Goal: Task Accomplishment & Management: Manage account settings

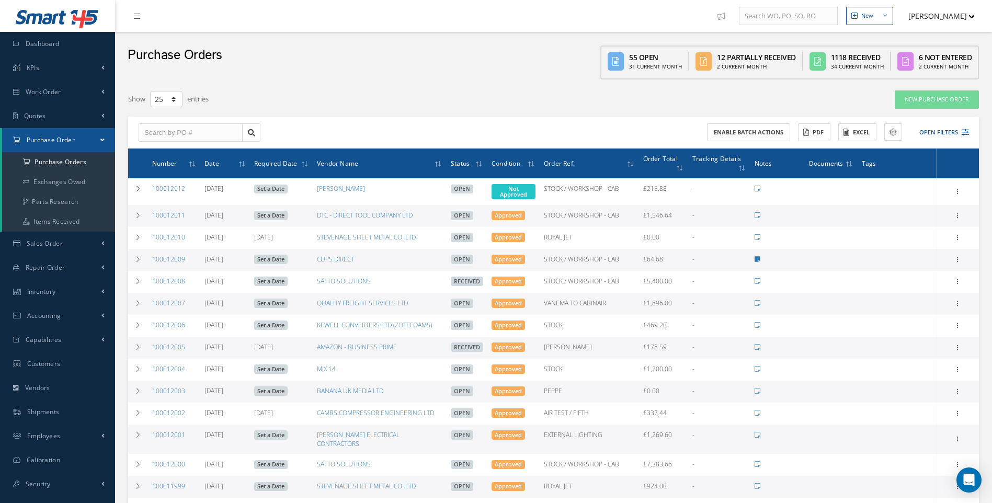
select select "25"
click at [49, 290] on span "Inventory" at bounding box center [41, 291] width 29 height 9
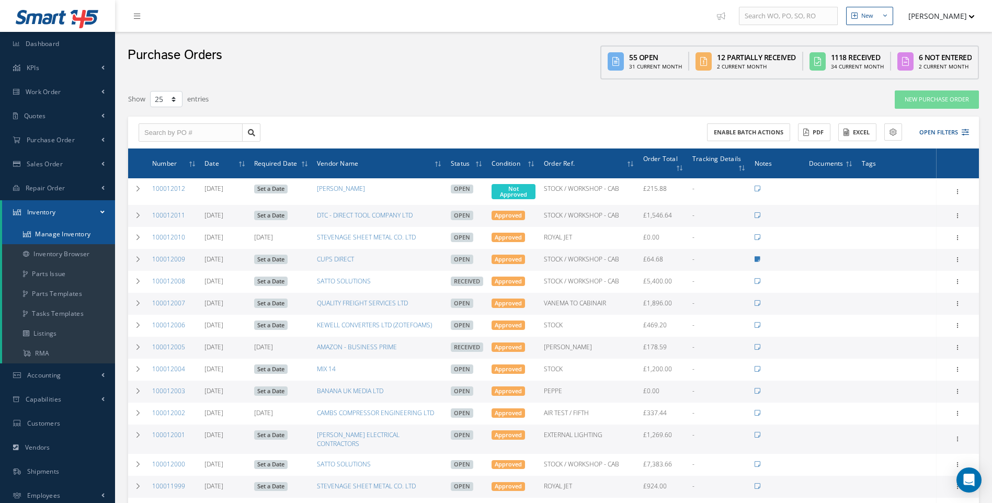
click at [64, 237] on link "Manage Inventory" at bounding box center [58, 234] width 113 height 20
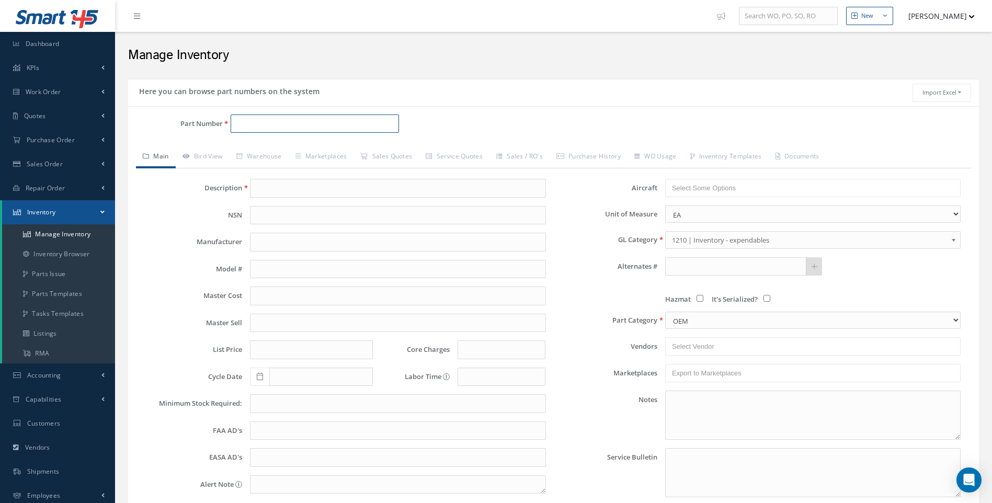
click at [248, 123] on input "Part Number" at bounding box center [315, 124] width 169 height 19
click at [261, 149] on span "3788-480" at bounding box center [281, 150] width 94 height 11
type input "3788-480"
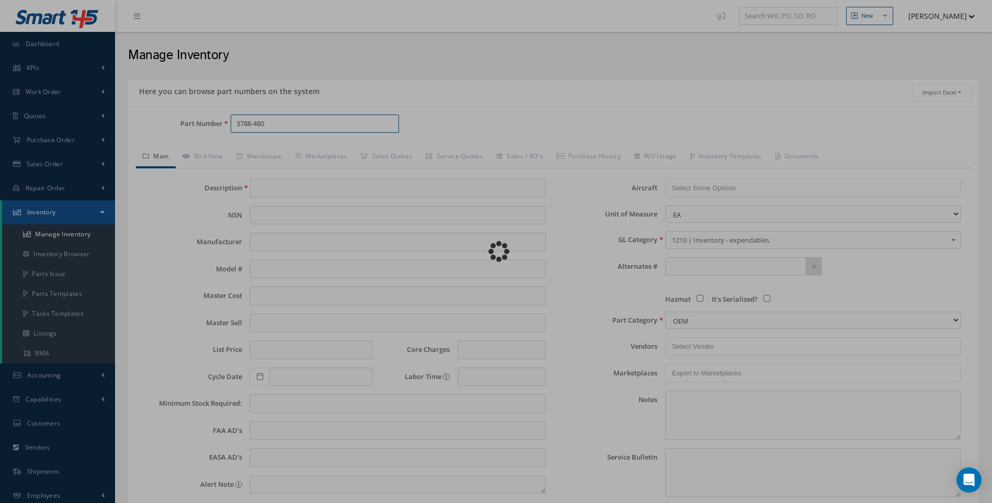
type input "UPOLSTERY FABRIC"
type input "0.00"
select select "15"
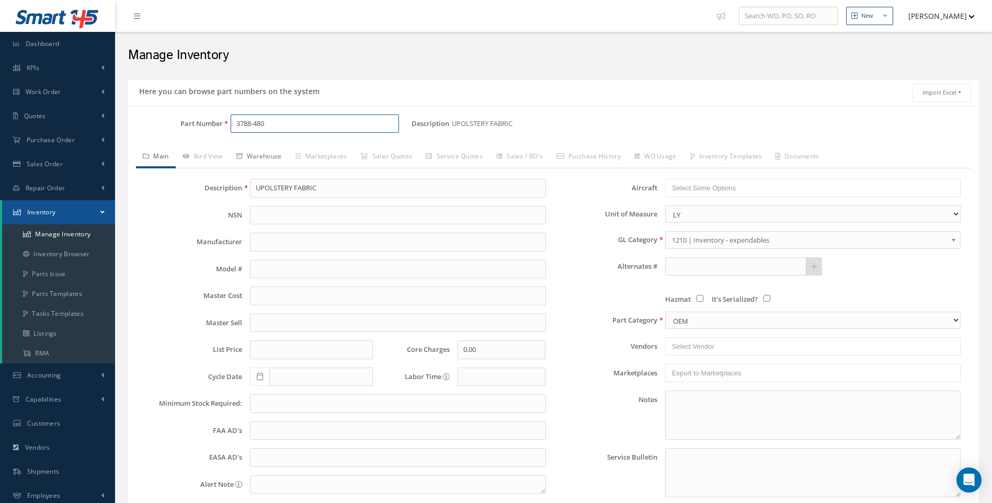
type input "3788-480"
click at [265, 157] on link "Warehouse" at bounding box center [259, 157] width 59 height 22
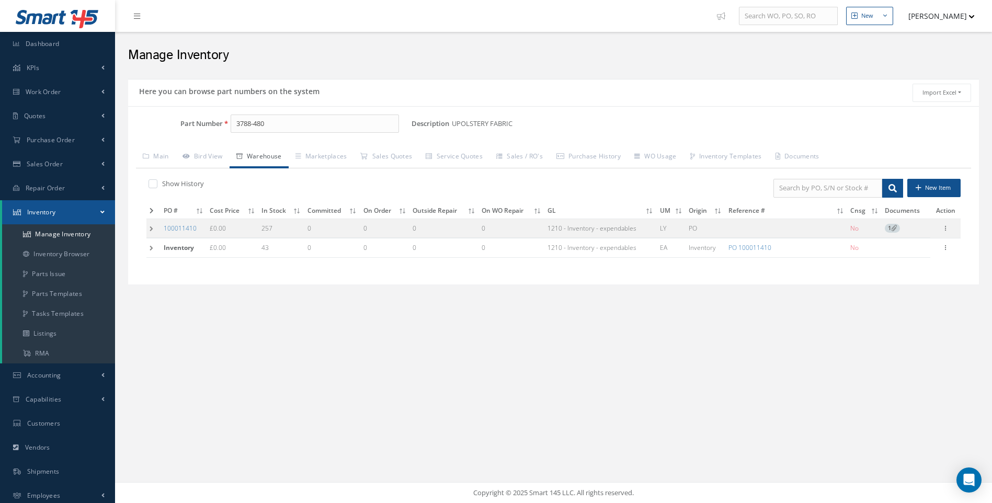
click at [152, 227] on td at bounding box center [153, 228] width 14 height 19
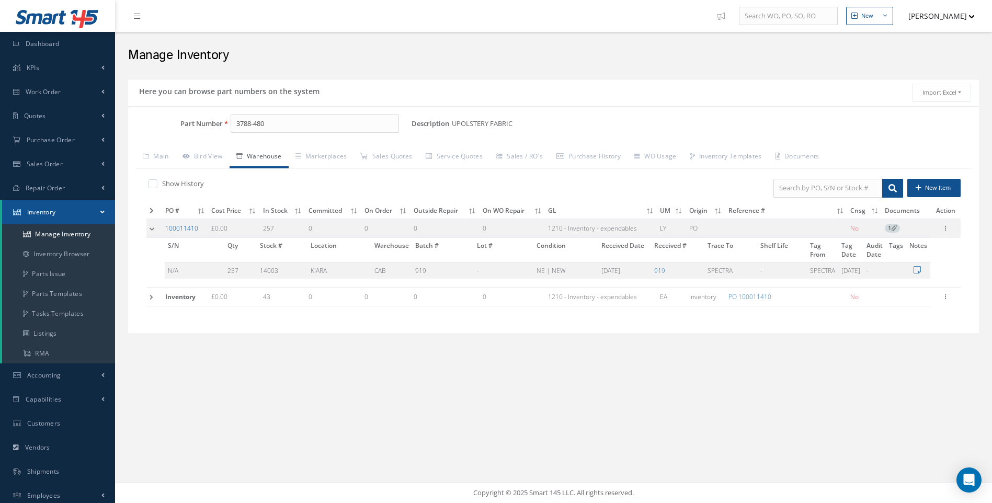
click at [181, 226] on link "100011410" at bounding box center [181, 228] width 33 height 9
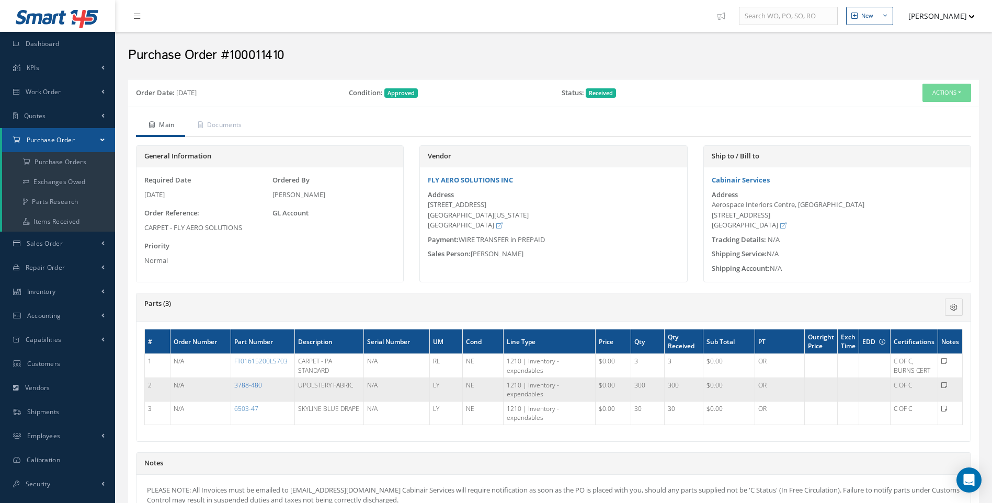
click at [256, 383] on link "3788-480" at bounding box center [248, 385] width 28 height 9
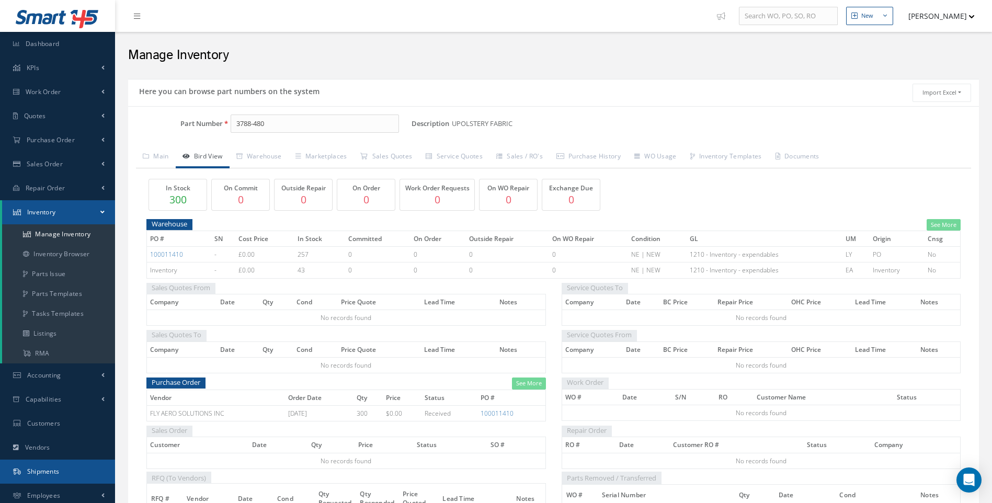
click at [43, 471] on span "Shipments" at bounding box center [43, 471] width 32 height 9
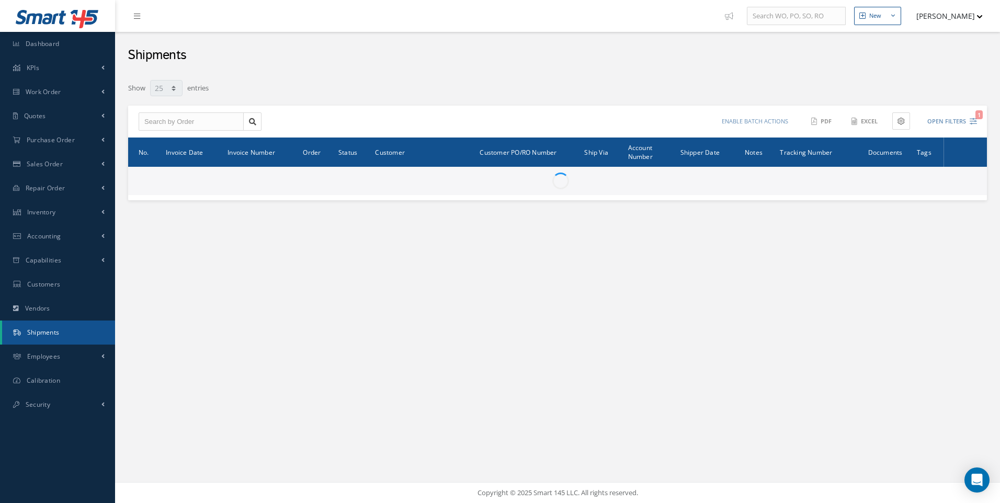
select select "25"
click at [191, 129] on input "text" at bounding box center [191, 121] width 105 height 19
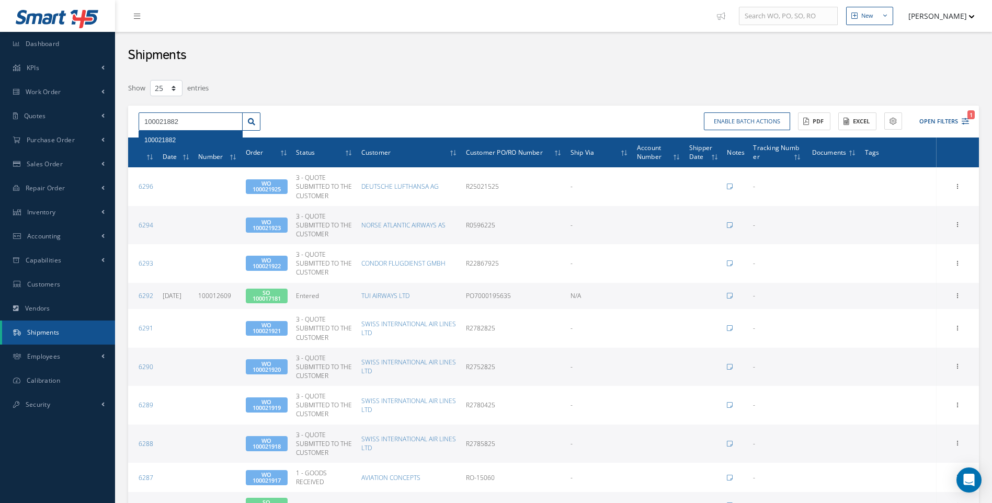
type input "100021882"
click at [174, 140] on span "100021882" at bounding box center [159, 139] width 31 height 7
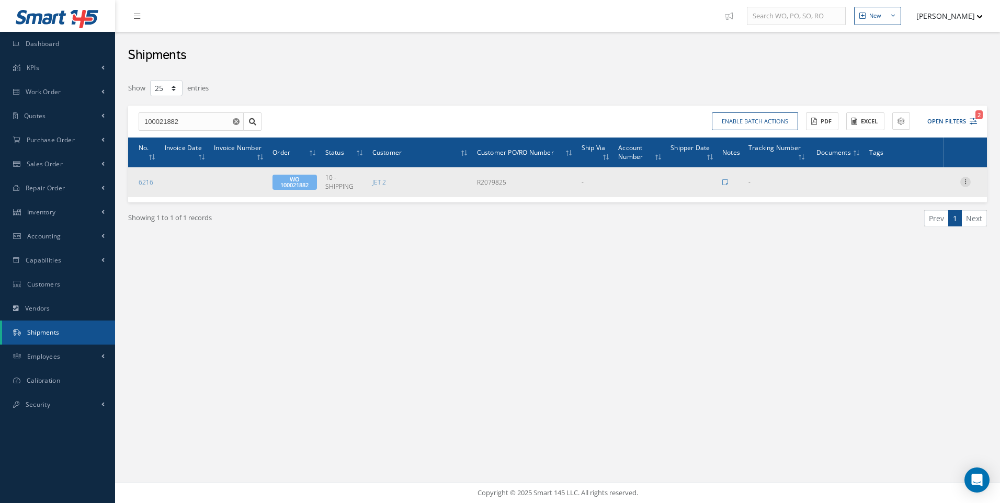
click at [970, 177] on icon at bounding box center [965, 181] width 10 height 8
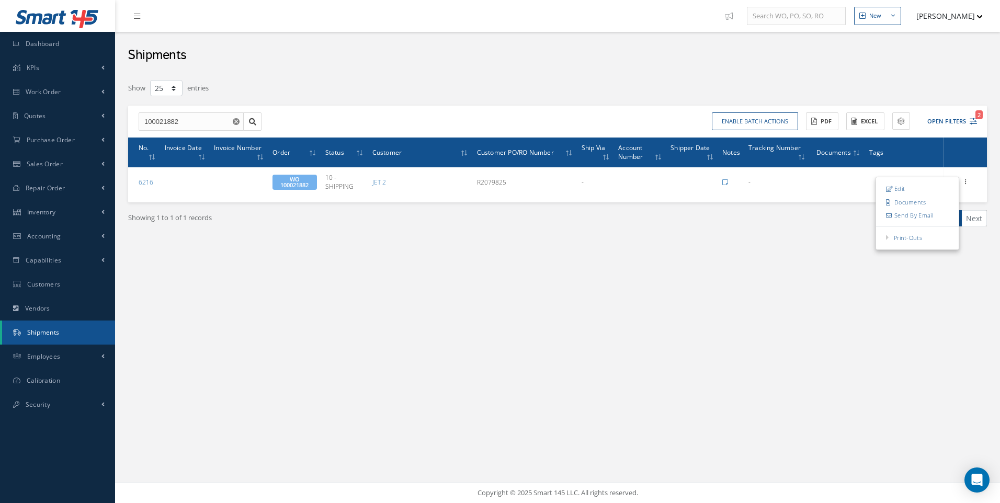
click at [886, 191] on icon at bounding box center [889, 189] width 7 height 6
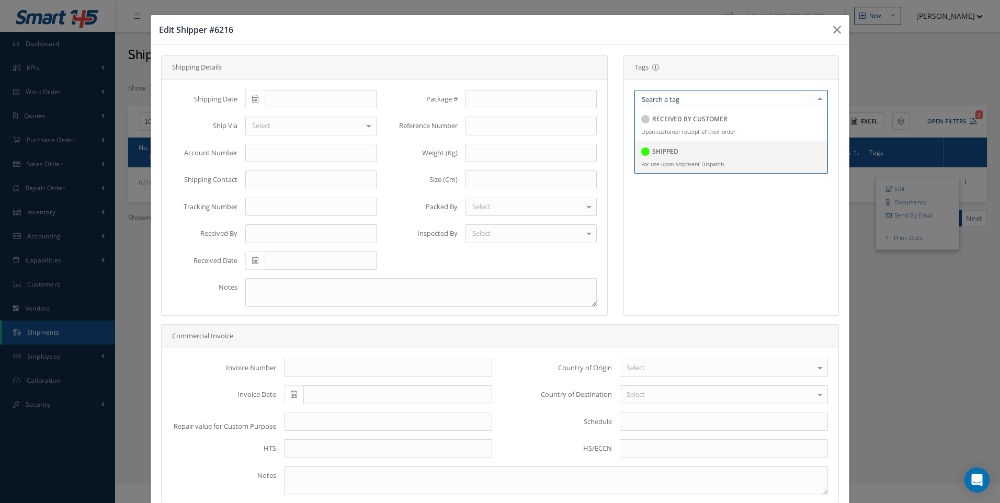
click at [652, 150] on h5 "SHIPPED" at bounding box center [665, 151] width 26 height 7
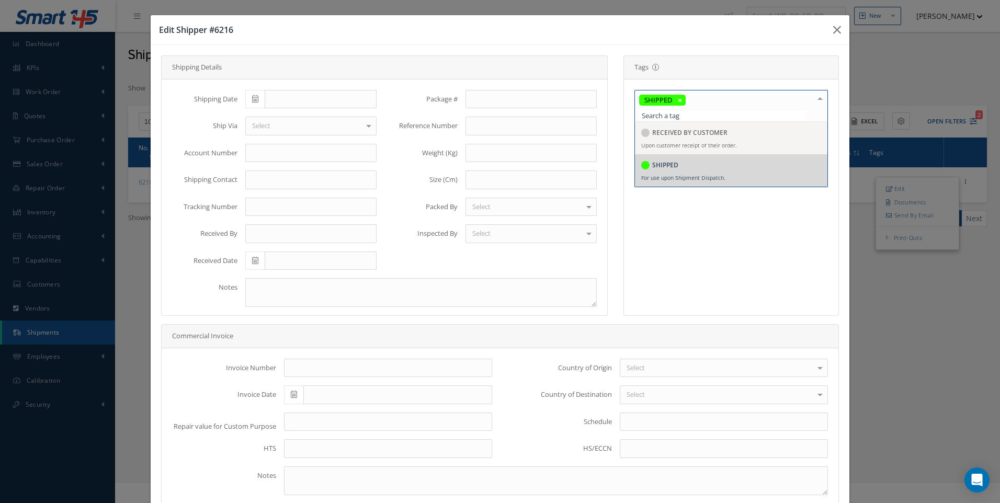
click at [273, 128] on div "Select" at bounding box center [310, 126] width 131 height 19
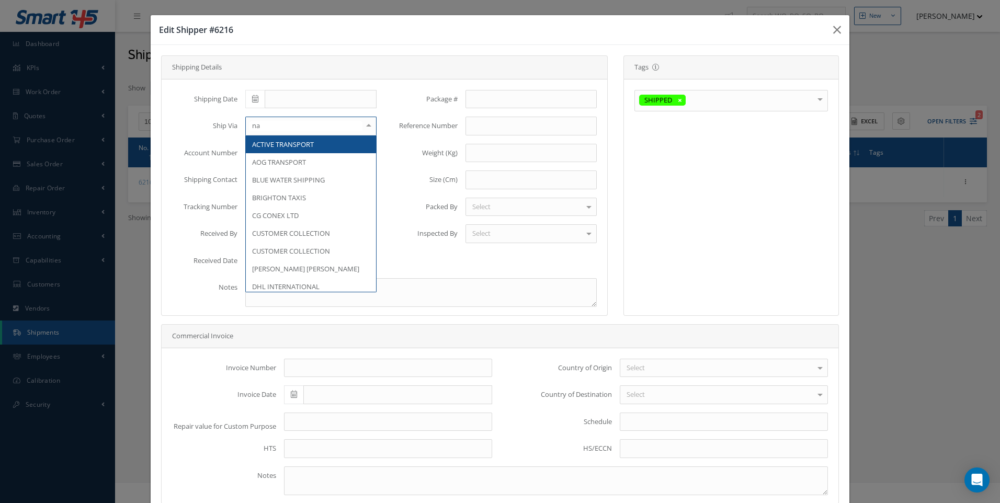
type input "nat"
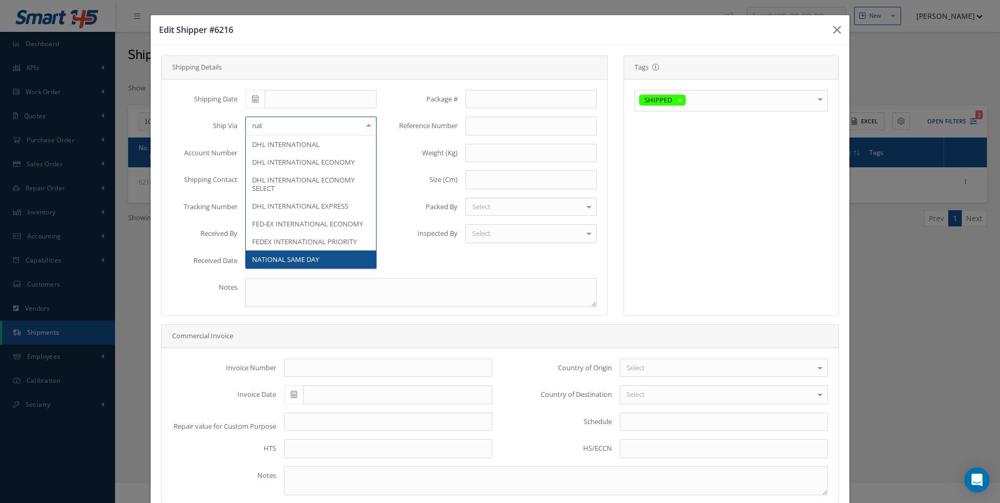
click at [282, 252] on span "NATIONAL SAME DAY" at bounding box center [311, 259] width 130 height 18
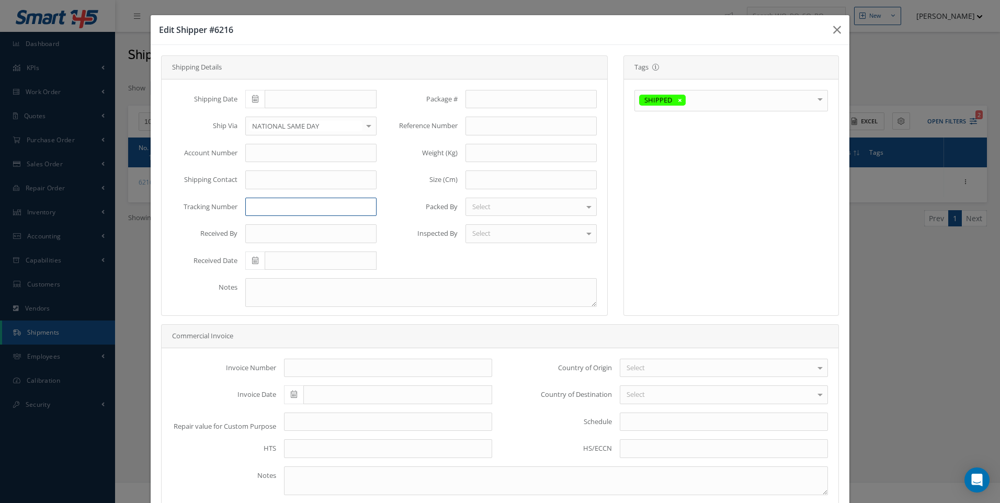
click at [255, 205] on input "text" at bounding box center [310, 207] width 131 height 19
type input "n"
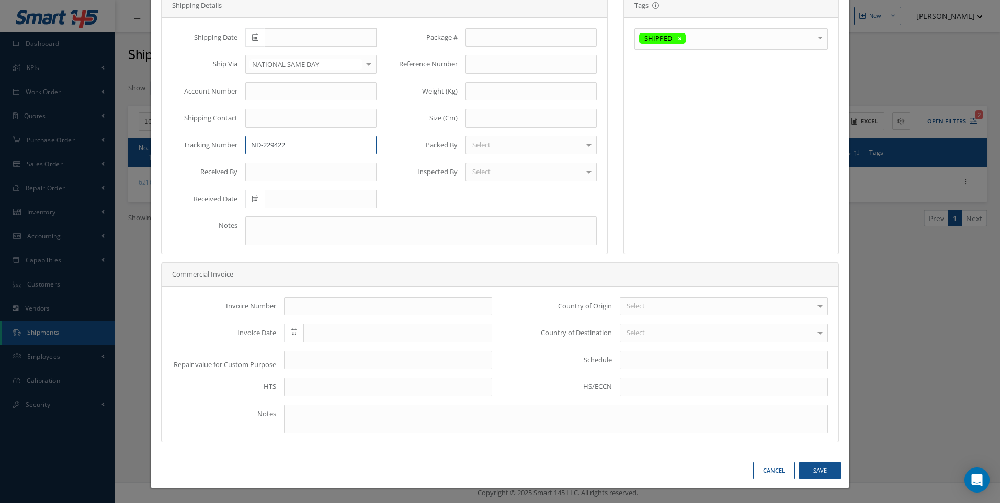
scroll to position [62, 0]
type input "ND-229422"
click at [821, 475] on button "Save" at bounding box center [820, 471] width 42 height 18
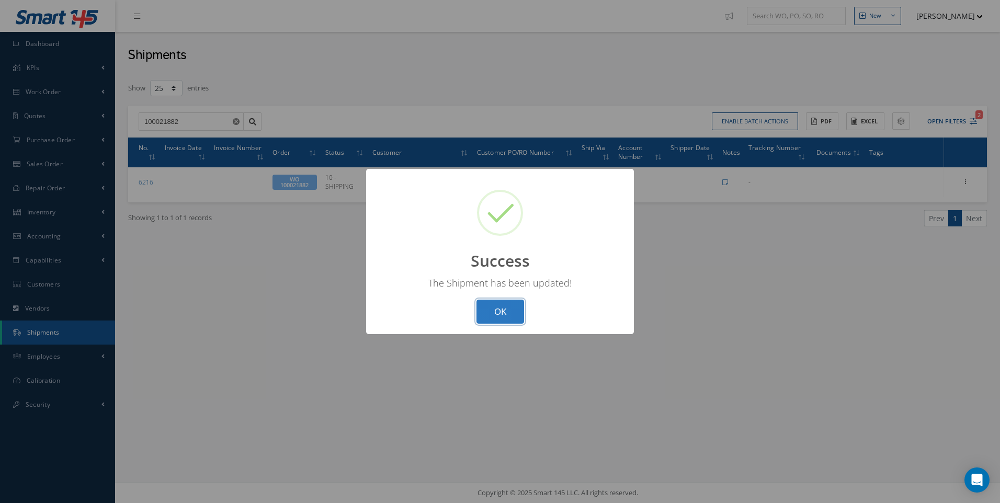
click at [495, 307] on button "OK" at bounding box center [500, 312] width 48 height 25
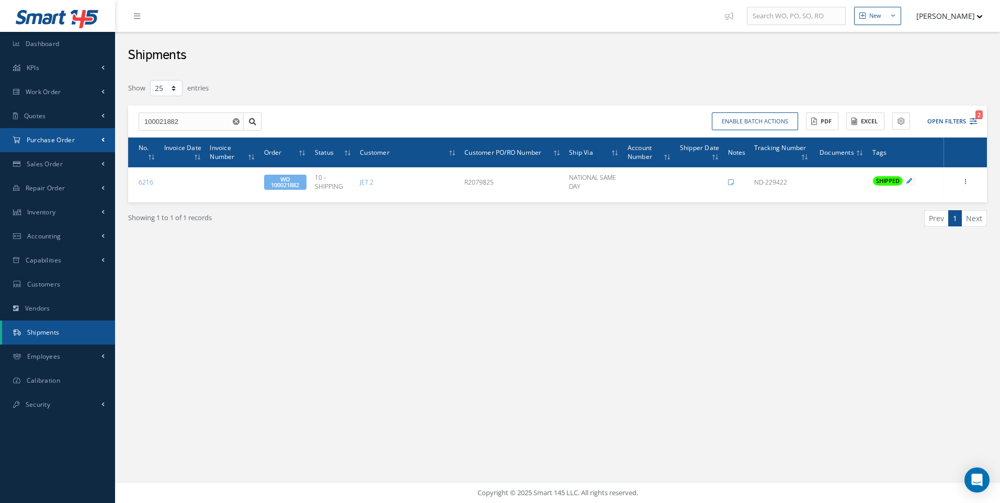
click at [43, 141] on span "Purchase Order" at bounding box center [51, 139] width 48 height 9
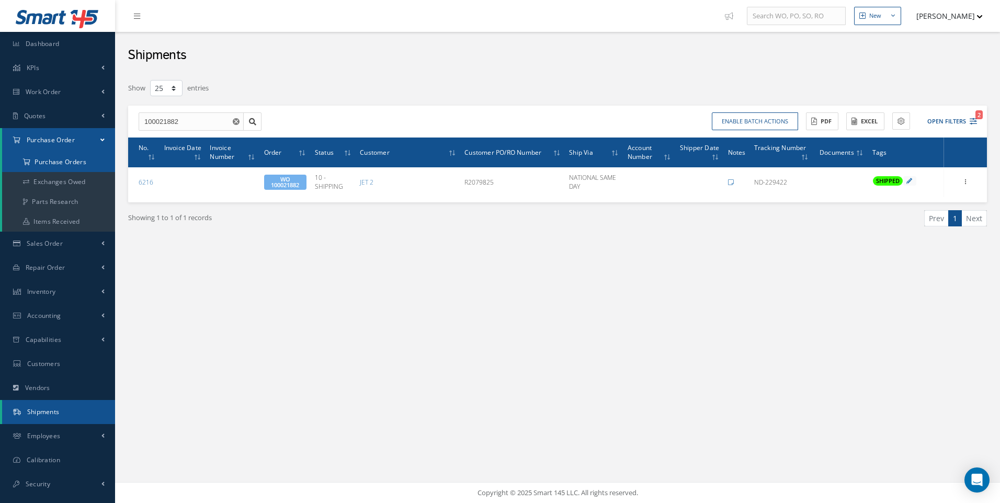
click at [60, 162] on a=1&status_id=2&status_id=3&status_id=5&collapsedFilters"] "Purchase Orders" at bounding box center [58, 162] width 113 height 20
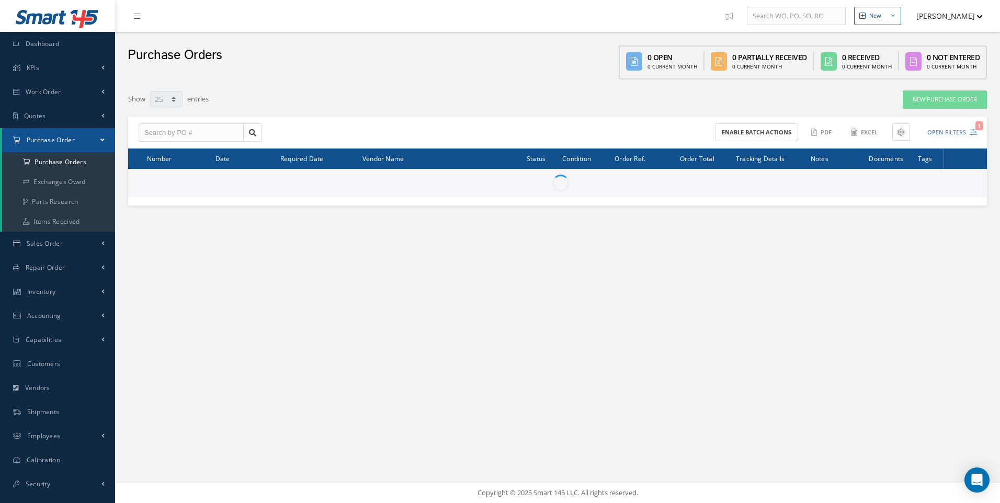
select select "25"
click at [152, 133] on input "text" at bounding box center [191, 132] width 105 height 19
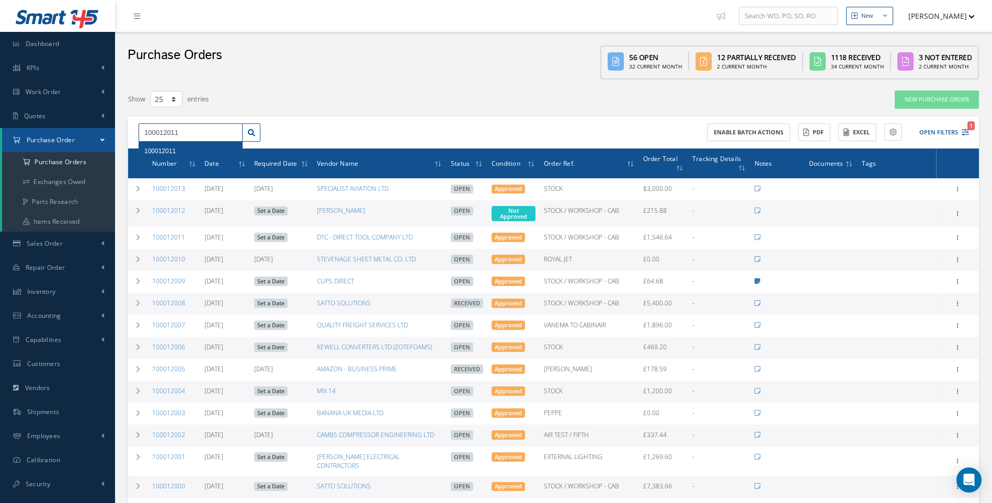
type input "100012011"
click at [167, 150] on span "100012011" at bounding box center [159, 150] width 31 height 7
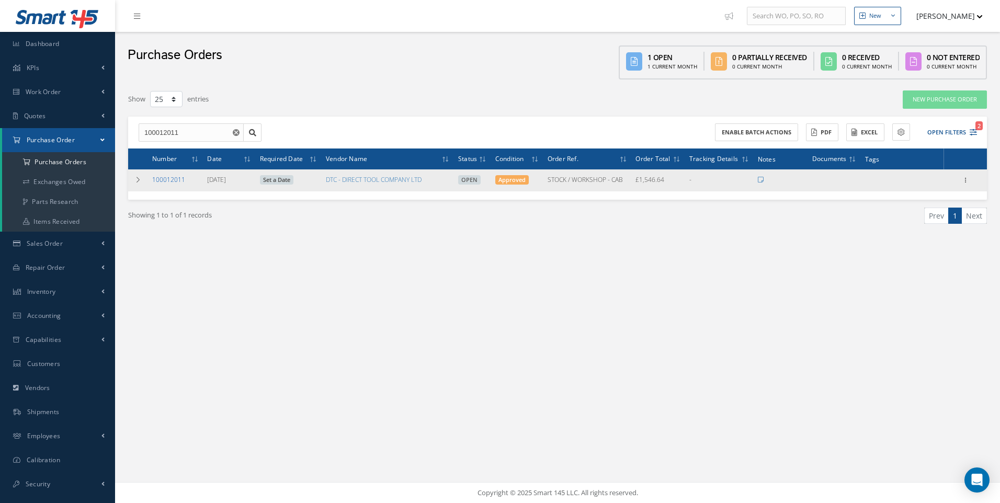
click at [172, 181] on link "100012011" at bounding box center [168, 179] width 33 height 9
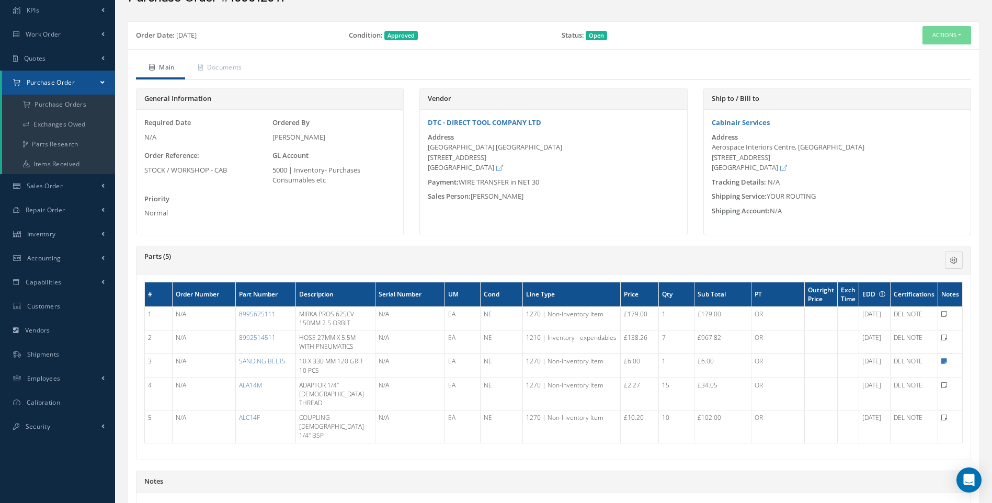
scroll to position [52, 0]
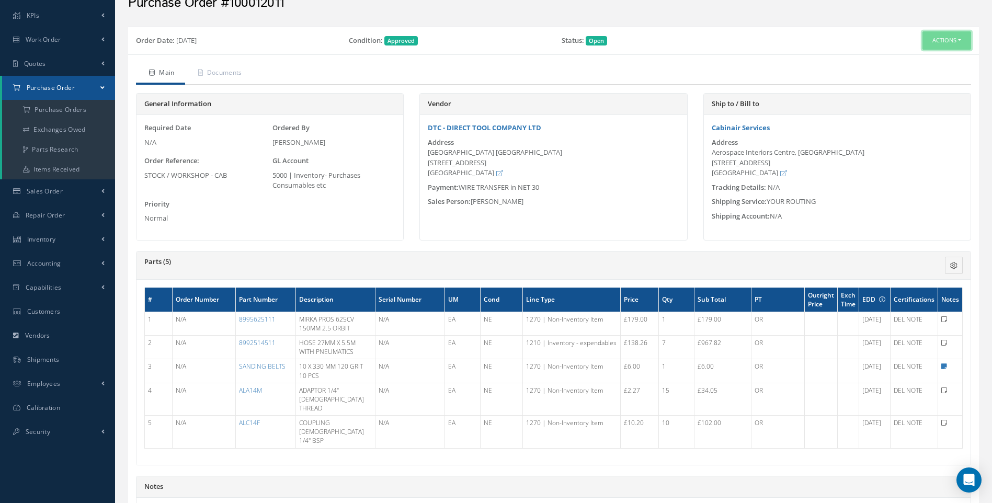
click at [963, 41] on button "Actions" at bounding box center [946, 40] width 49 height 18
click at [925, 60] on link "Receive" at bounding box center [929, 60] width 84 height 14
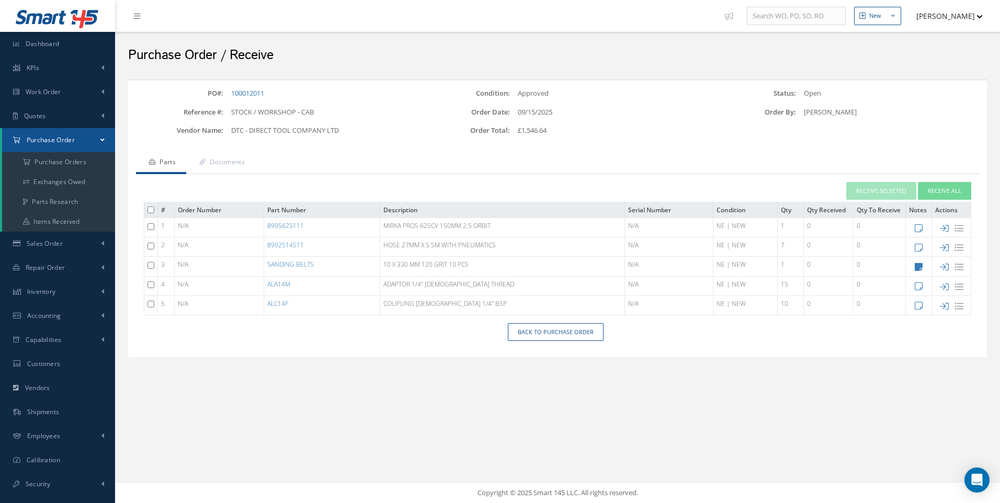
click at [149, 301] on input "checkbox" at bounding box center [150, 304] width 7 height 7
checkbox input "true"
click at [150, 286] on input "checkbox" at bounding box center [150, 284] width 7 height 7
checkbox input "true"
click at [876, 192] on button "Receive Selected" at bounding box center [881, 191] width 70 height 18
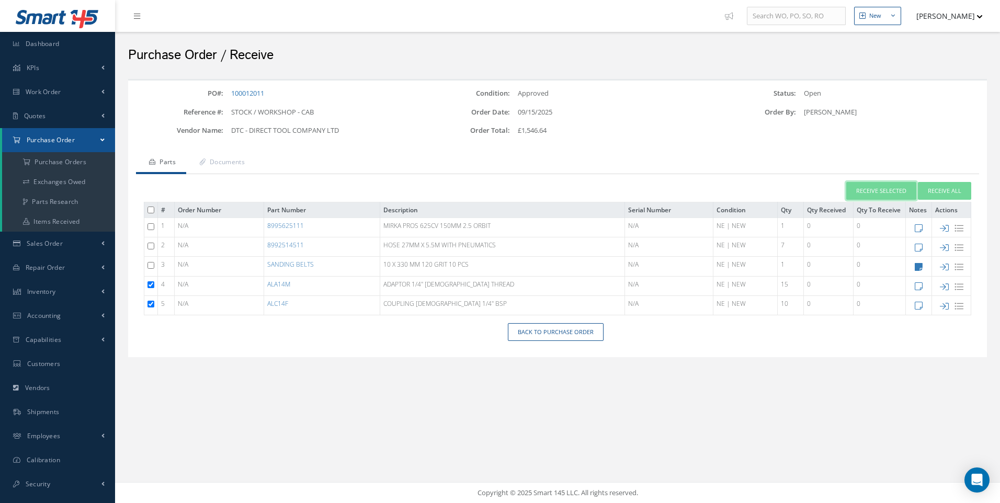
type input "[DATE]"
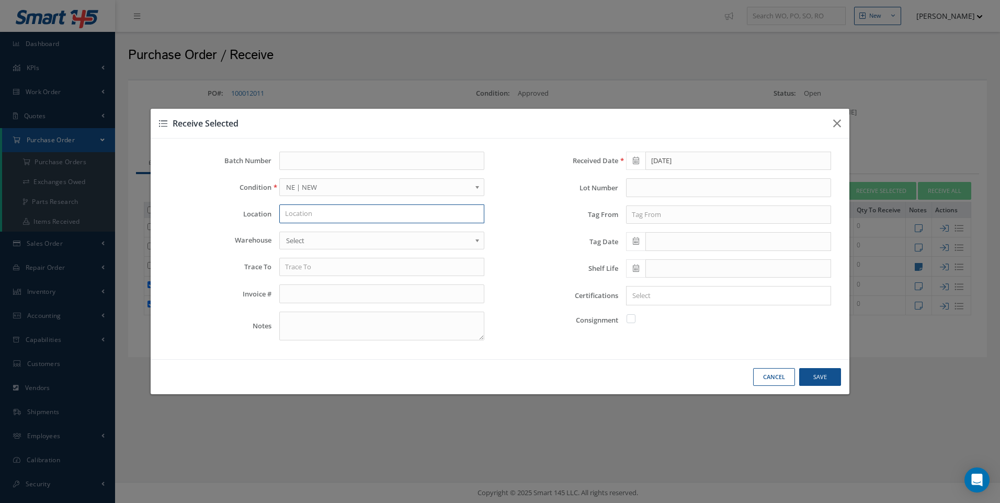
click at [298, 213] on input "text" at bounding box center [381, 213] width 205 height 19
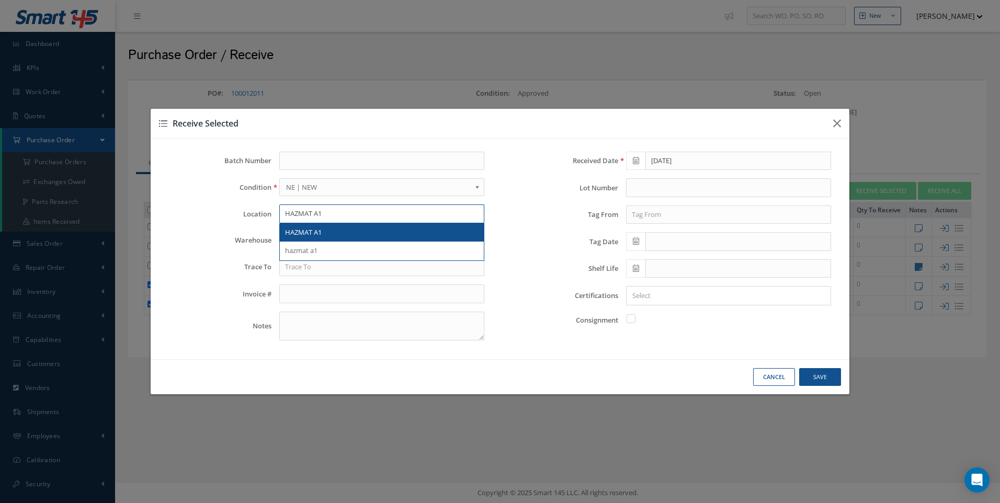
type input "HAZMAT A1"
click at [295, 234] on span "HAZMAT A1" at bounding box center [303, 231] width 37 height 9
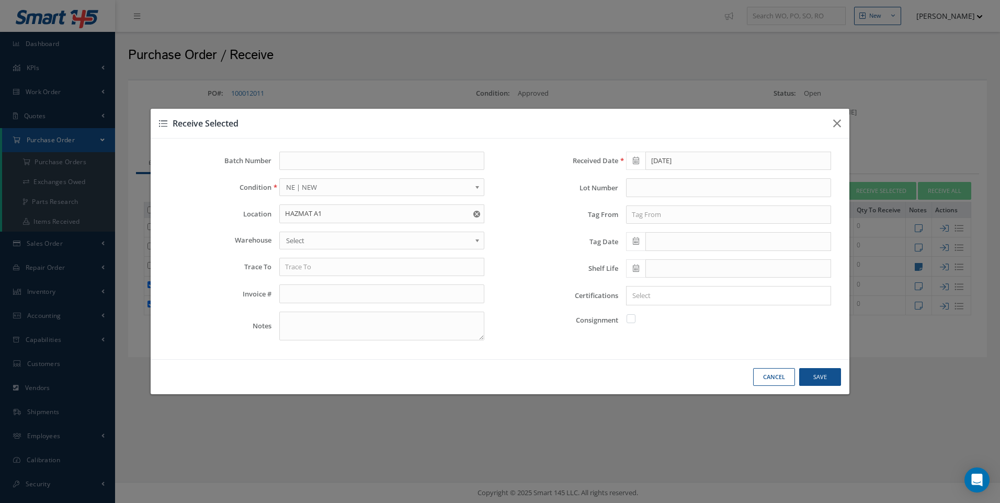
click at [289, 241] on span "Select" at bounding box center [378, 240] width 185 height 13
click at [300, 272] on input "text" at bounding box center [381, 267] width 205 height 19
type input "DTC"
click at [653, 211] on input "text" at bounding box center [728, 214] width 205 height 19
type input "DTC"
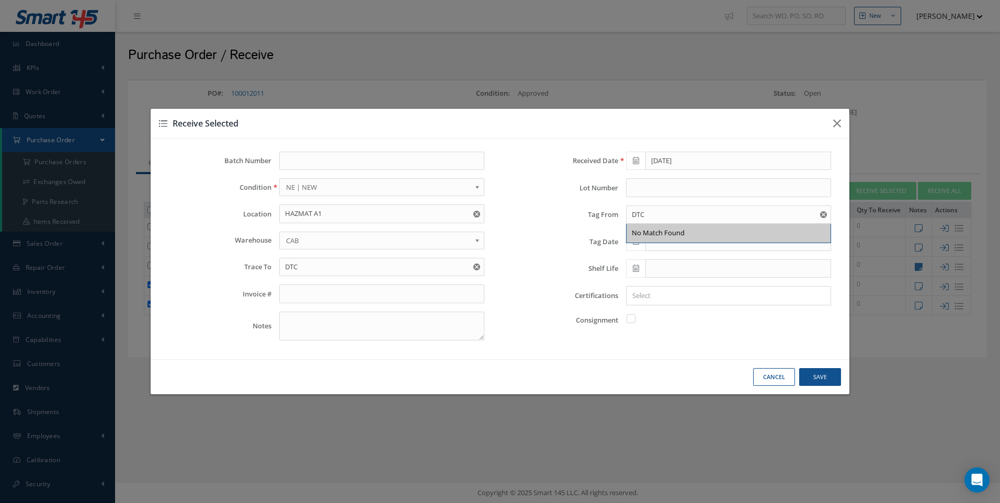
click at [635, 241] on div "No Match Found" at bounding box center [728, 233] width 204 height 19
click at [635, 241] on icon at bounding box center [636, 240] width 6 height 7
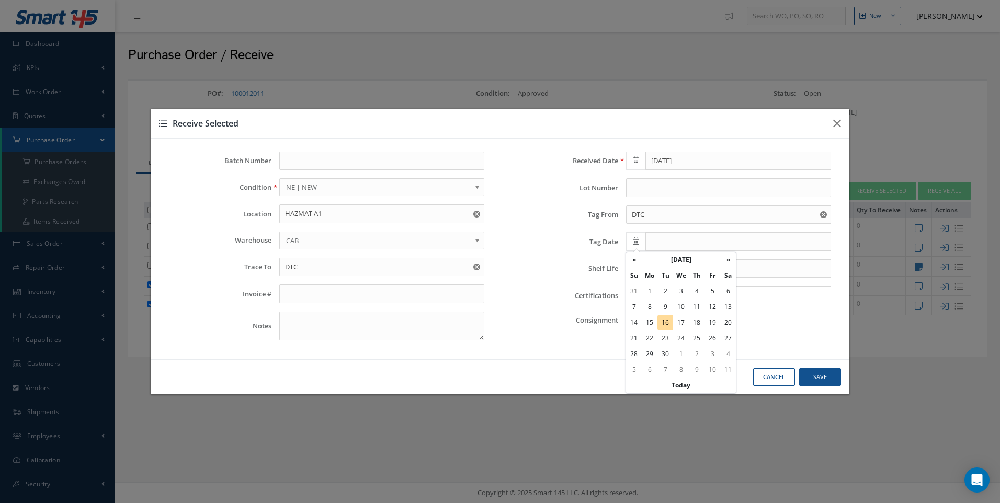
click at [665, 321] on td "16" at bounding box center [665, 323] width 16 height 16
type input "[DATE]"
click at [643, 298] on input "Search for option" at bounding box center [725, 295] width 197 height 11
type input "DEL NOTE"
click at [820, 379] on button "Save" at bounding box center [820, 377] width 42 height 18
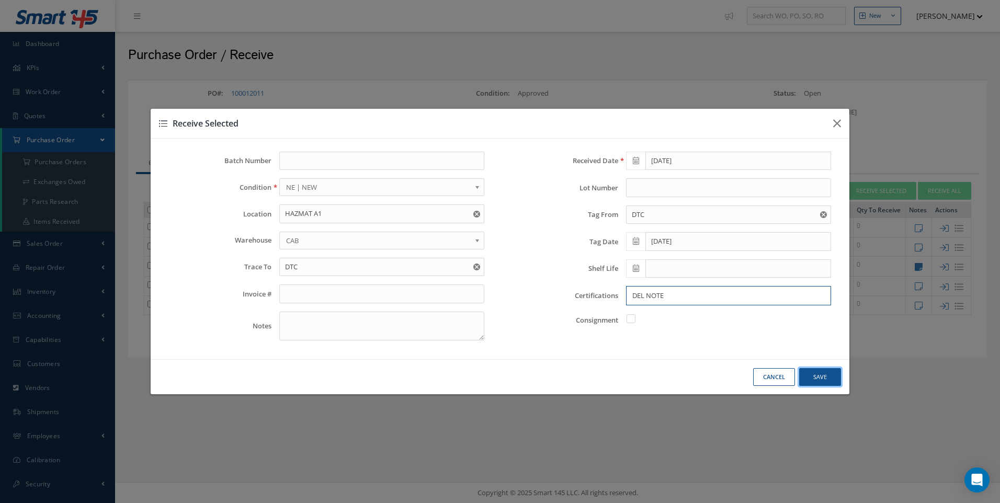
checkbox input "false"
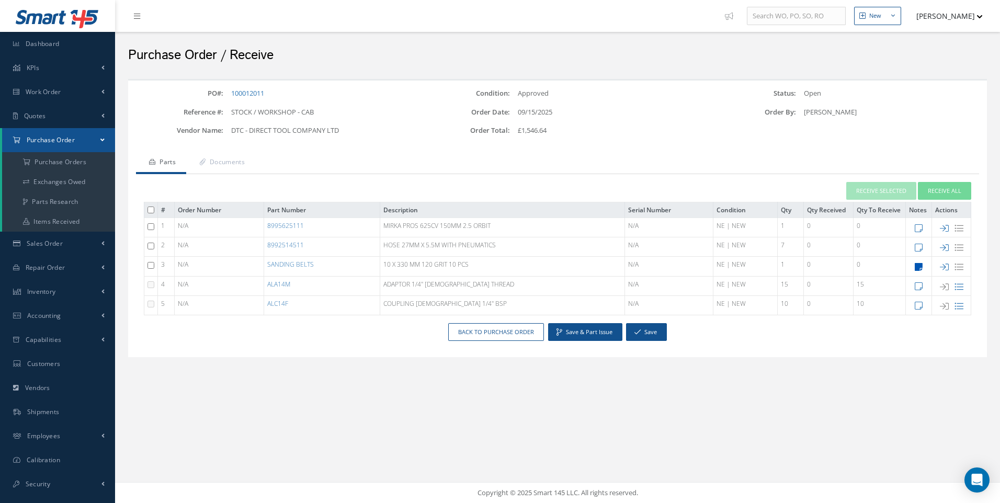
click at [918, 269] on icon at bounding box center [919, 266] width 8 height 9
type textarea "TOUR PN: A10330120"
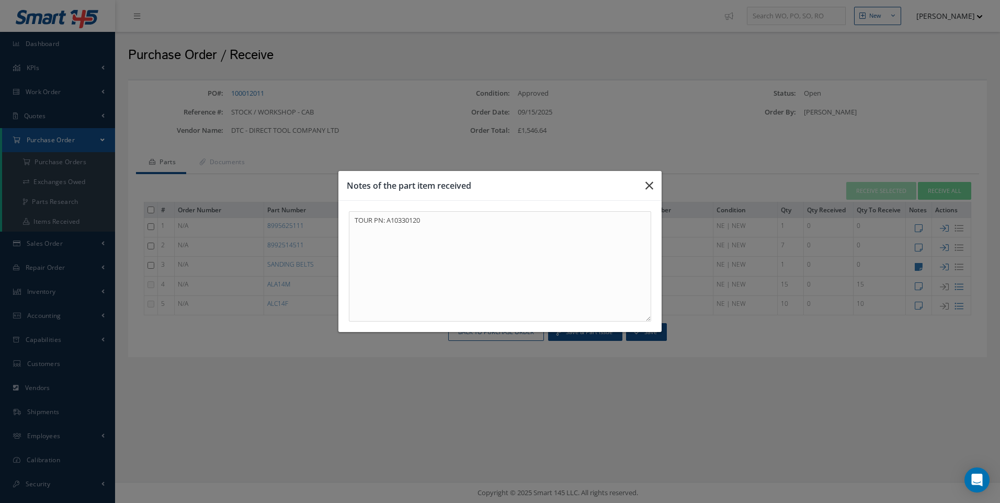
click at [651, 189] on icon "button" at bounding box center [649, 185] width 8 height 13
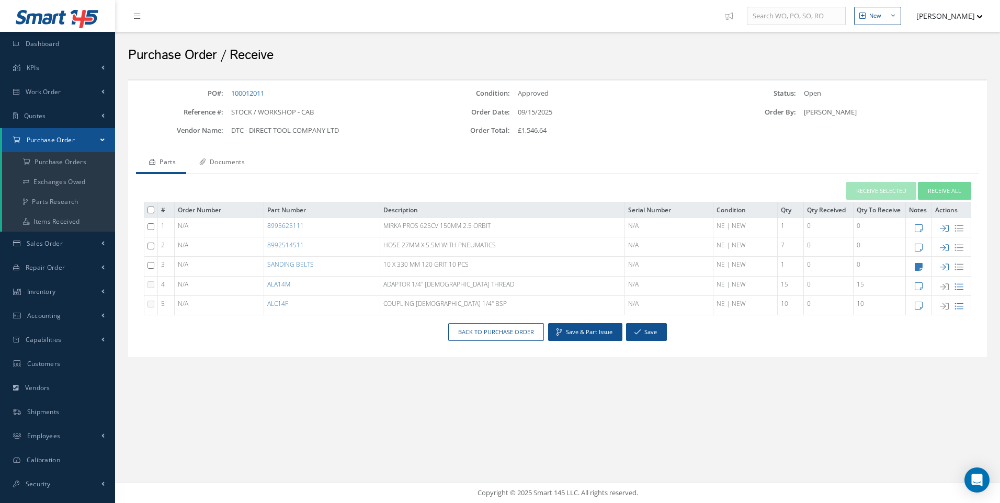
click at [238, 164] on link "Documents" at bounding box center [220, 163] width 69 height 22
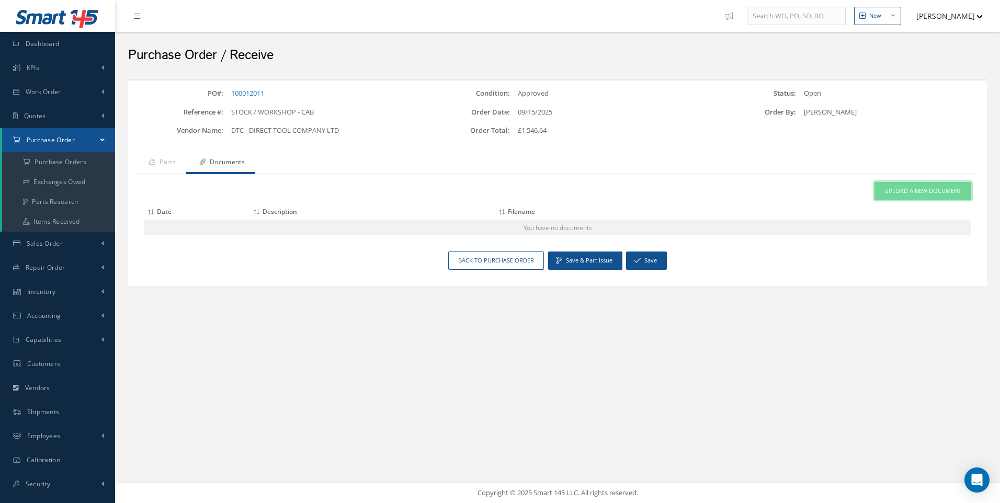
drag, startPoint x: 911, startPoint y: 188, endPoint x: 871, endPoint y: 193, distance: 40.6
click at [911, 188] on span "Upload a New Document" at bounding box center [922, 191] width 77 height 9
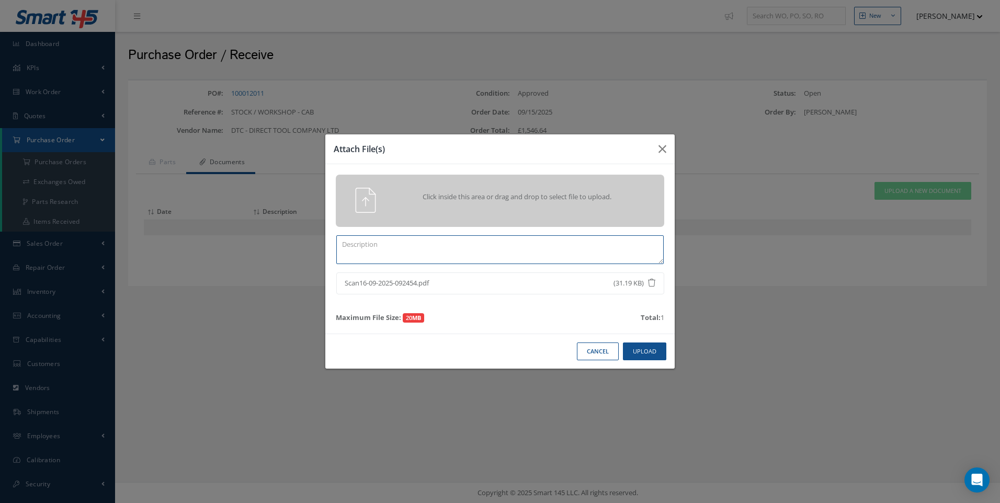
click at [408, 251] on textarea at bounding box center [499, 249] width 327 height 29
type textarea "DEL NOTE"
click at [635, 355] on button "Upload" at bounding box center [644, 351] width 43 height 18
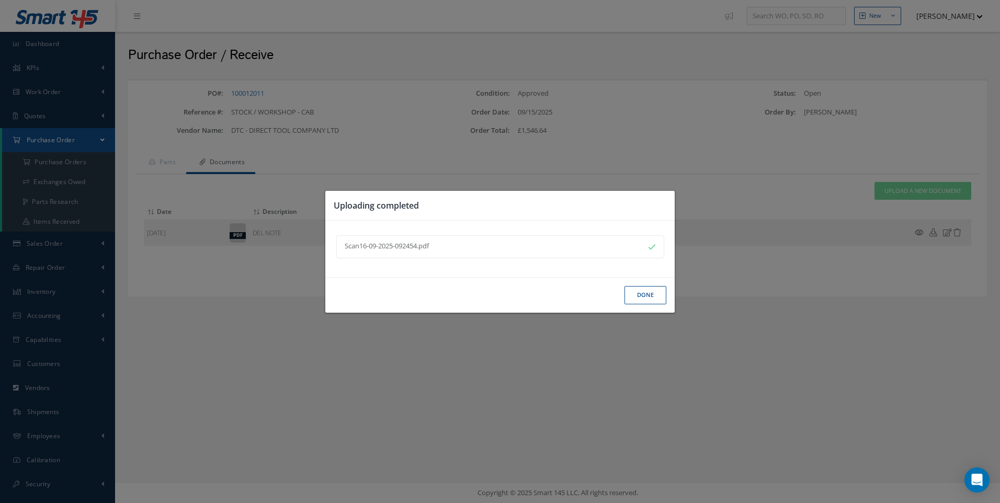
click at [649, 294] on button "Done" at bounding box center [645, 295] width 42 height 18
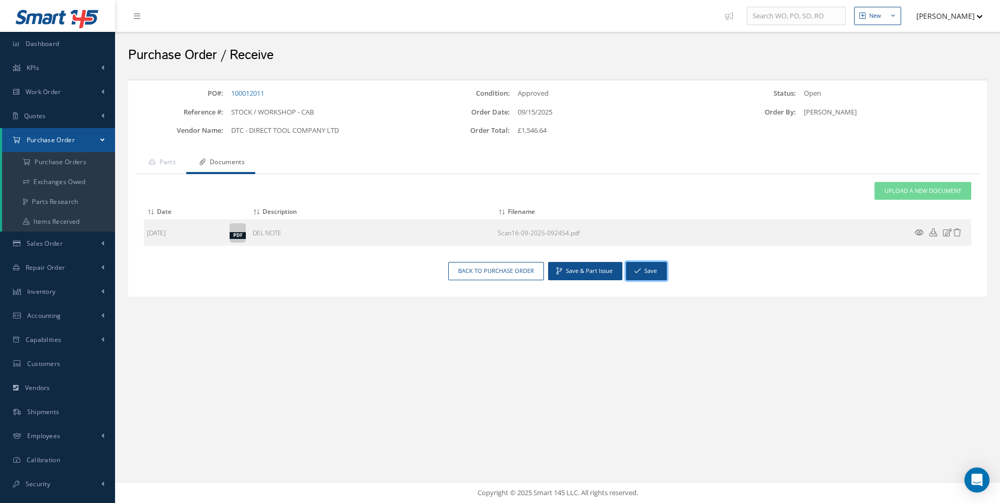
drag, startPoint x: 648, startPoint y: 275, endPoint x: 444, endPoint y: 164, distance: 231.6
click at [648, 275] on button "Save" at bounding box center [646, 271] width 41 height 18
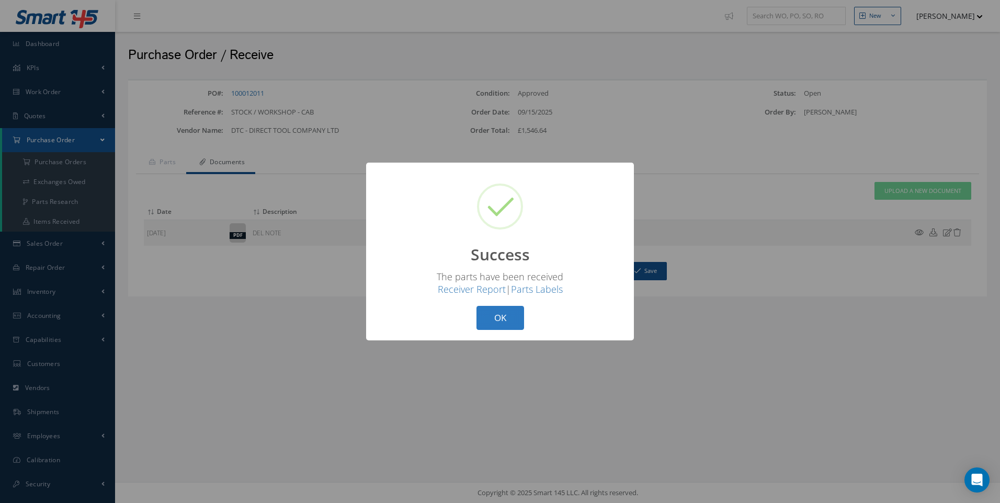
click at [509, 316] on button "OK" at bounding box center [500, 318] width 48 height 25
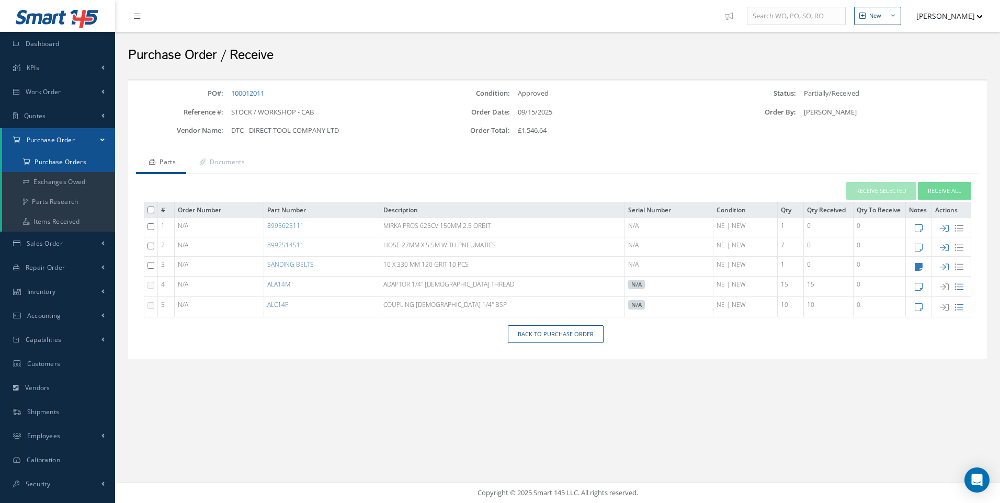
click at [46, 162] on a=1&status_id=2&status_id=3&status_id=5&collapsedFilters"] "Purchase Orders" at bounding box center [58, 162] width 113 height 20
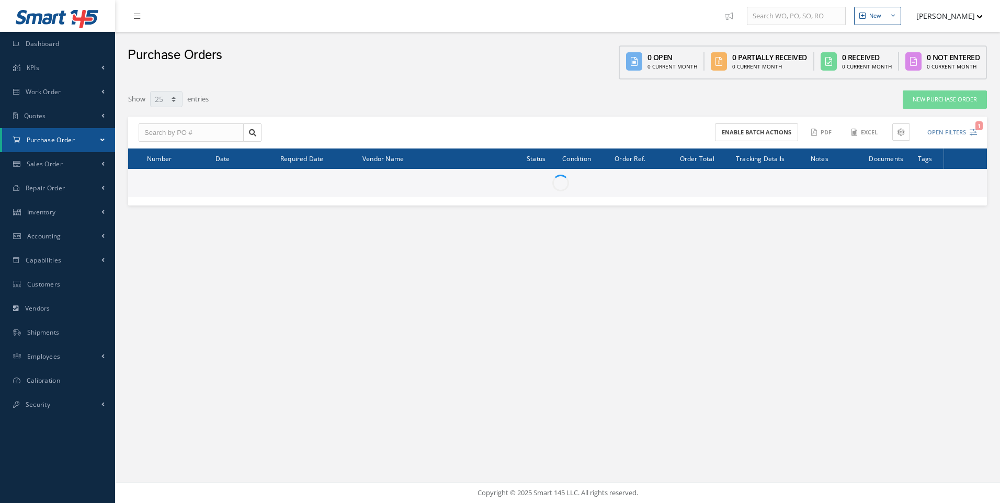
select select "25"
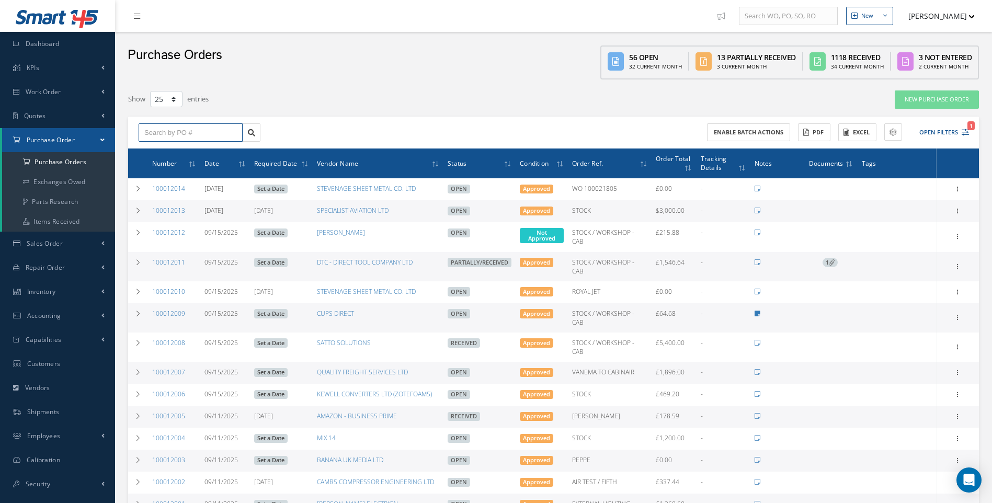
click at [186, 127] on input "text" at bounding box center [191, 132] width 104 height 19
type input "100012010"
click at [173, 150] on span "100012010" at bounding box center [159, 150] width 31 height 7
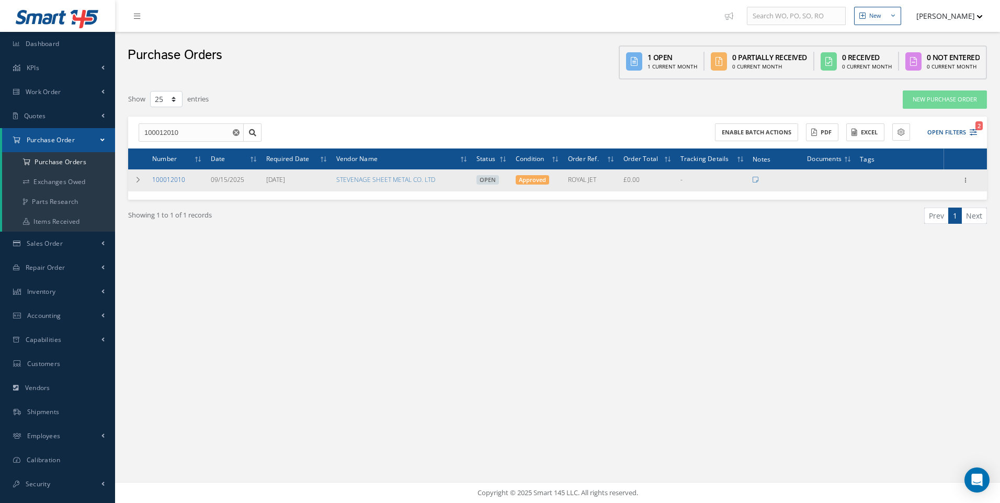
click at [176, 179] on link "100012010" at bounding box center [168, 179] width 33 height 9
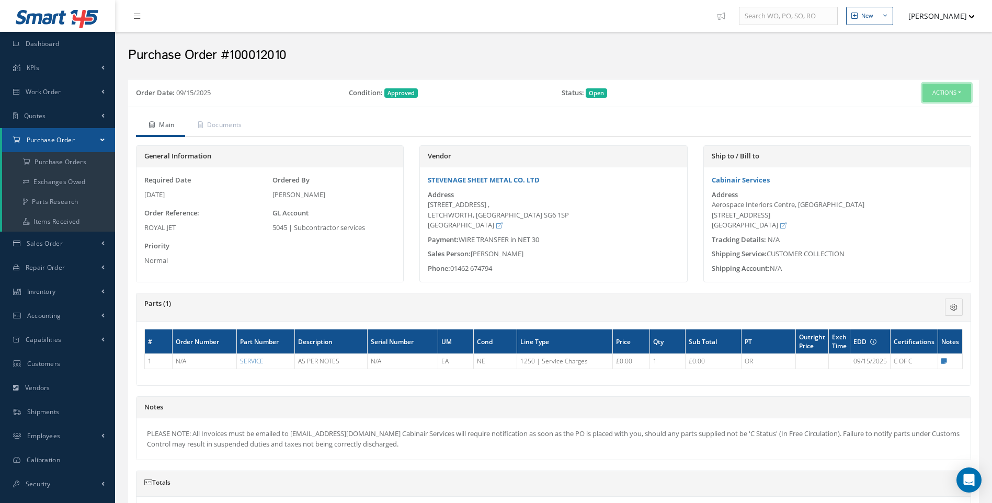
click at [959, 95] on button "Actions" at bounding box center [946, 93] width 49 height 18
click at [915, 112] on link "Receive" at bounding box center [929, 113] width 84 height 14
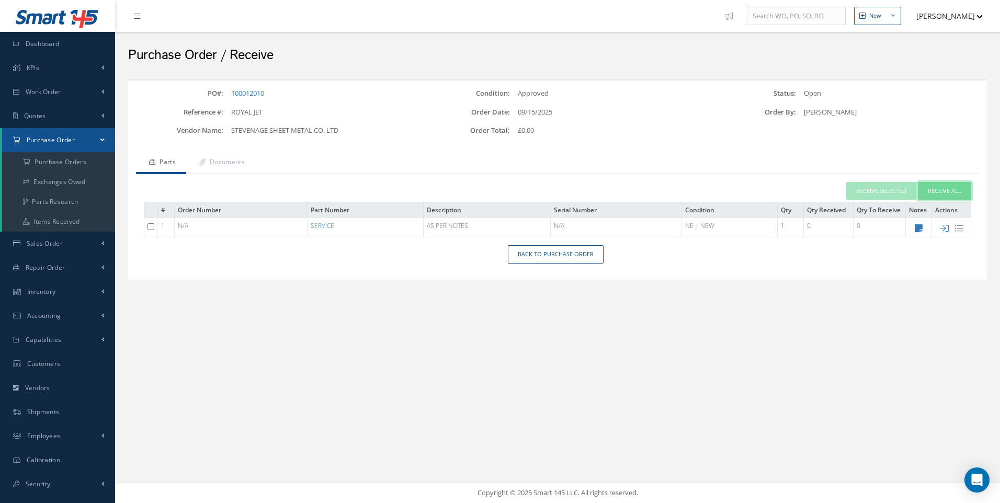
click at [947, 191] on button "Receive All" at bounding box center [944, 191] width 53 height 18
type input "[DATE]"
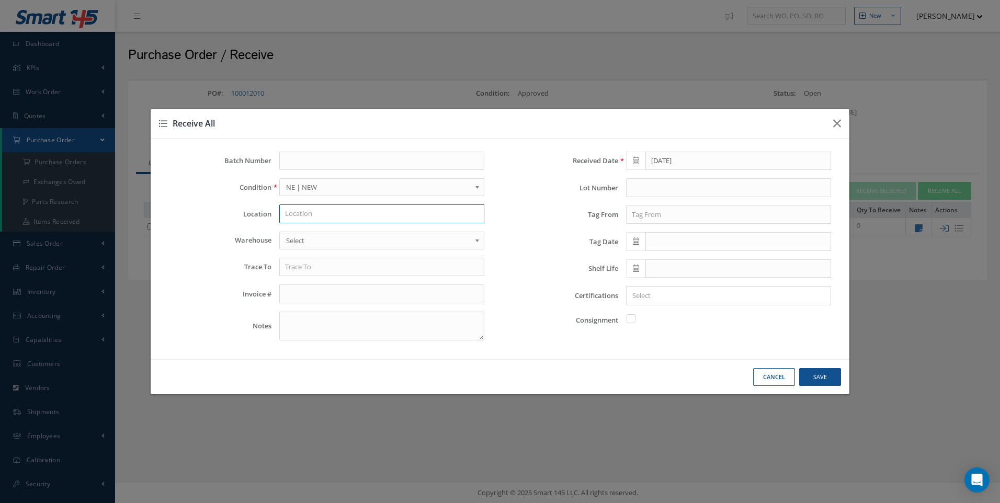
click at [303, 213] on input "text" at bounding box center [381, 213] width 205 height 19
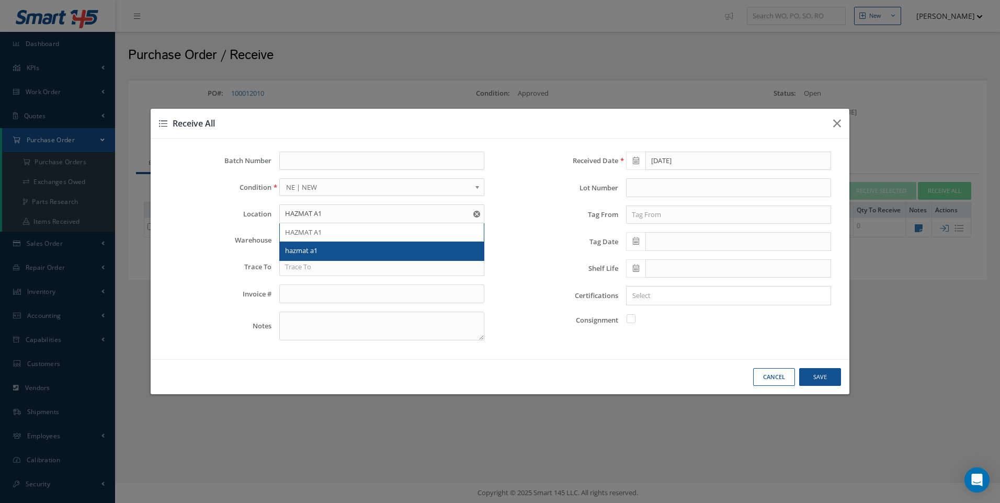
click at [301, 244] on div "hazmat a1" at bounding box center [382, 251] width 204 height 19
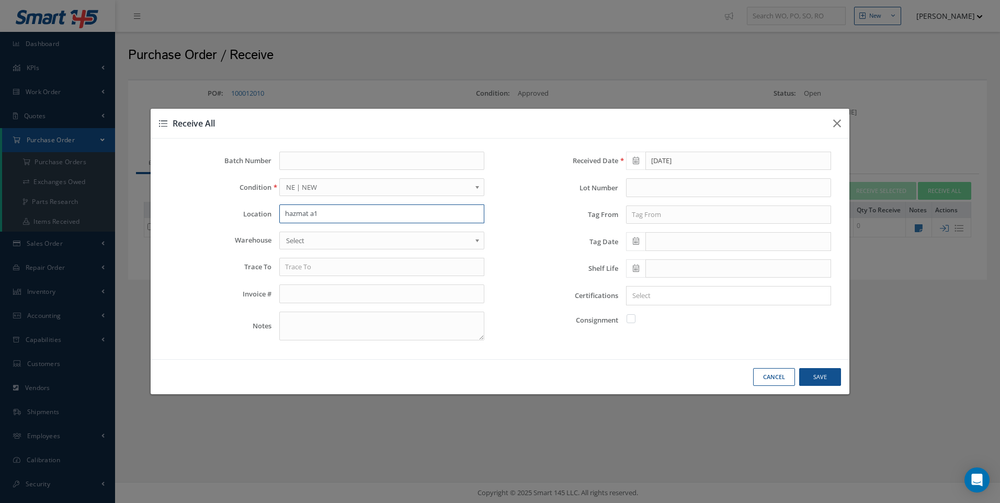
click at [318, 218] on input "hazmat a1" at bounding box center [381, 213] width 205 height 19
drag, startPoint x: 327, startPoint y: 214, endPoint x: 262, endPoint y: 220, distance: 65.1
click at [274, 220] on div "hazmat a1 HAZMAT A1 hazmat a1" at bounding box center [381, 213] width 221 height 19
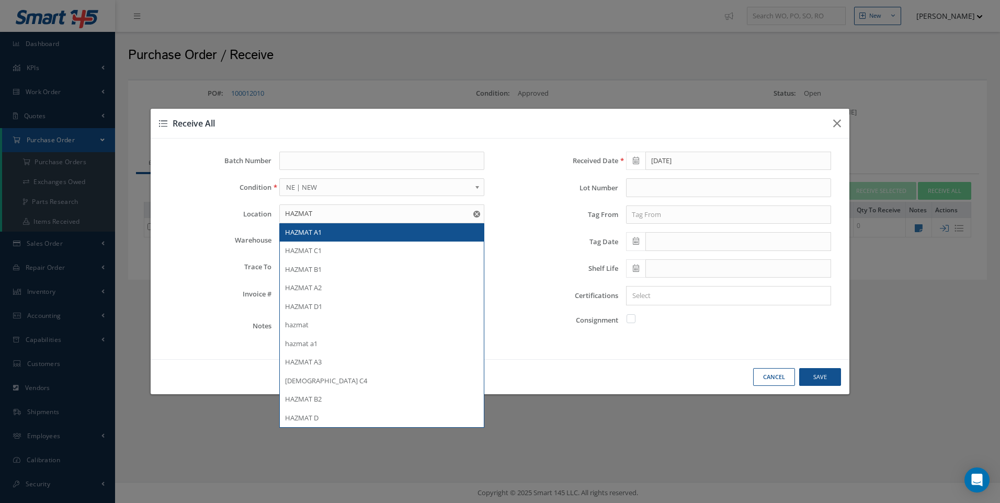
click at [305, 232] on span "HAZMAT A1" at bounding box center [303, 231] width 37 height 9
type input "HAZMAT A1"
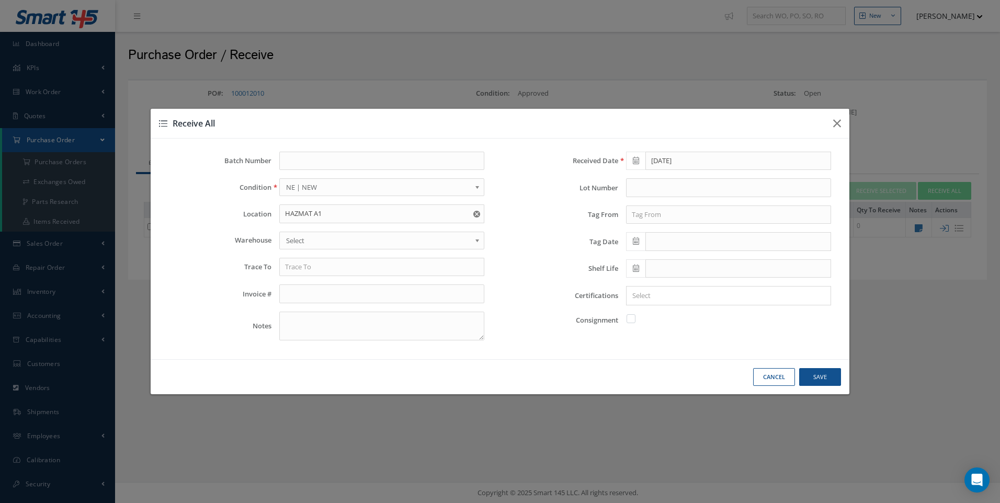
click at [300, 233] on link "Select" at bounding box center [381, 241] width 205 height 18
click at [295, 270] on input "text" at bounding box center [381, 267] width 205 height 19
type input "SSM"
click at [656, 214] on input "text" at bounding box center [728, 214] width 205 height 19
click at [639, 233] on span "SSM" at bounding box center [639, 232] width 14 height 9
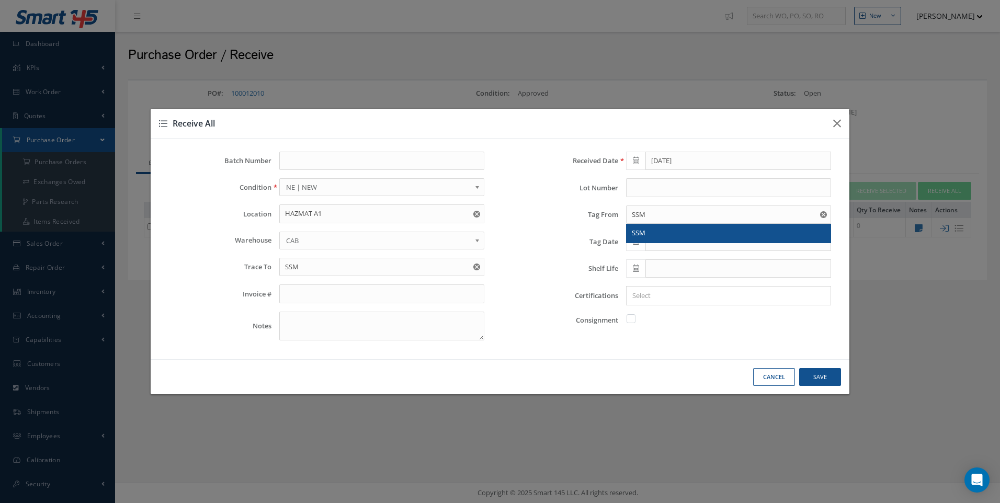
type input "SSM"
click at [632, 237] on span at bounding box center [635, 241] width 19 height 19
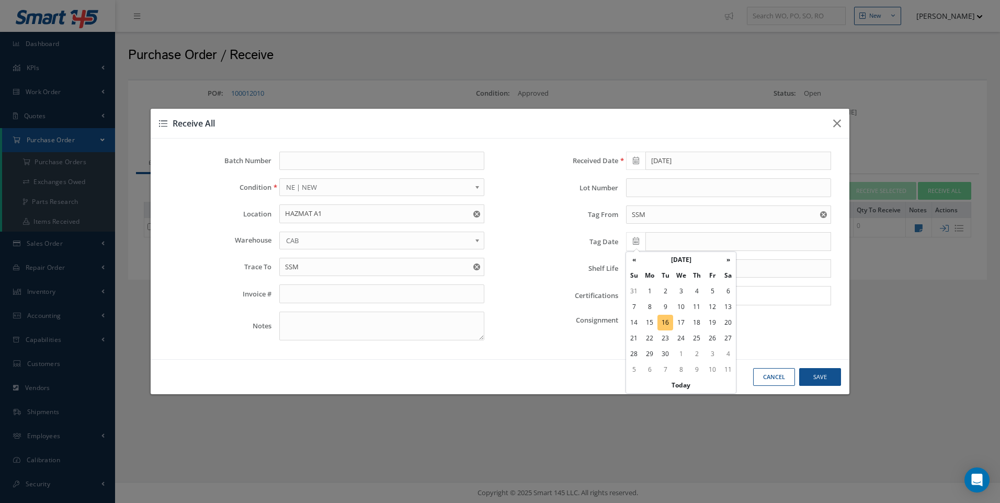
click at [667, 319] on td "16" at bounding box center [665, 323] width 16 height 16
type input "[DATE]"
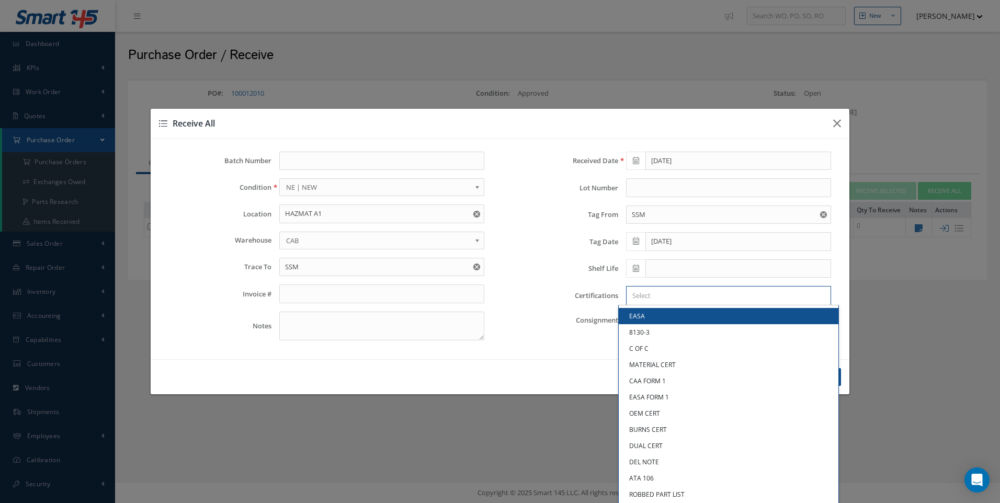
click at [643, 294] on input "Search for option" at bounding box center [725, 295] width 197 height 11
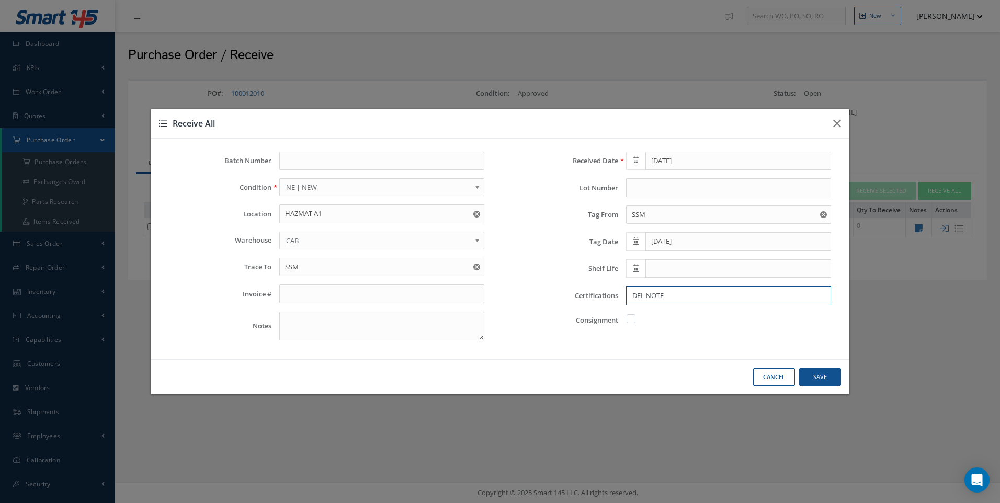
type input "DEL NOTE"
click at [818, 377] on button "Save" at bounding box center [820, 377] width 42 height 18
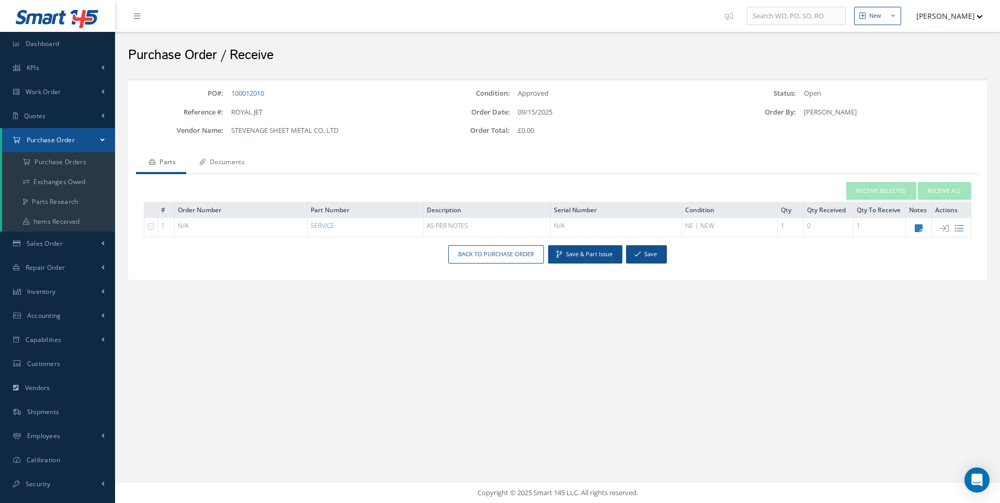
click at [224, 162] on link "Documents" at bounding box center [220, 163] width 69 height 22
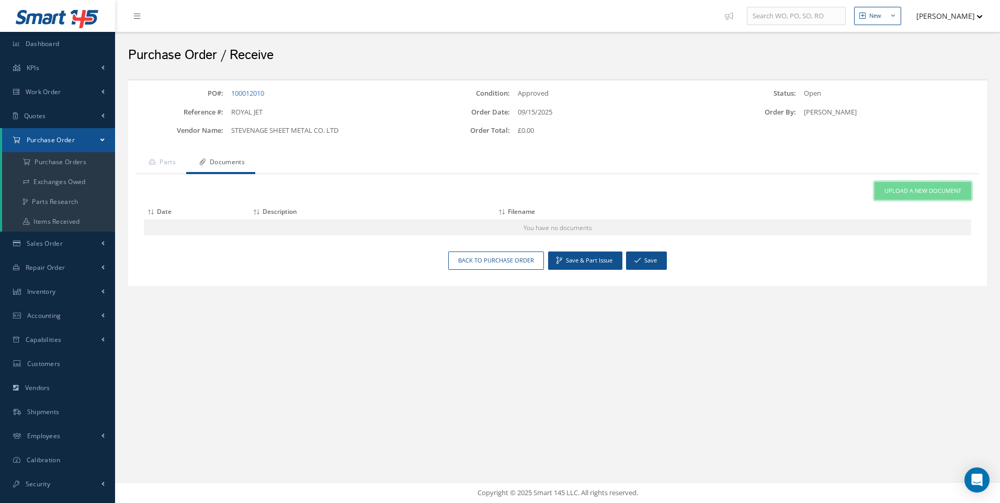
click at [916, 190] on span "Upload a New Document" at bounding box center [922, 191] width 77 height 9
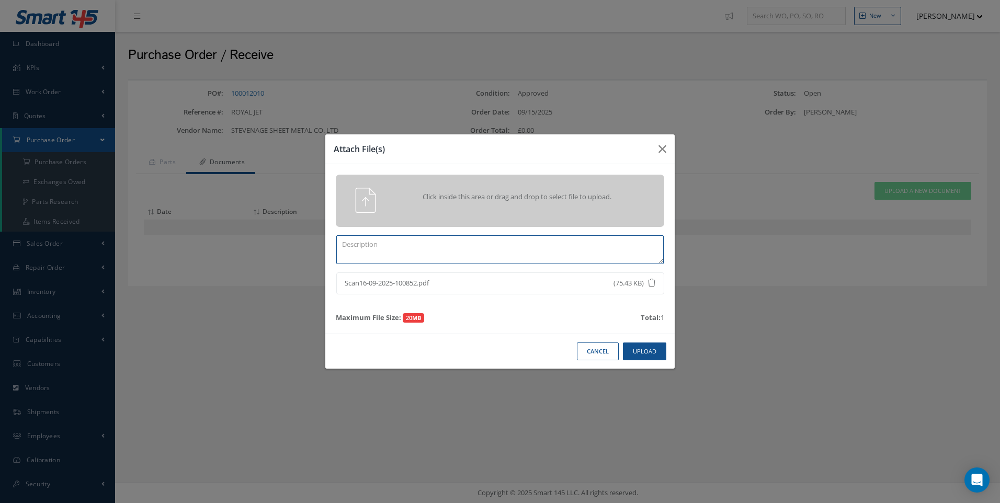
click at [407, 251] on textarea at bounding box center [499, 249] width 327 height 29
type textarea "DEL NOTE"
click at [639, 347] on button "Upload" at bounding box center [644, 351] width 43 height 18
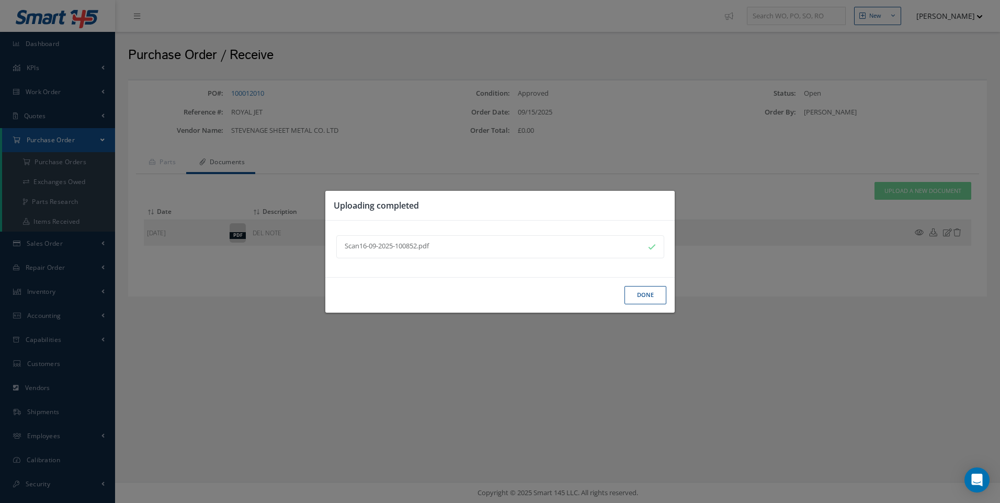
click at [643, 298] on button "Done" at bounding box center [645, 295] width 42 height 18
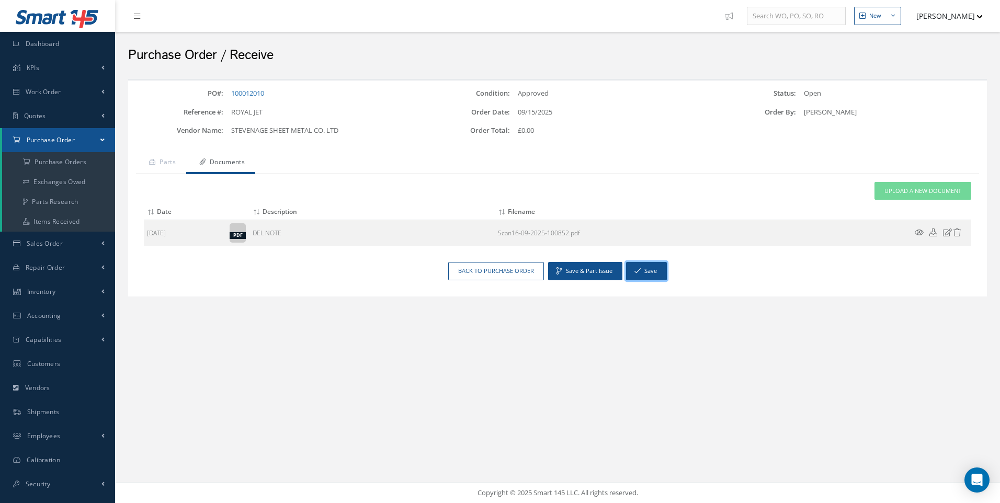
click at [649, 271] on button "Save" at bounding box center [646, 271] width 41 height 18
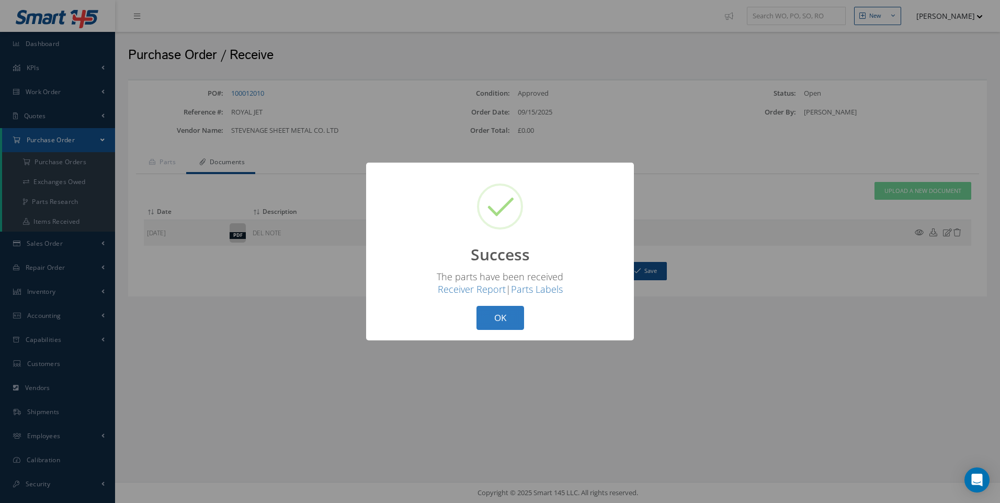
click at [508, 309] on button "OK" at bounding box center [500, 318] width 48 height 25
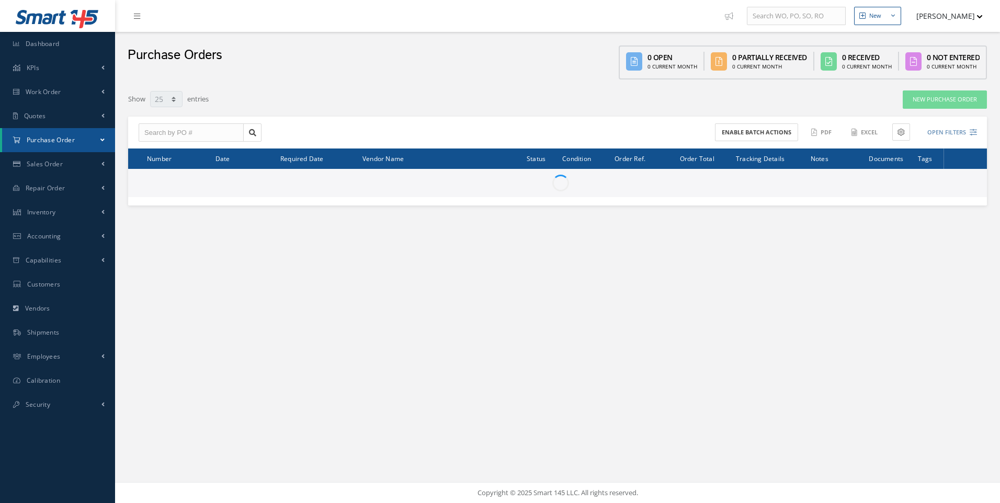
select select "25"
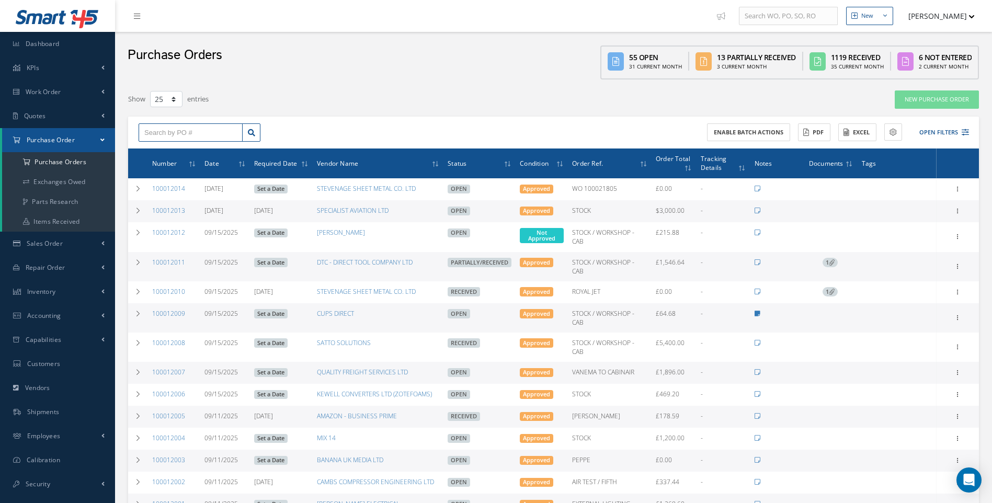
click at [190, 138] on input "text" at bounding box center [191, 132] width 104 height 19
type input "100012010"
click at [168, 149] on span "100012010" at bounding box center [159, 150] width 31 height 7
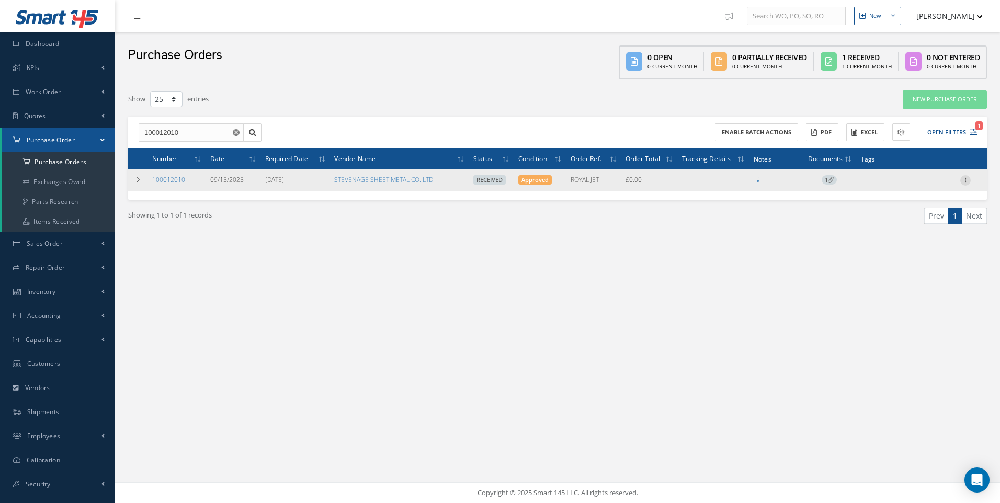
click at [966, 181] on icon at bounding box center [965, 179] width 10 height 8
click at [904, 187] on link "Receiving Details" at bounding box center [917, 187] width 83 height 14
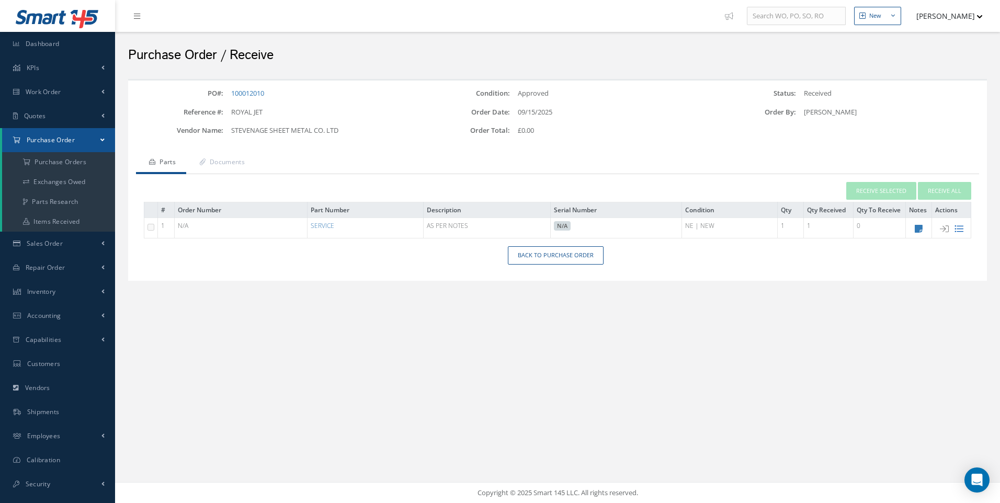
click at [957, 228] on icon at bounding box center [958, 228] width 9 height 9
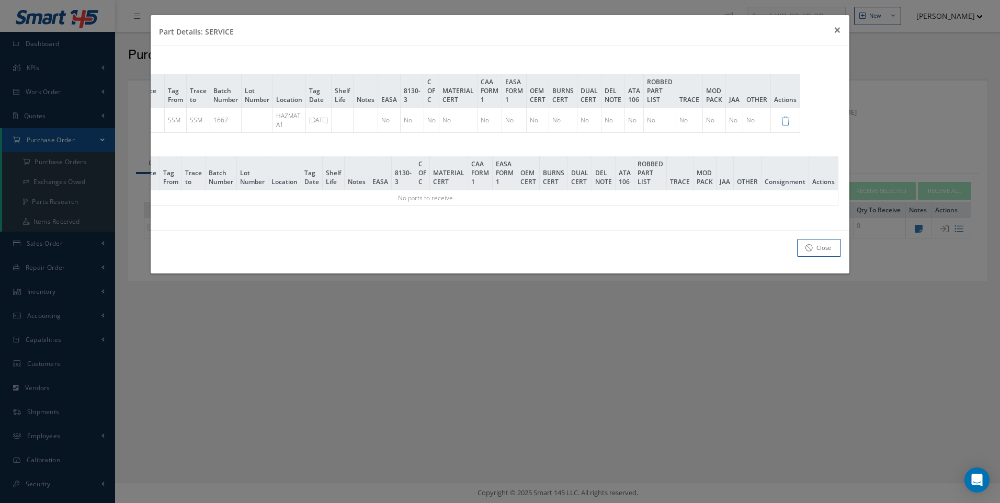
scroll to position [0, 156]
click at [786, 121] on icon at bounding box center [782, 121] width 9 height 9
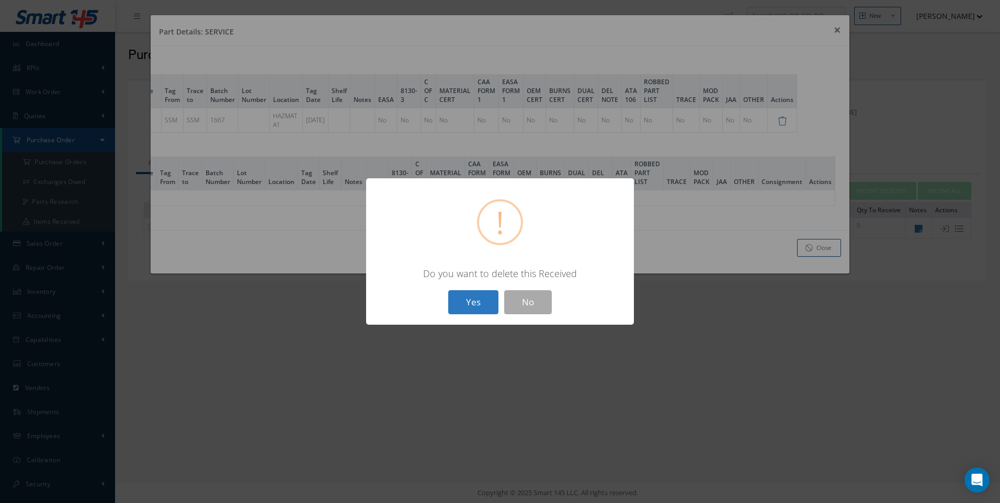
click at [479, 301] on button "Yes" at bounding box center [473, 302] width 50 height 25
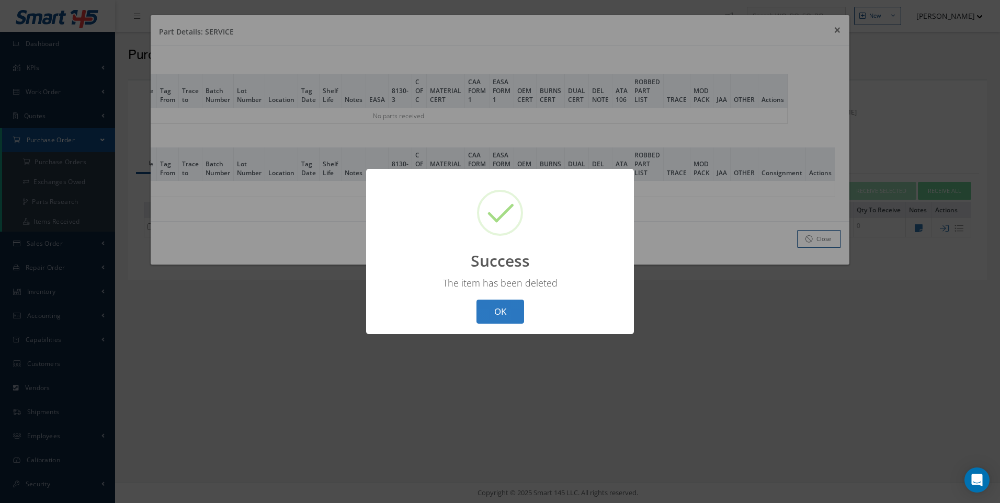
click at [489, 305] on button "OK" at bounding box center [500, 312] width 48 height 25
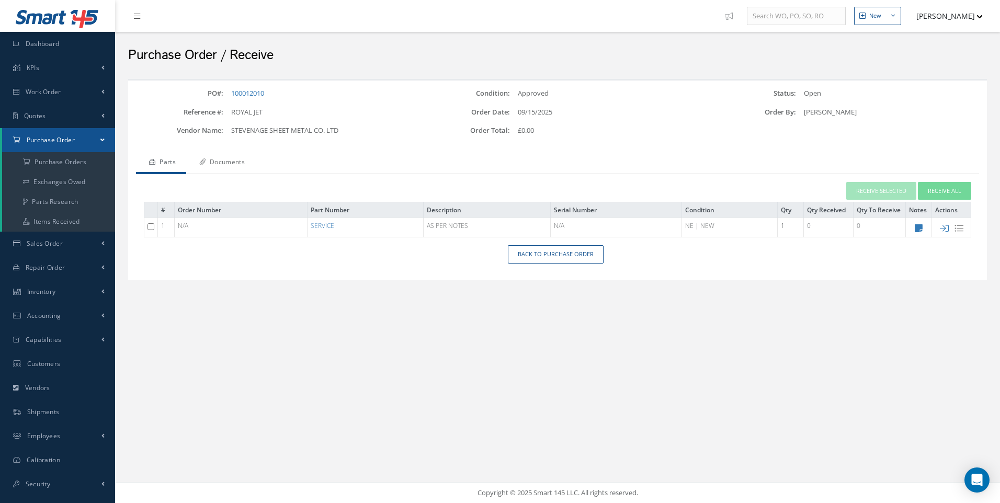
click at [241, 162] on link "Documents" at bounding box center [220, 163] width 69 height 22
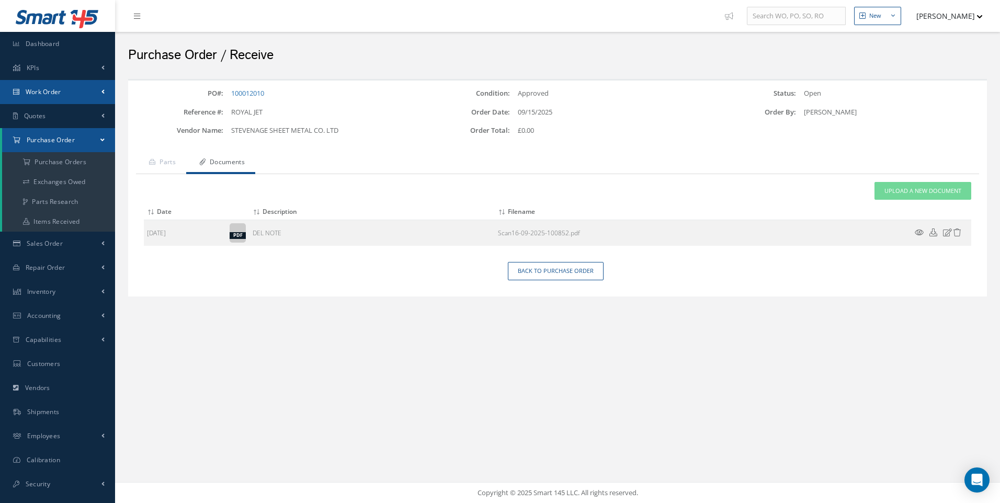
click at [52, 91] on span "Work Order" at bounding box center [44, 91] width 36 height 9
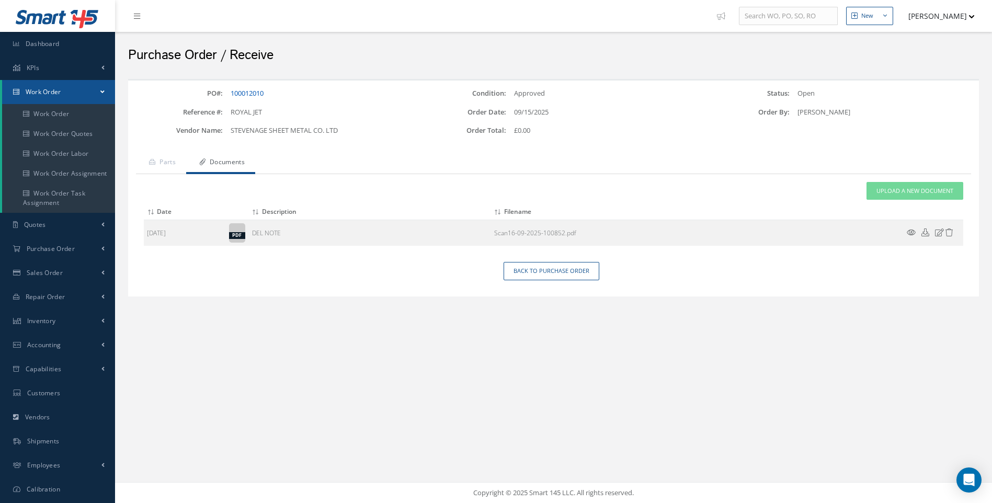
click at [245, 94] on link "100012010" at bounding box center [247, 92] width 33 height 9
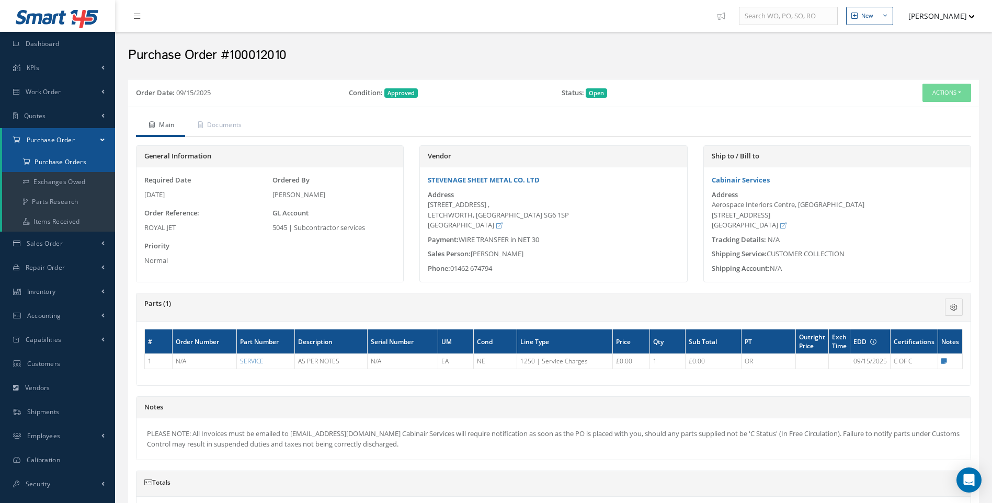
click at [48, 165] on a=1&status_id=2&status_id=3&status_id=5&collapsedFilters"] "Purchase Orders" at bounding box center [58, 162] width 113 height 20
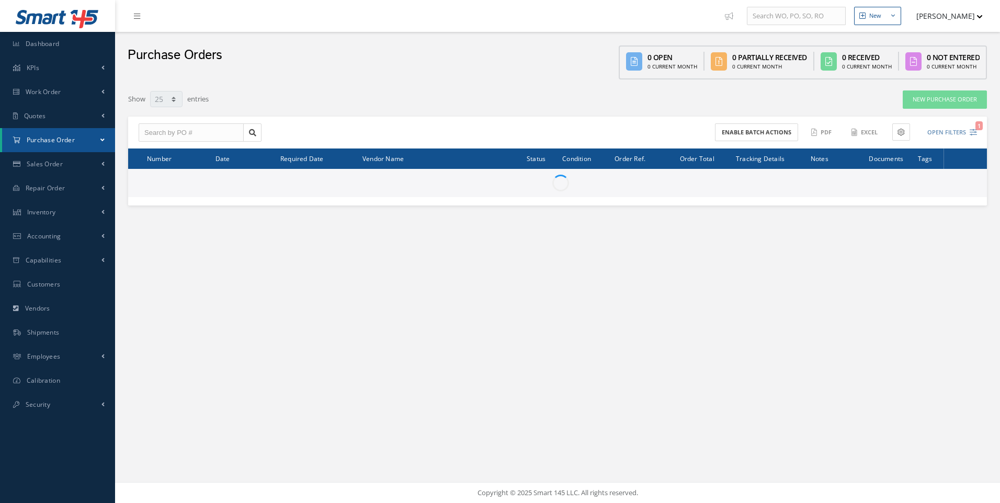
select select "25"
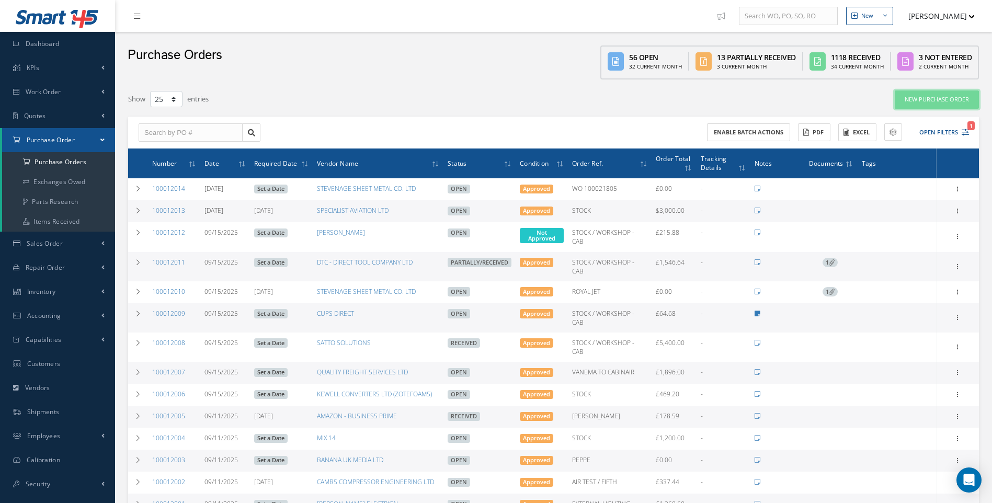
click at [956, 101] on link "New Purchase Order" at bounding box center [937, 99] width 84 height 18
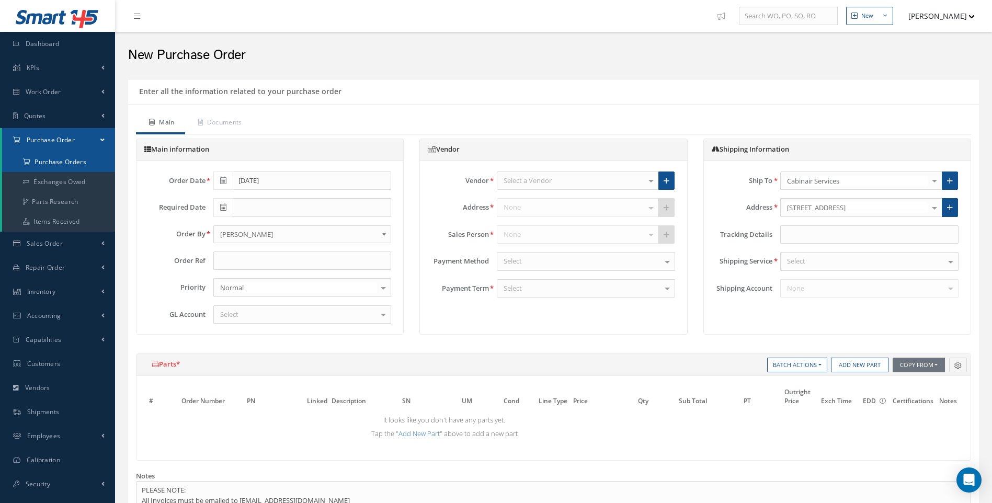
click at [53, 157] on a=1&status_id=2&status_id=3&status_id=5&collapsedFilters"] "Purchase Orders" at bounding box center [58, 162] width 113 height 20
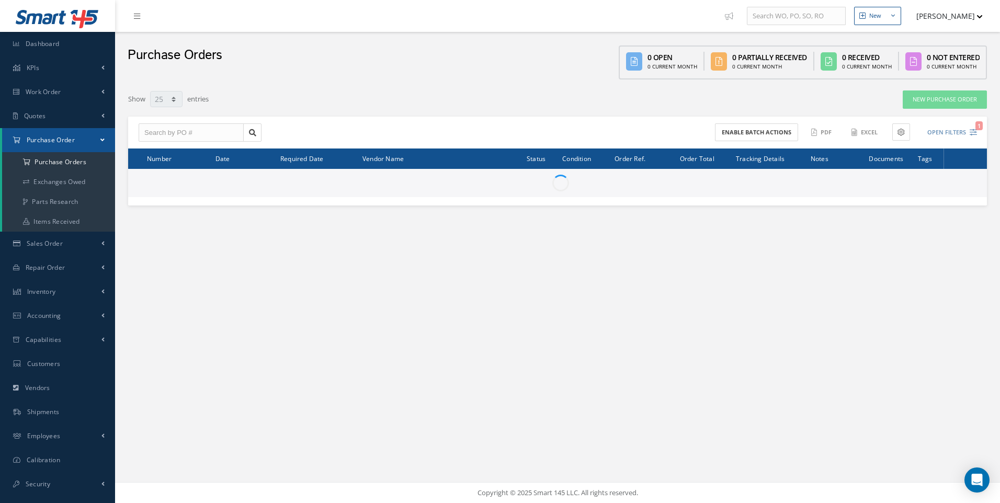
select select "25"
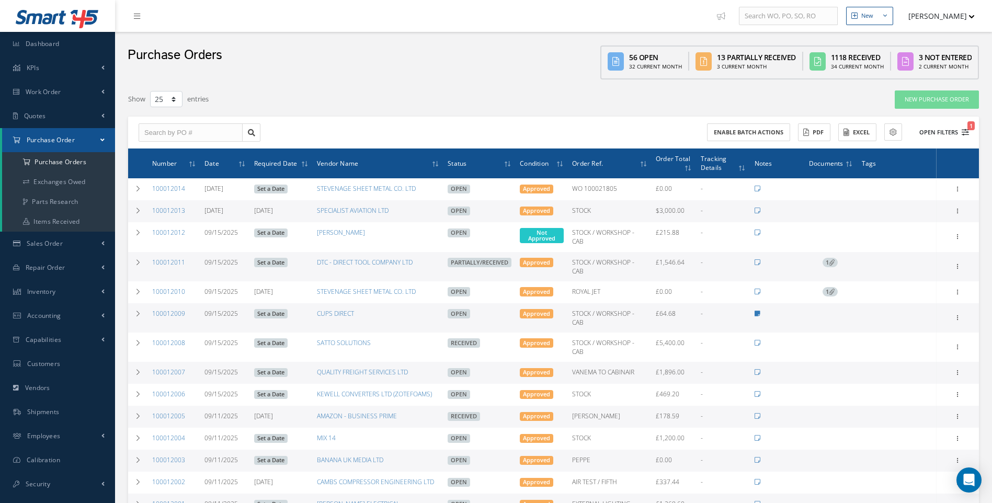
click at [966, 132] on icon "1" at bounding box center [965, 132] width 7 height 7
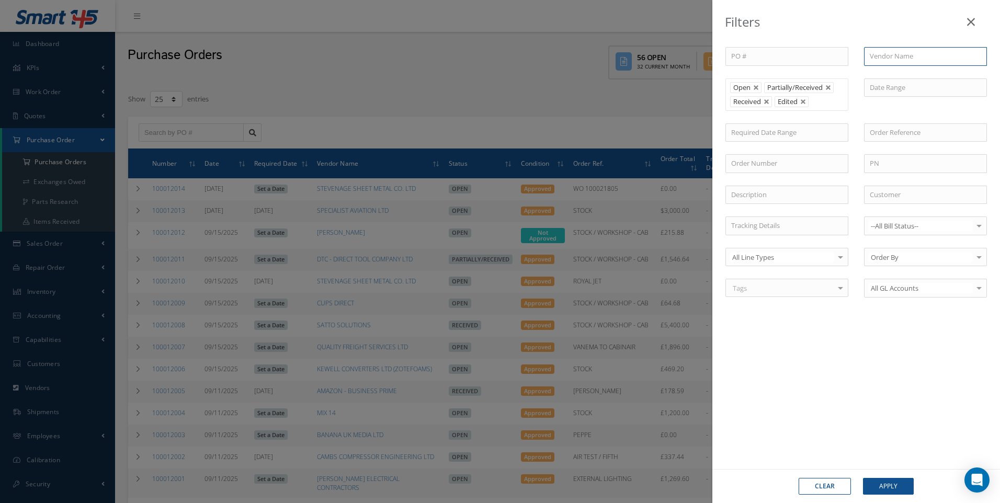
click at [888, 58] on input "text" at bounding box center [925, 56] width 123 height 19
click at [895, 77] on span "CUPS DIRECT" at bounding box center [890, 74] width 41 height 9
type input "CUPS DIRECT"
click at [897, 484] on button "Apply" at bounding box center [888, 486] width 51 height 17
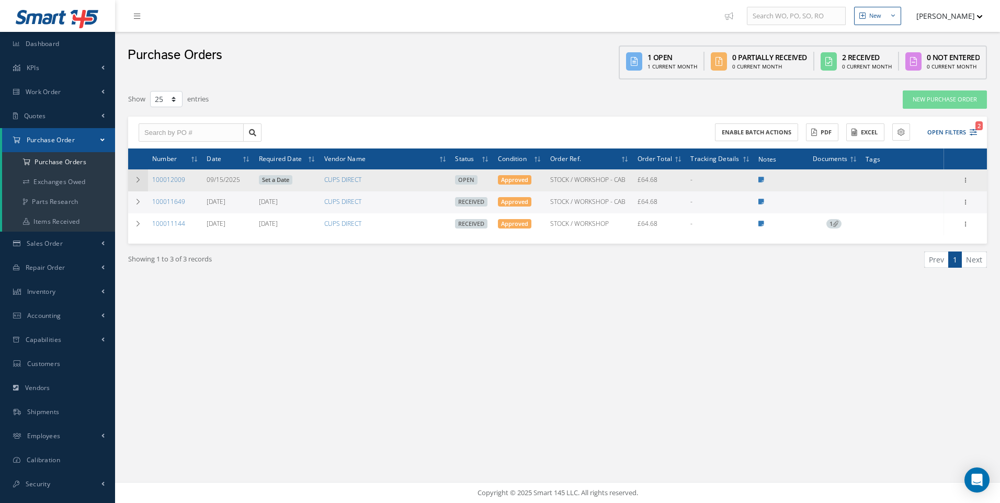
click at [137, 177] on icon at bounding box center [137, 180] width 7 height 6
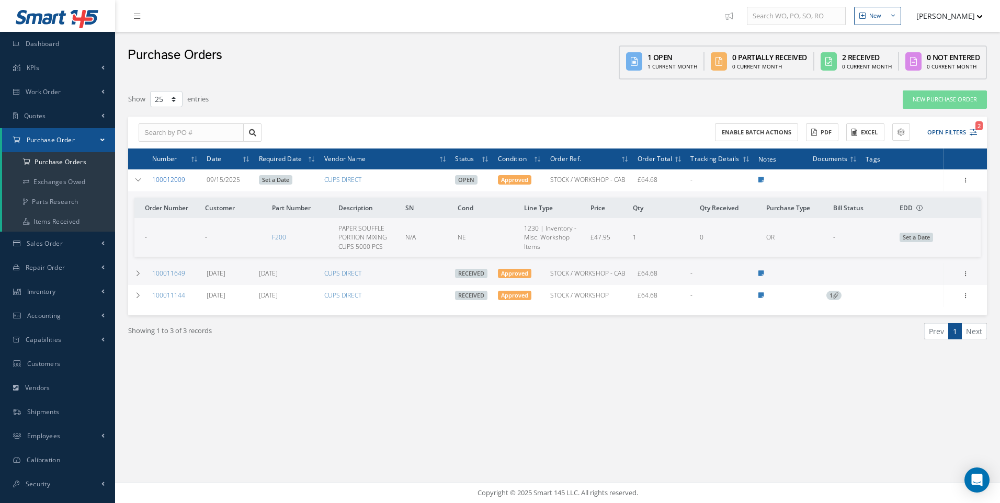
click at [178, 179] on link "100012009" at bounding box center [168, 179] width 33 height 9
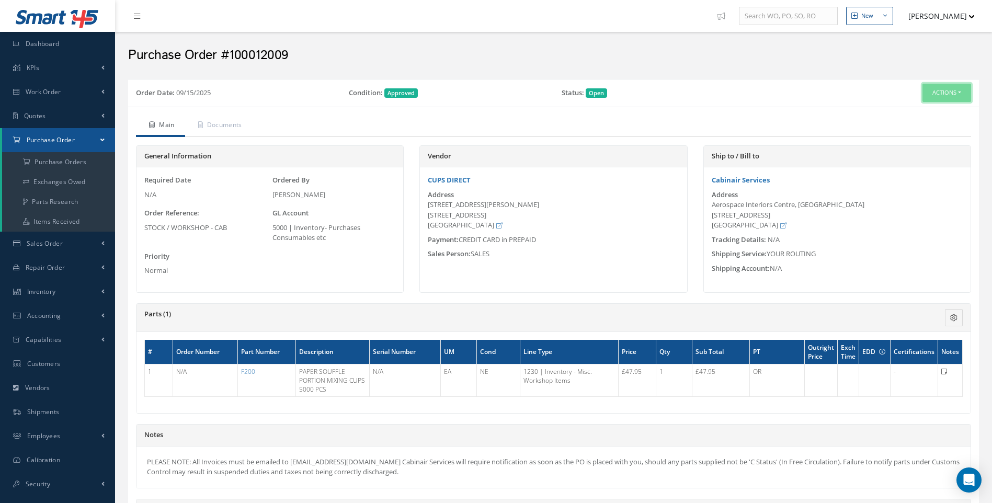
click at [954, 94] on button "Actions" at bounding box center [946, 93] width 49 height 18
click at [917, 112] on link "Receive" at bounding box center [929, 113] width 84 height 14
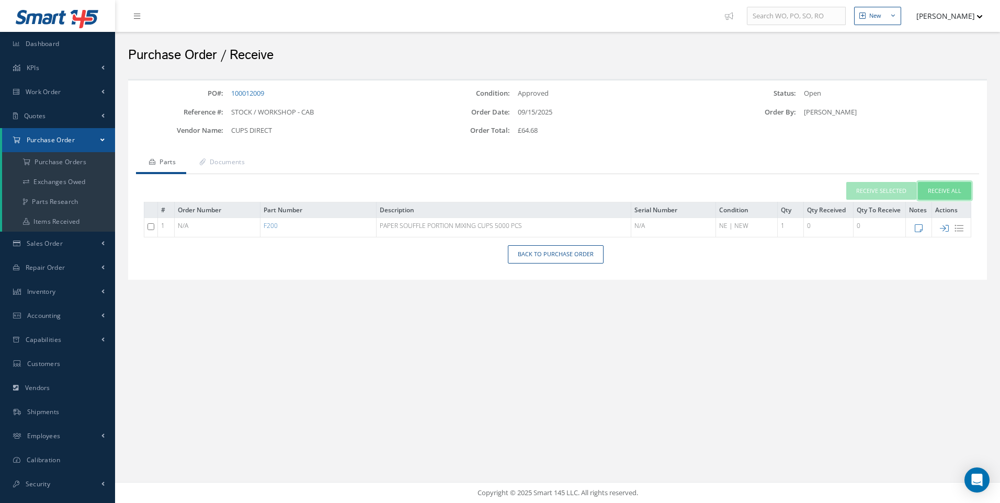
click at [940, 190] on button "Receive All" at bounding box center [944, 191] width 53 height 18
type input "[DATE]"
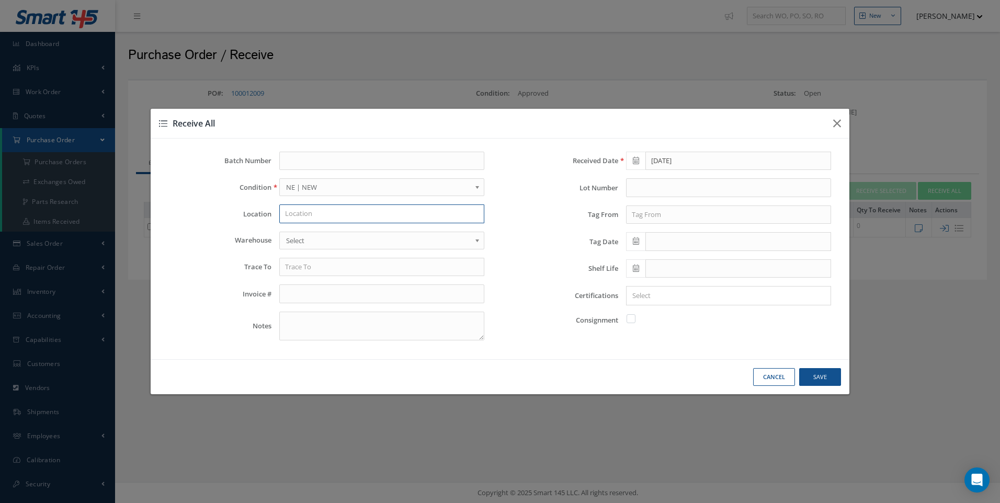
click at [303, 217] on input "text" at bounding box center [381, 213] width 205 height 19
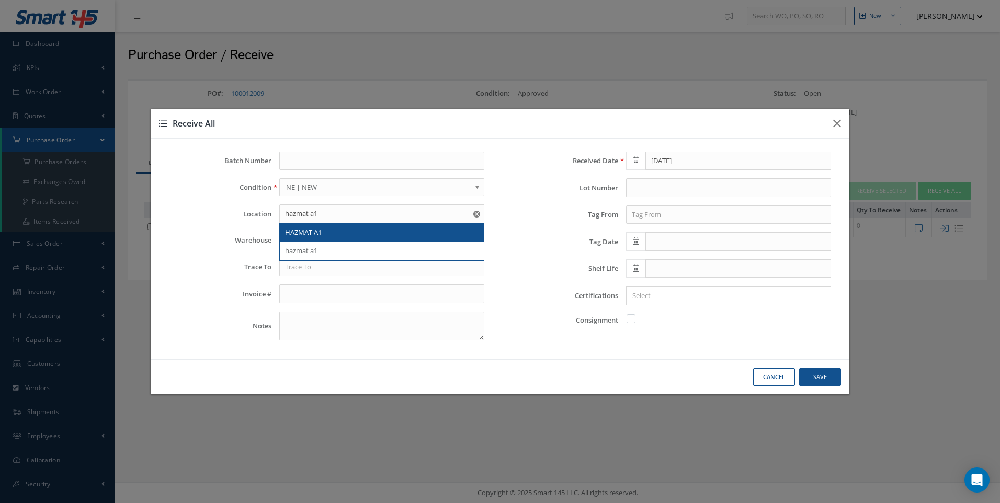
click at [303, 232] on span "HAZMAT A1" at bounding box center [303, 231] width 37 height 9
type input "HAZMAT A1"
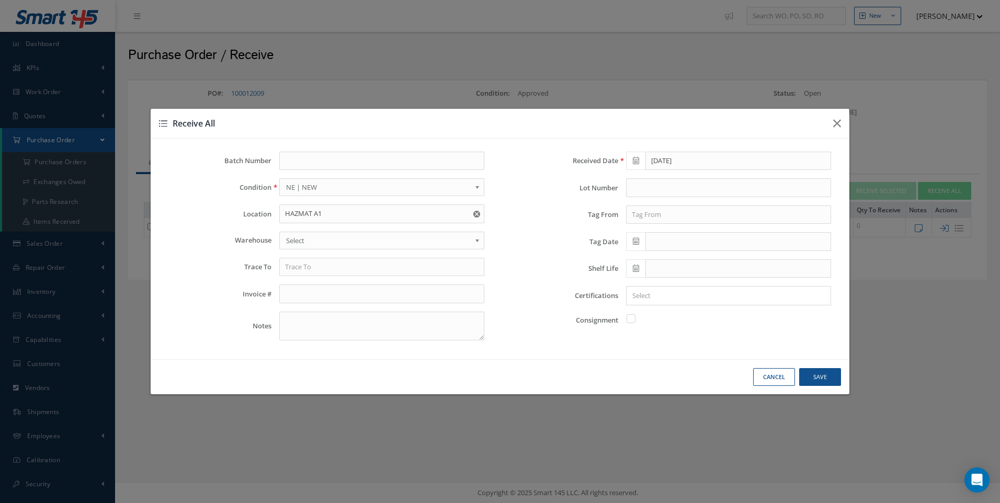
click at [303, 246] on span "Select" at bounding box center [378, 240] width 185 height 13
click at [296, 270] on input "text" at bounding box center [381, 267] width 205 height 19
click at [323, 288] on span "CUPS DIRECT" at bounding box center [305, 284] width 41 height 9
type input "CUPS DIRECT"
click at [645, 215] on input "text" at bounding box center [728, 214] width 205 height 19
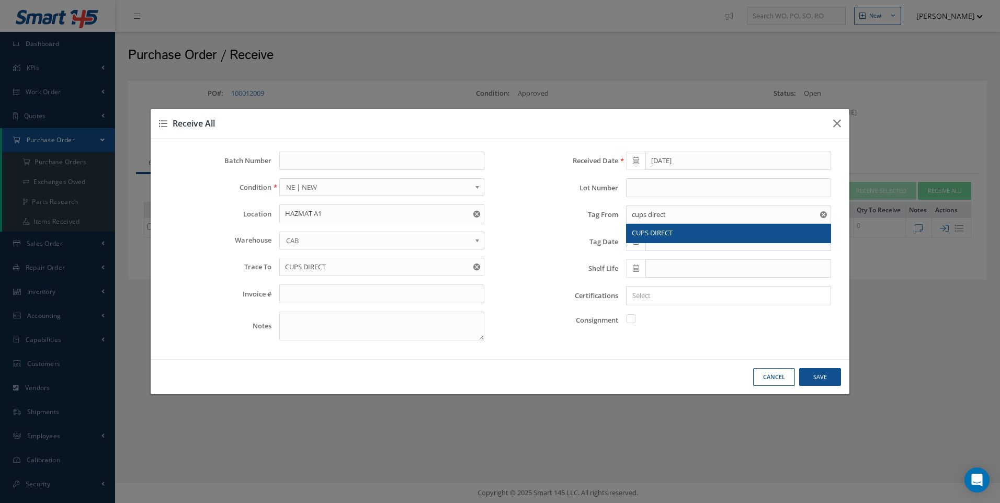
click at [637, 234] on span "CUPS DIRECT" at bounding box center [652, 232] width 41 height 9
type input "CUPS DIRECT"
click at [635, 237] on icon at bounding box center [636, 240] width 6 height 7
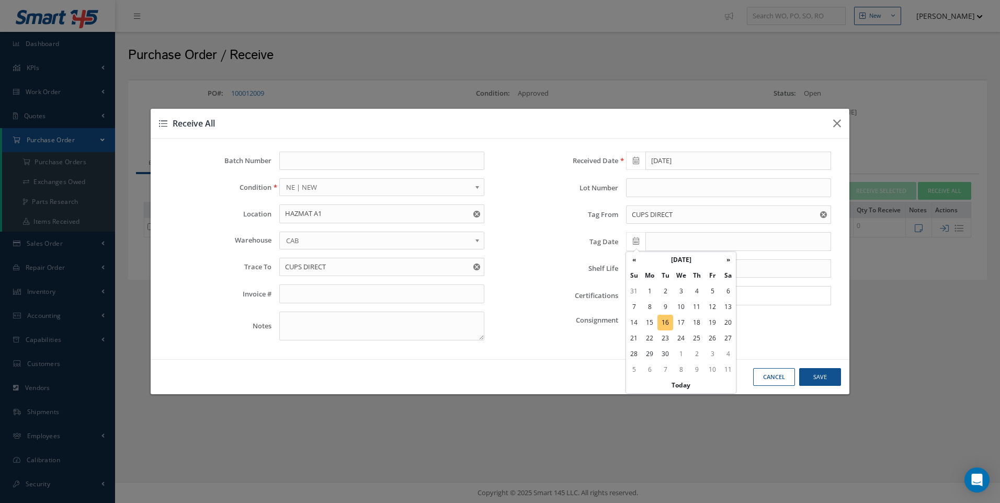
click at [670, 321] on td "16" at bounding box center [665, 323] width 16 height 16
type input "[DATE]"
click at [643, 292] on input "Search for option" at bounding box center [725, 295] width 197 height 11
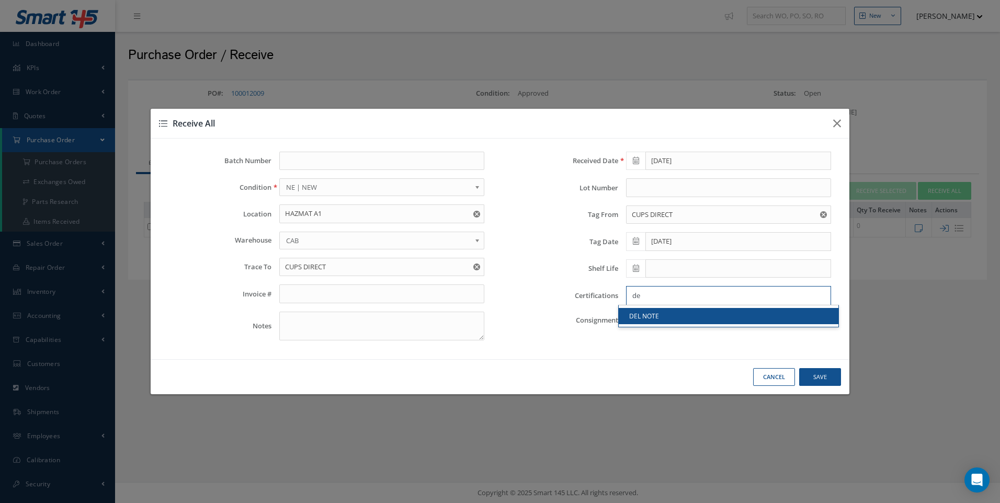
type input "d"
type input "NO DEL NOTE"
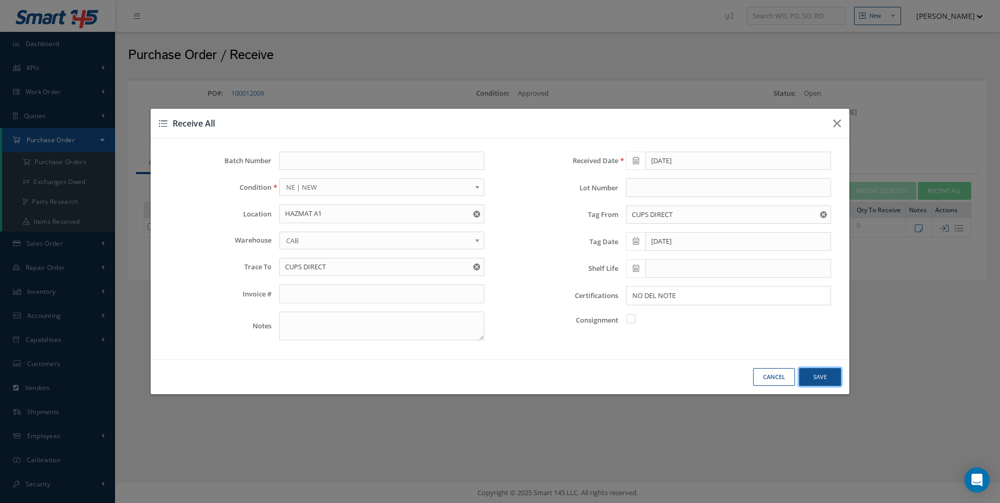
click at [825, 378] on button "Save" at bounding box center [820, 377] width 42 height 18
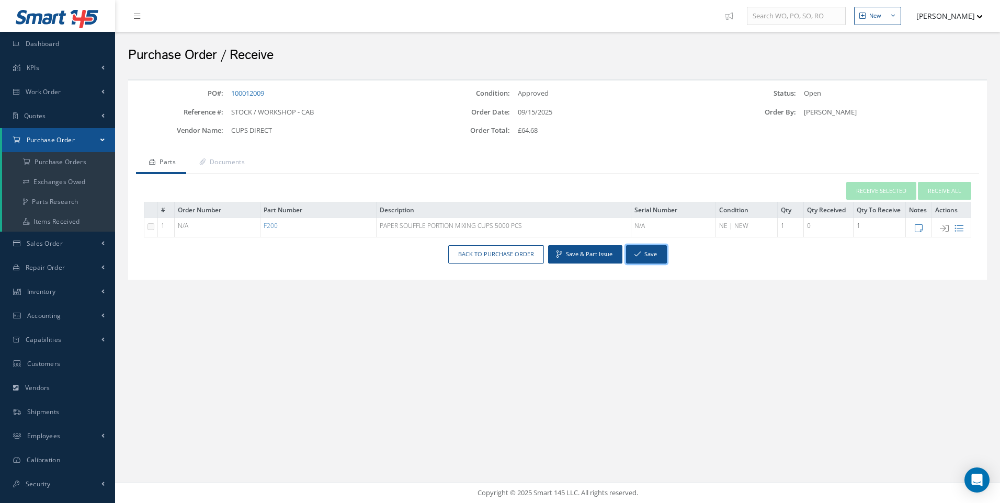
click at [647, 256] on button "Save" at bounding box center [646, 254] width 41 height 18
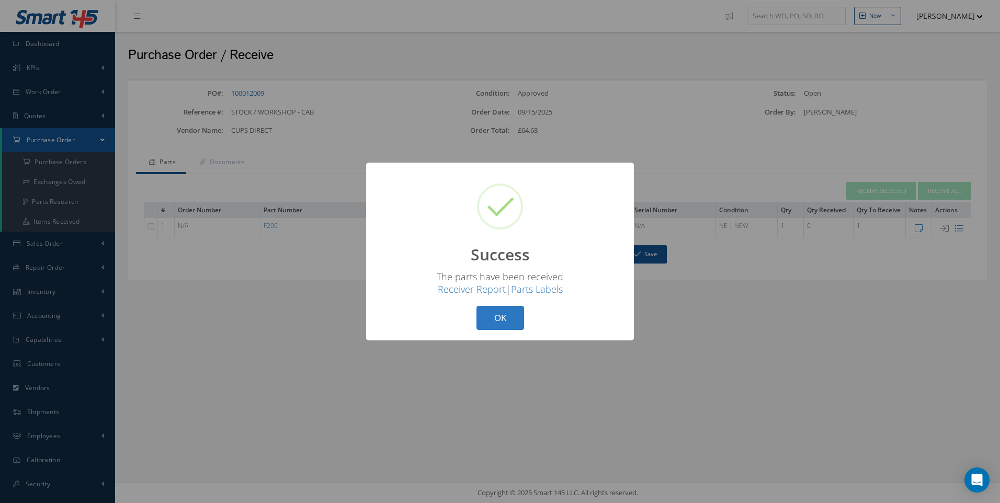
click at [515, 314] on button "OK" at bounding box center [500, 318] width 48 height 25
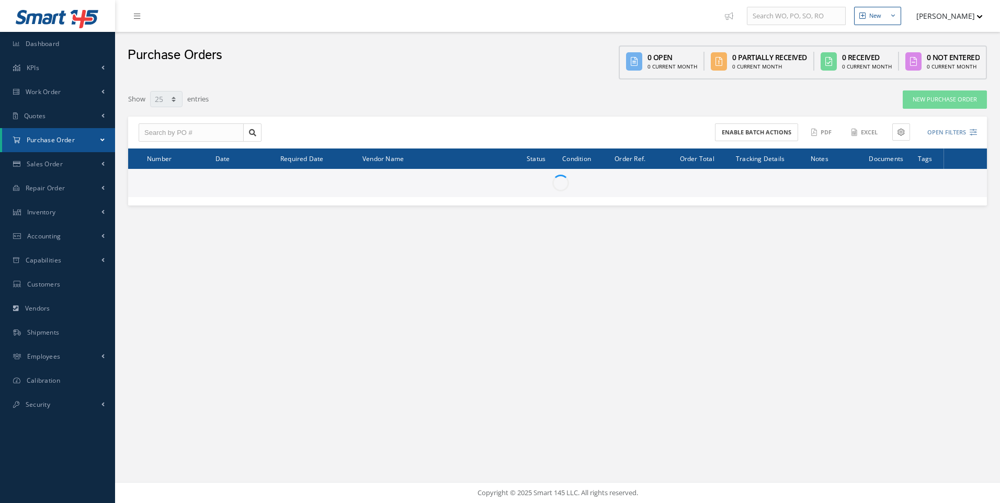
select select "25"
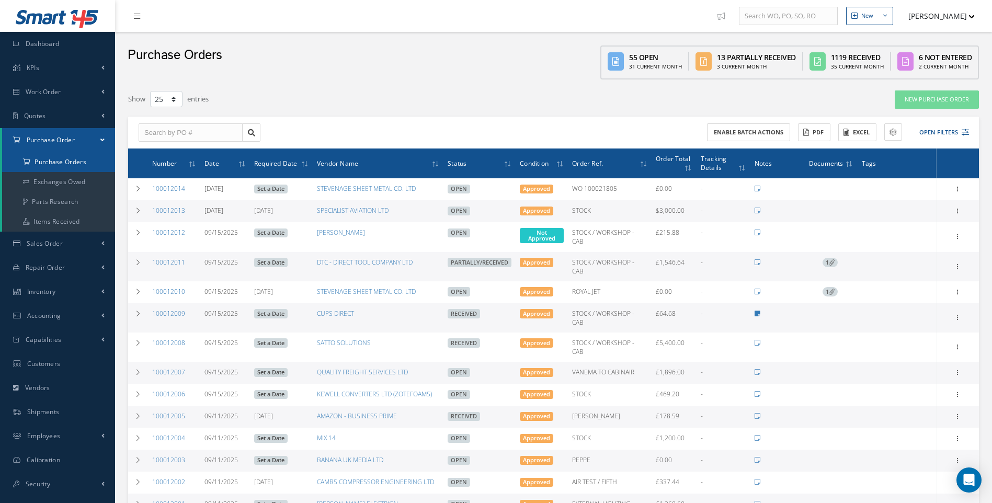
click at [42, 159] on a=1&status_id=2&status_id=3&status_id=5&collapsedFilters"] "Purchase Orders" at bounding box center [58, 162] width 113 height 20
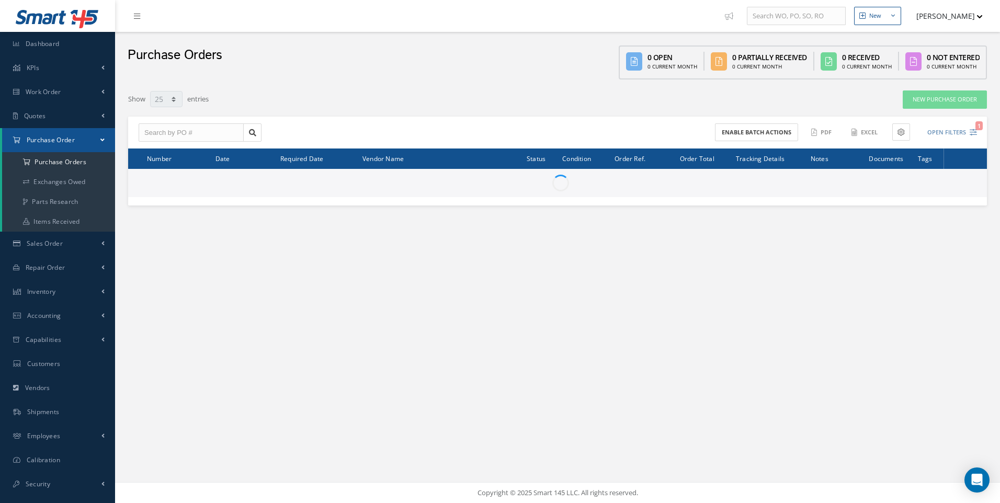
select select "25"
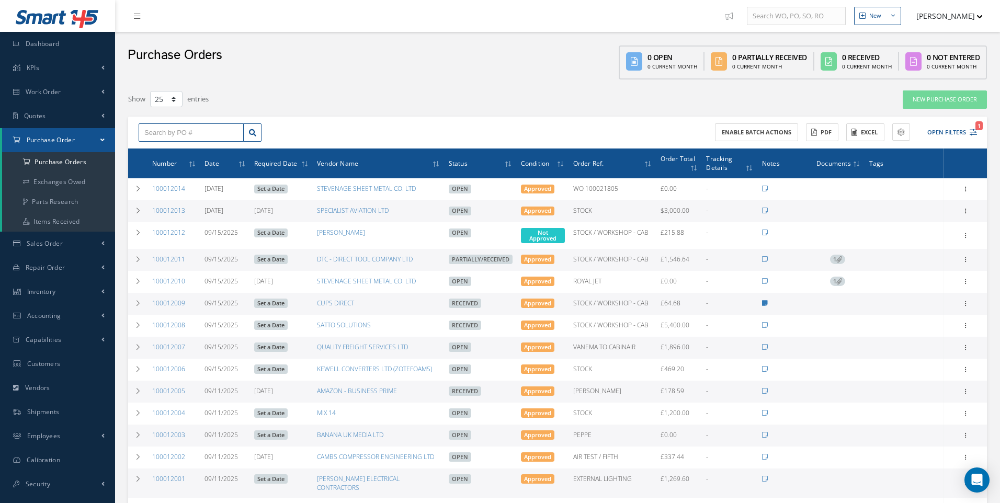
click at [172, 133] on input "text" at bounding box center [191, 132] width 105 height 19
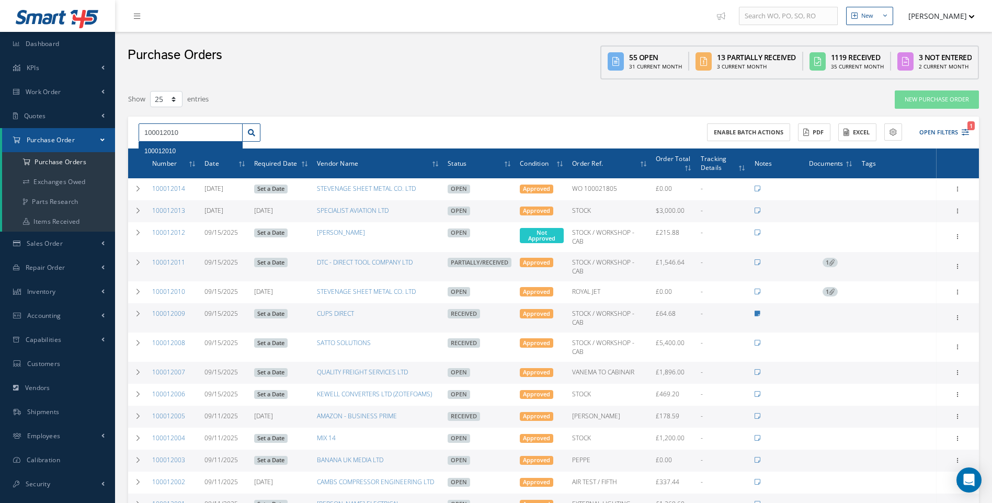
type input "100012010"
click at [169, 154] on span "100012010" at bounding box center [159, 150] width 31 height 7
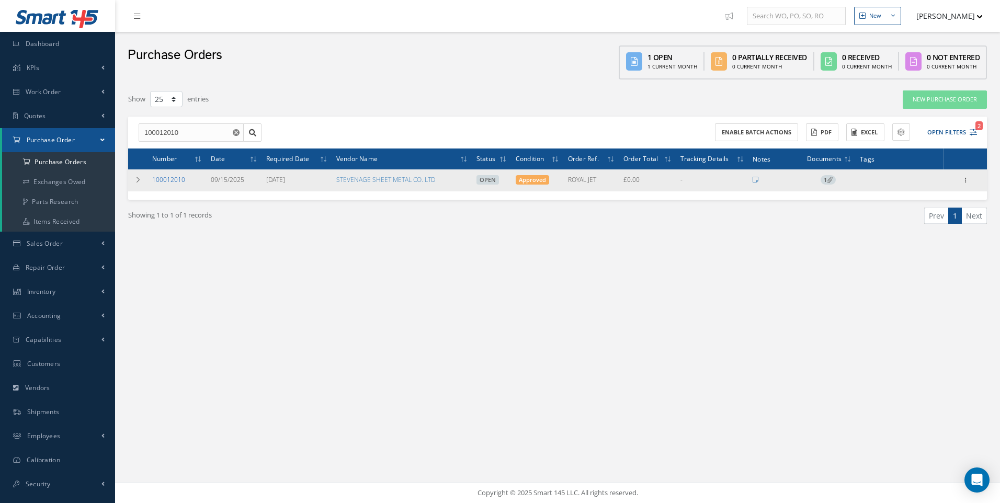
click at [163, 178] on link "100012010" at bounding box center [168, 179] width 33 height 9
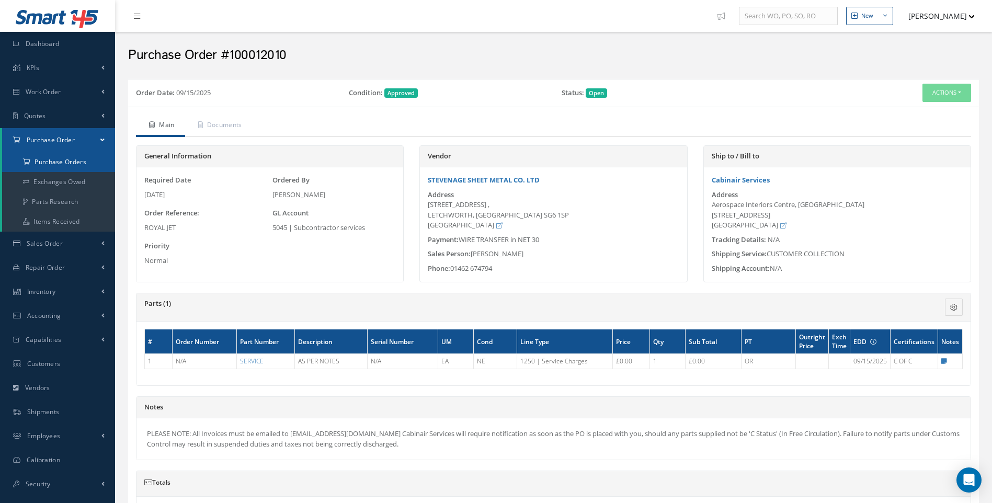
click at [71, 164] on a=1&status_id=2&status_id=3&status_id=5&collapsedFilters"] "Purchase Orders" at bounding box center [58, 162] width 113 height 20
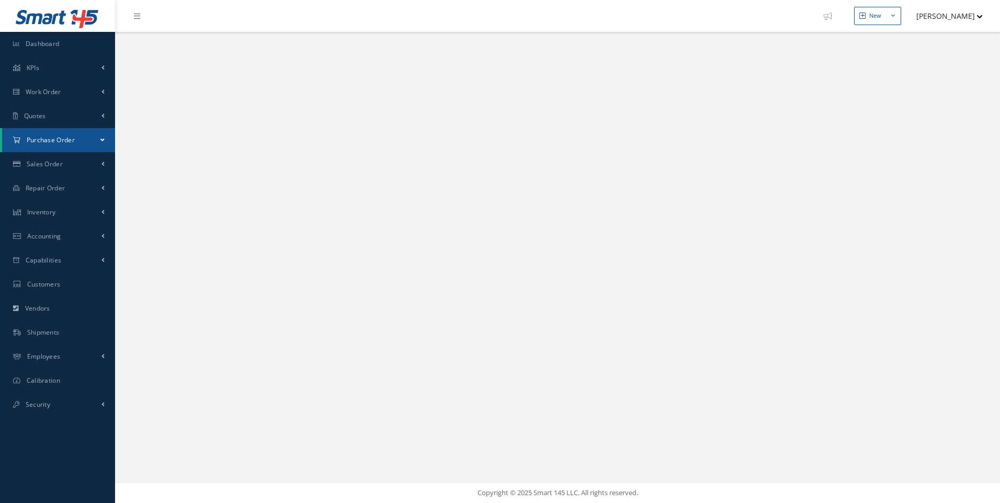
select select "25"
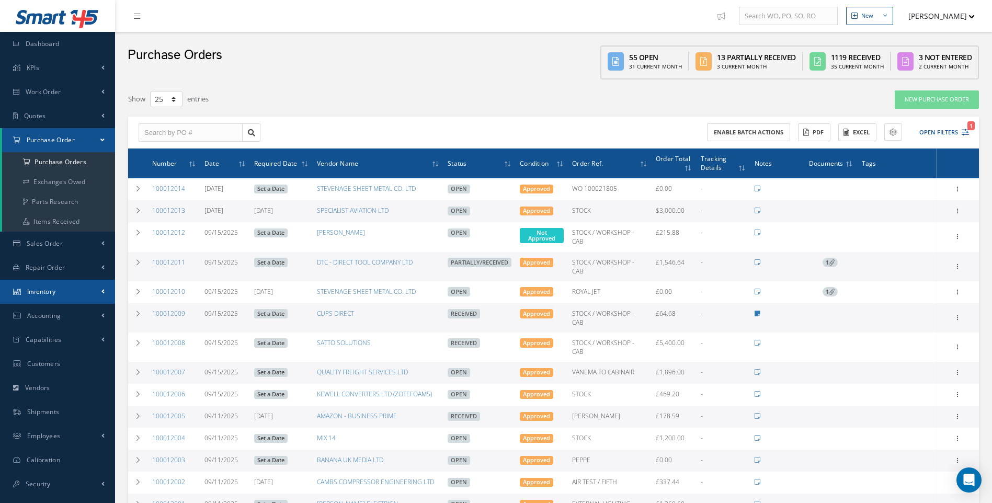
click at [41, 291] on span "Inventory" at bounding box center [41, 291] width 29 height 9
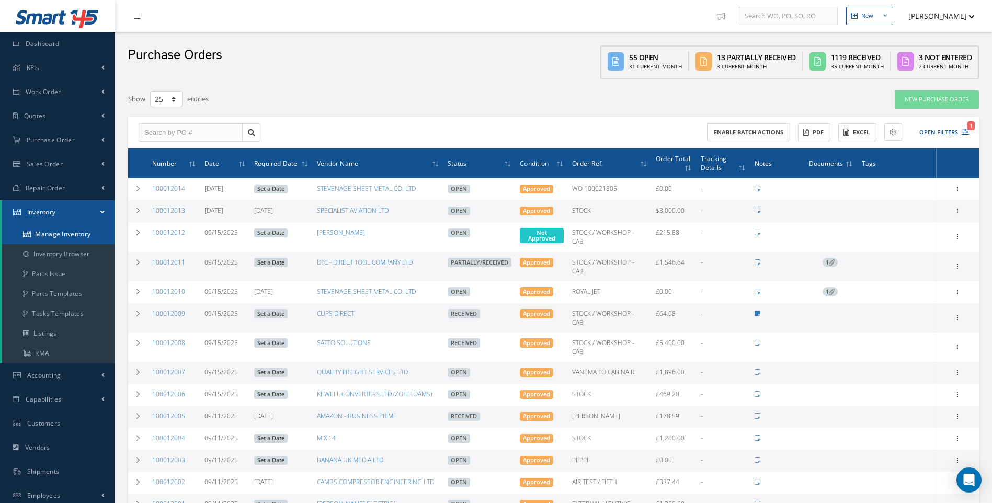
click at [65, 238] on link "Manage Inventory" at bounding box center [58, 234] width 113 height 20
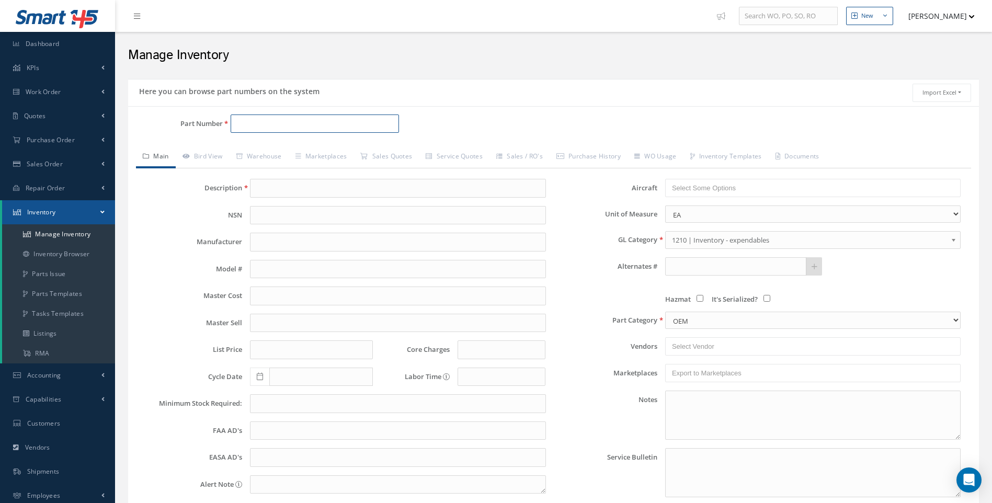
click at [248, 122] on input "Part Number" at bounding box center [315, 124] width 169 height 19
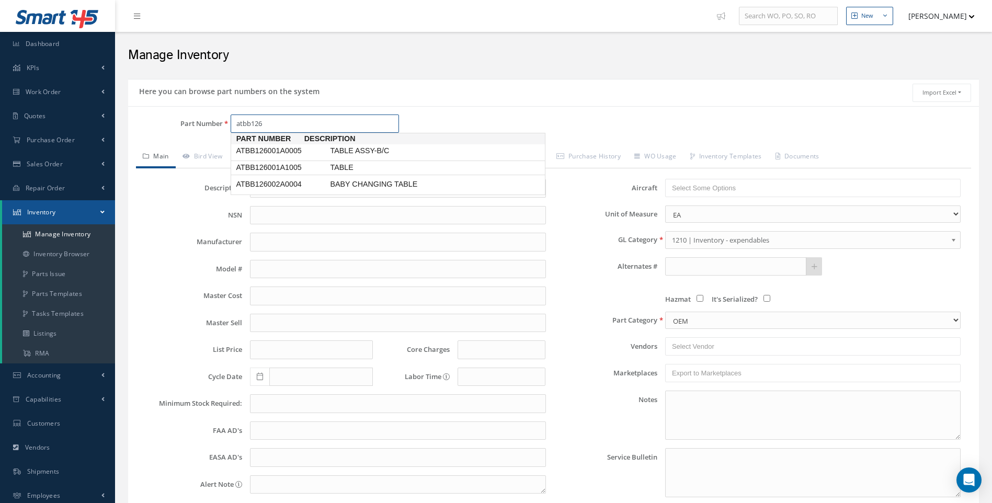
click at [294, 170] on span "ATBB126001A1005" at bounding box center [281, 167] width 94 height 11
type input "ATBB126001A1005"
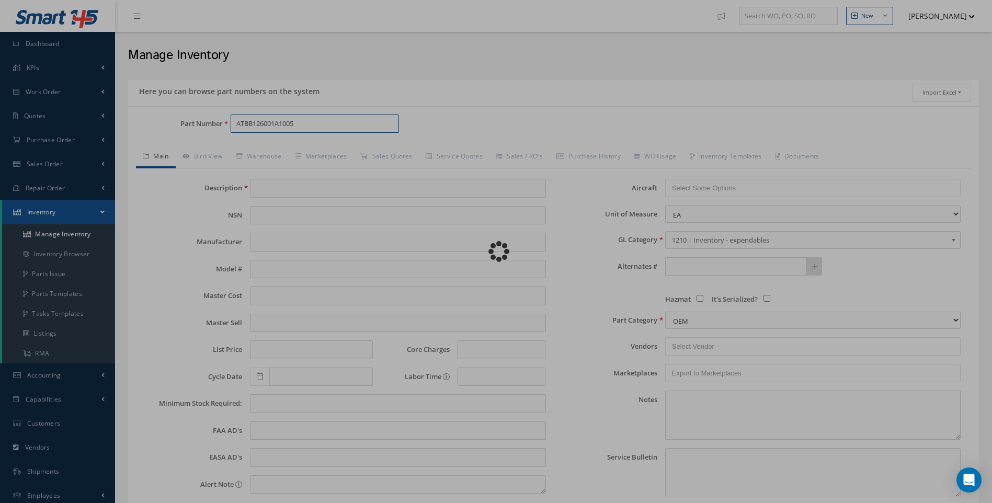
type input "TABLE"
type input "609992.00"
type input "0.00"
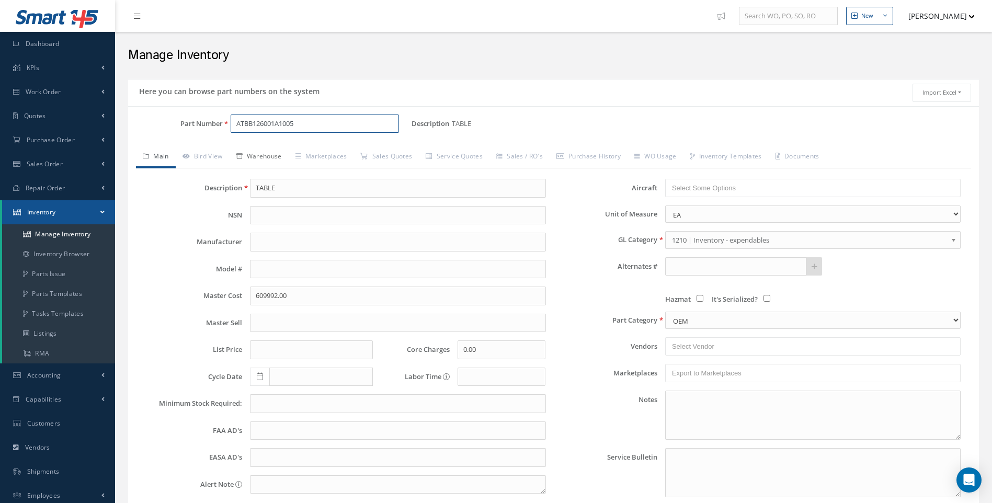
type input "ATBB126001A1005"
click at [278, 159] on link "Warehouse" at bounding box center [259, 157] width 59 height 22
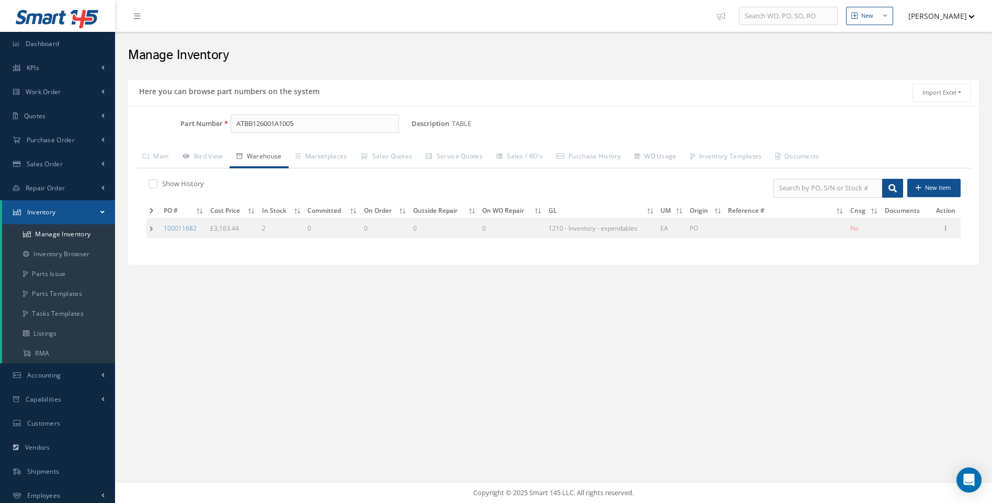
click at [153, 227] on td at bounding box center [153, 228] width 14 height 19
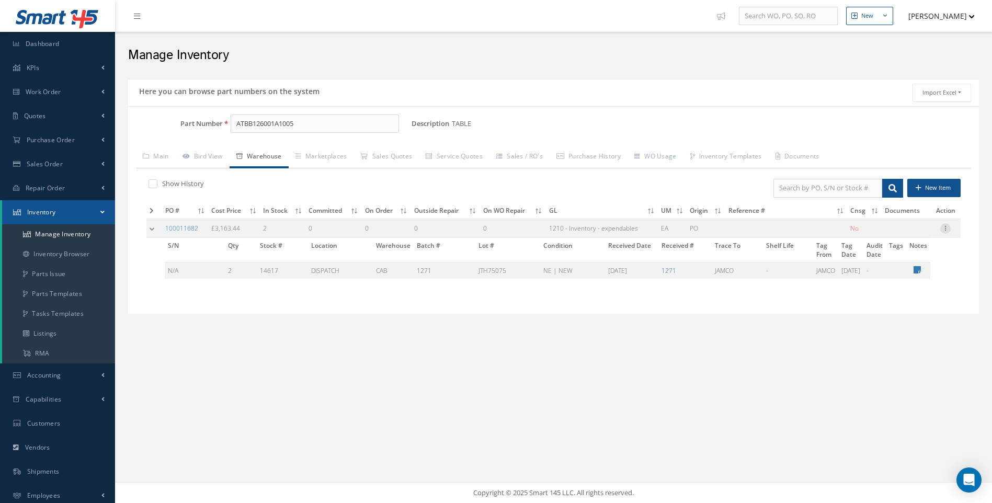
click at [945, 226] on icon at bounding box center [945, 227] width 10 height 8
click at [887, 236] on link "Edit" at bounding box center [897, 236] width 83 height 14
type input "3163.44"
type input "[DATE]"
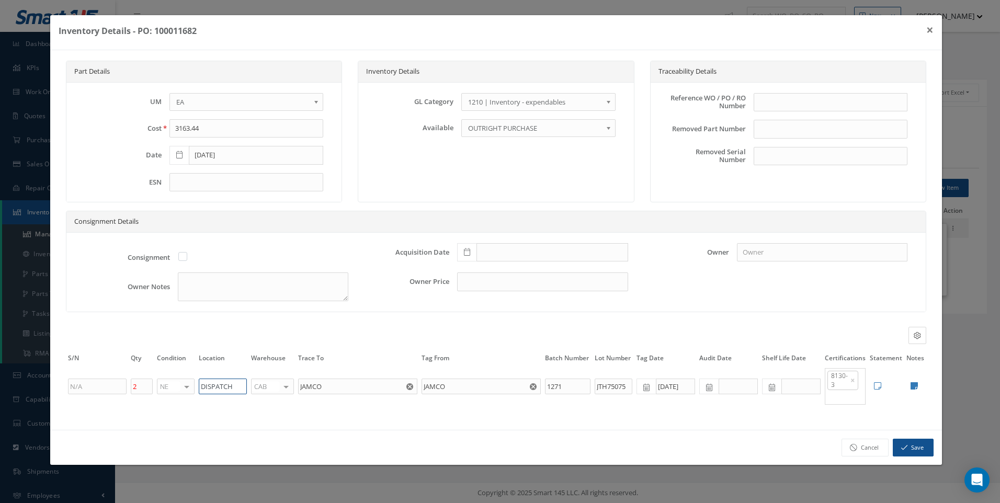
drag, startPoint x: 238, startPoint y: 387, endPoint x: 182, endPoint y: 401, distance: 57.6
click at [182, 401] on tr "2 NE OH SV RP AR NE FN NS RE FP BER N/A INSP BC AI MD RF SCR TS USE TL SP NU AS…" at bounding box center [496, 386] width 860 height 38
click at [203, 385] on input "u50062" at bounding box center [223, 387] width 48 height 16
type input "U50062"
click at [285, 389] on div at bounding box center [286, 386] width 15 height 15
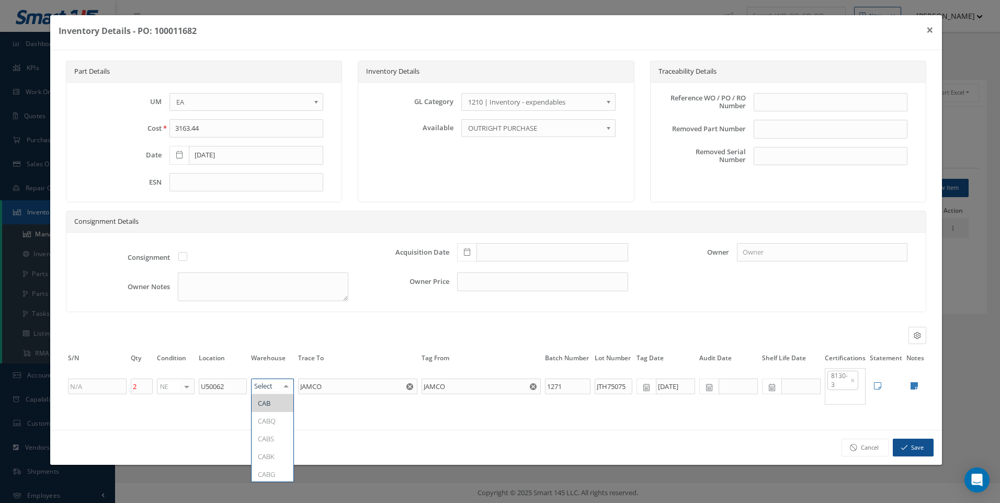
type input "F"
click at [273, 404] on span "FIFTH" at bounding box center [266, 402] width 17 height 9
click at [912, 448] on button "Save" at bounding box center [913, 448] width 41 height 18
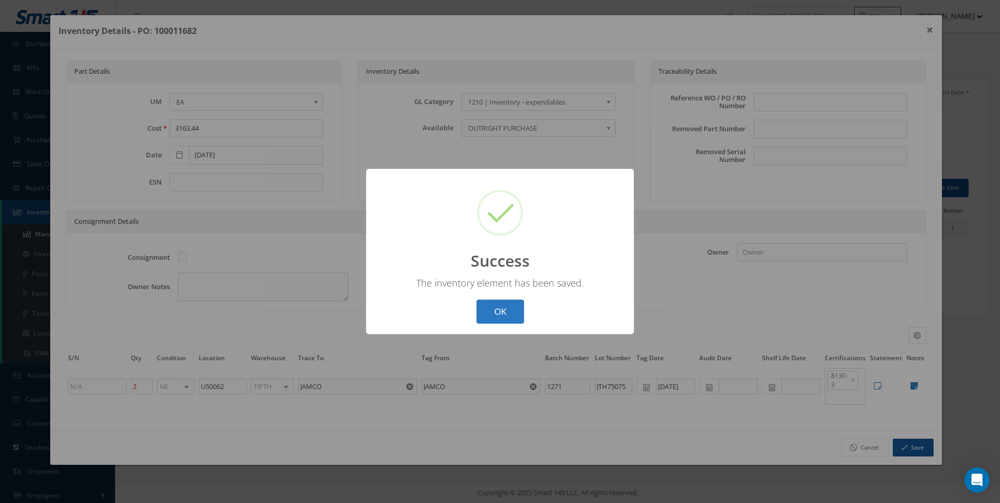
click at [497, 312] on button "OK" at bounding box center [500, 312] width 48 height 25
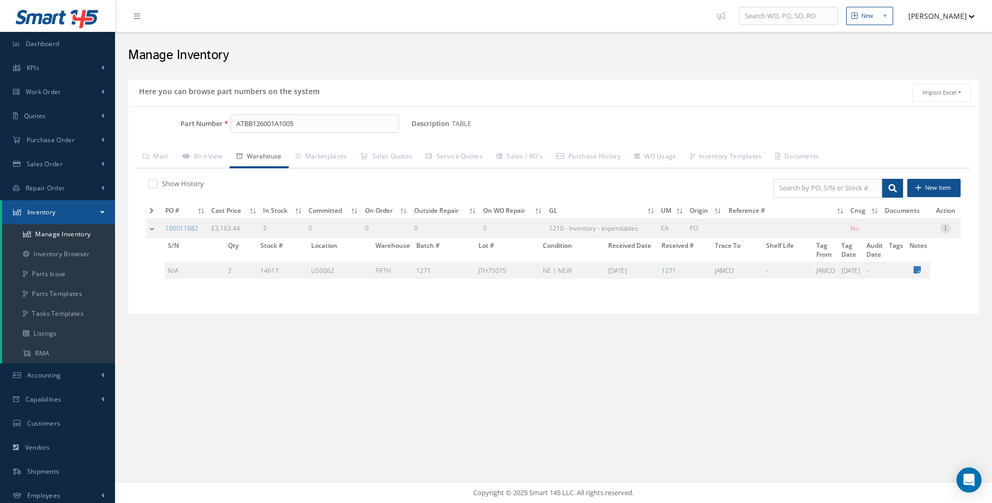
click at [944, 230] on icon at bounding box center [945, 227] width 10 height 8
click at [884, 237] on link "Edit" at bounding box center [897, 236] width 83 height 14
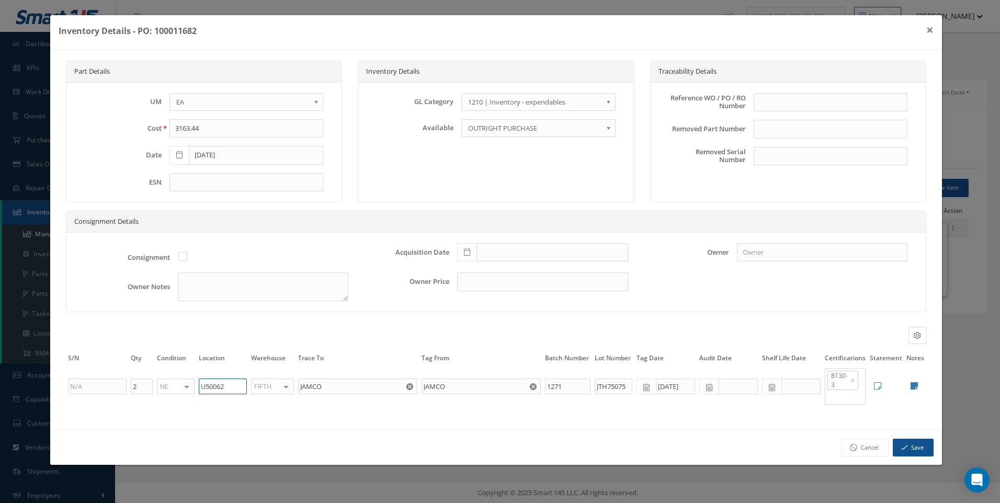
click at [222, 385] on input "U50062" at bounding box center [223, 387] width 48 height 16
type input "U50082"
click at [915, 452] on button "Save" at bounding box center [913, 448] width 41 height 18
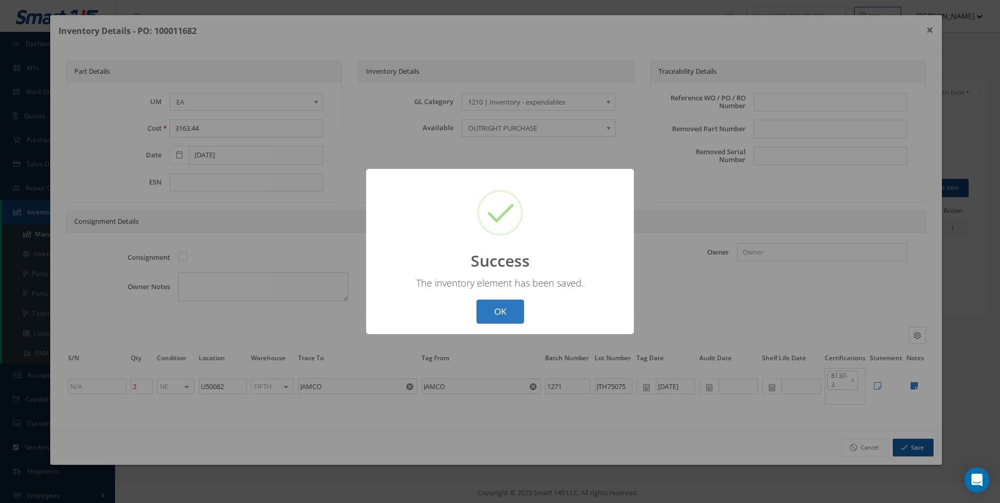
click at [499, 314] on button "OK" at bounding box center [500, 312] width 48 height 25
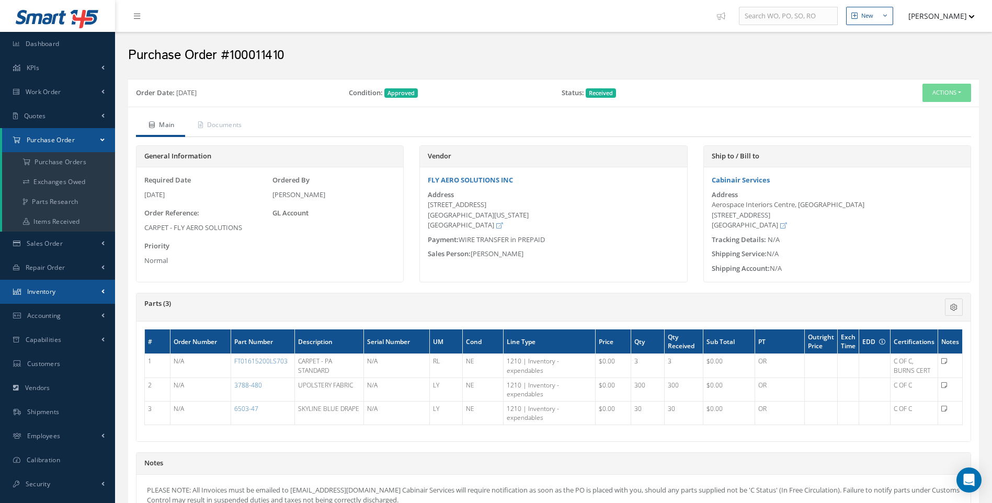
click at [95, 290] on link "Inventory" at bounding box center [57, 292] width 115 height 24
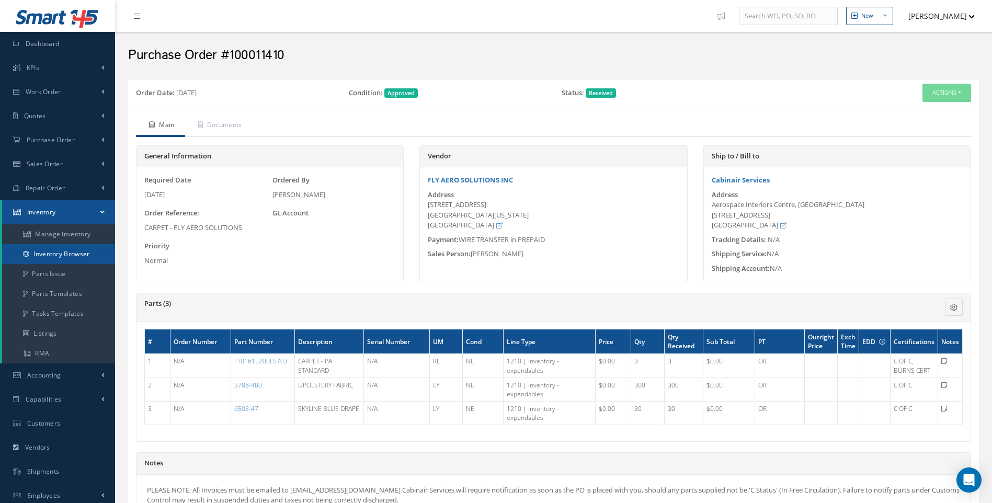
click at [72, 254] on link "Inventory Browser" at bounding box center [58, 254] width 113 height 20
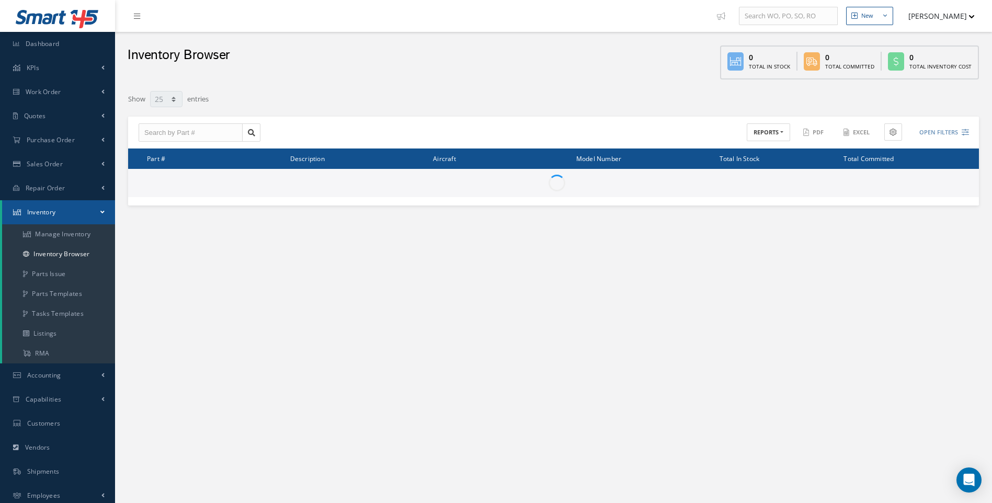
select select "25"
type input "Locations"
type input "All General Ledger"
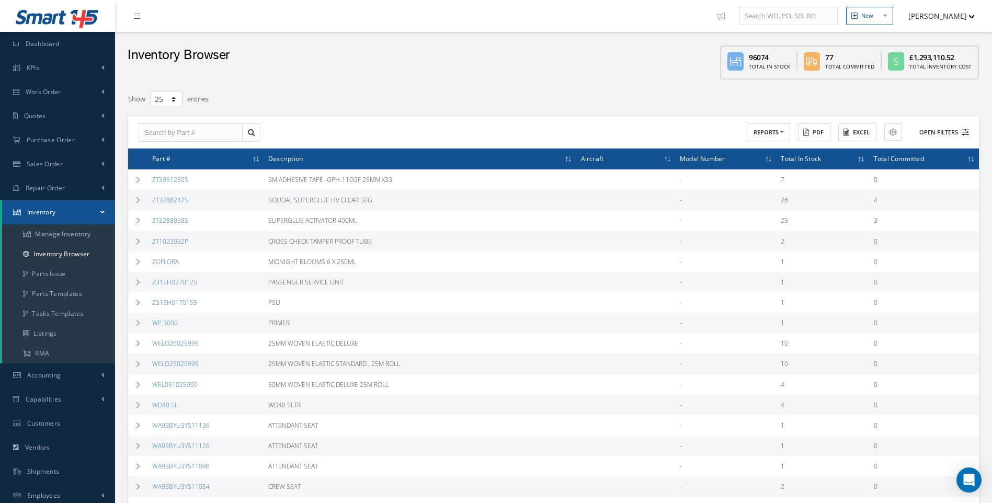
click at [965, 130] on icon at bounding box center [965, 132] width 7 height 7
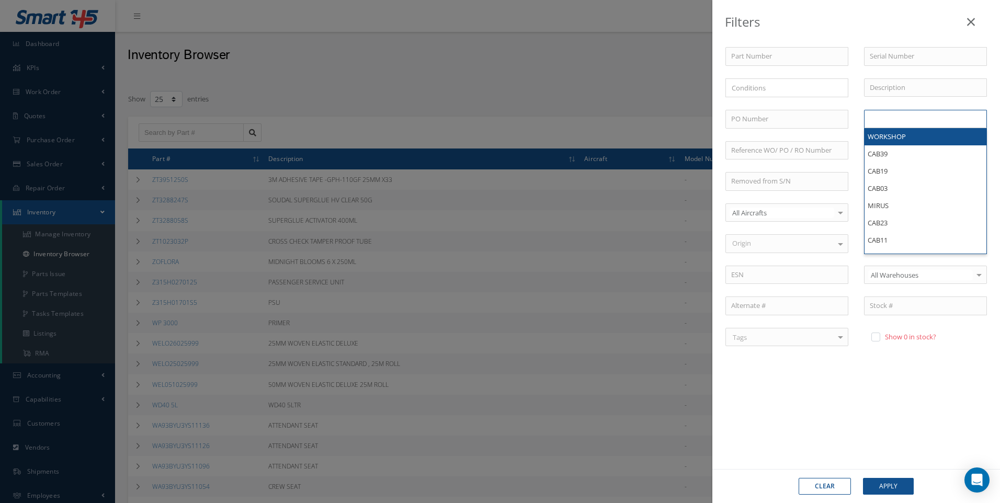
click at [901, 123] on input "text" at bounding box center [891, 118] width 42 height 13
type input "U50062"
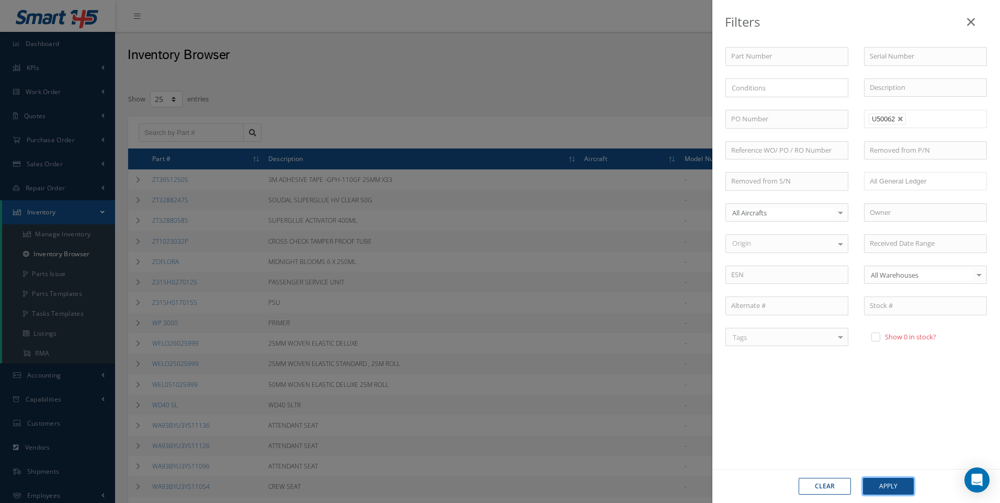
drag, startPoint x: 893, startPoint y: 485, endPoint x: 886, endPoint y: 489, distance: 7.7
click at [893, 486] on button "Apply" at bounding box center [888, 486] width 51 height 17
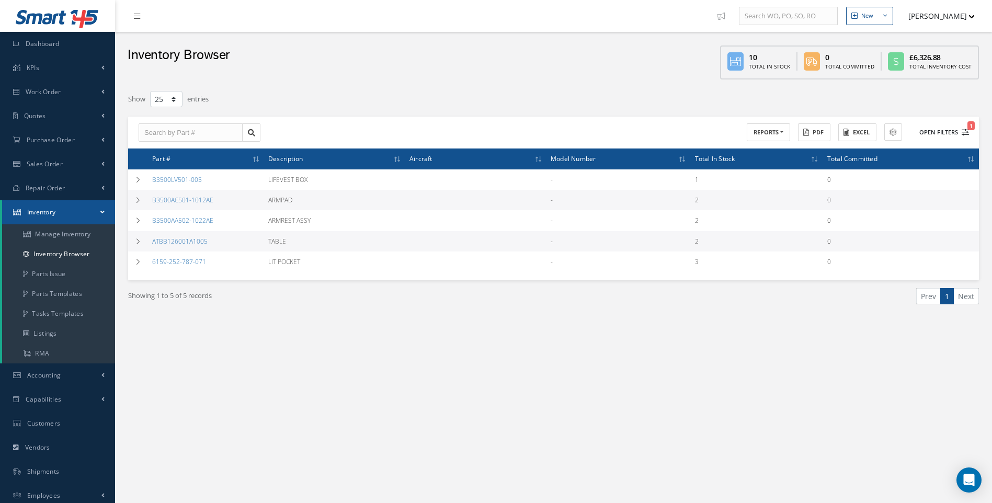
click at [966, 130] on icon "1" at bounding box center [965, 132] width 7 height 7
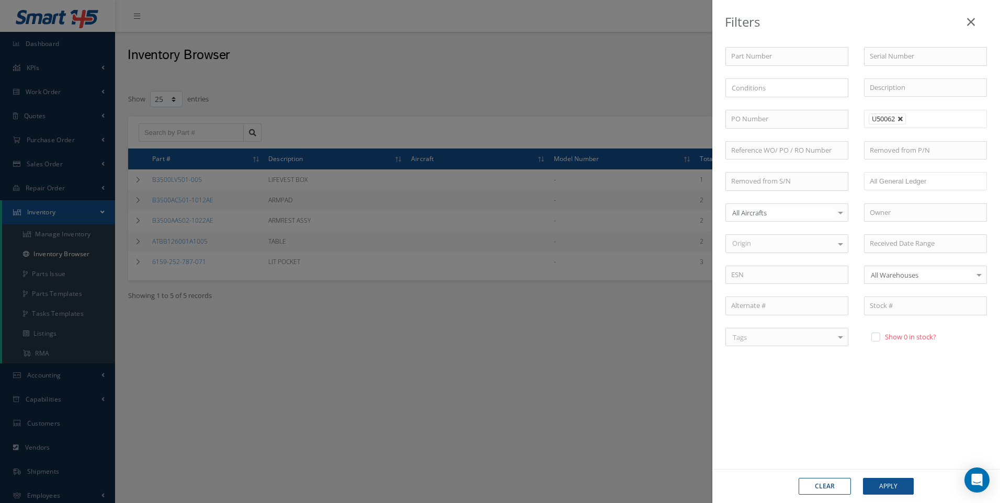
click at [901, 120] on link at bounding box center [900, 119] width 6 height 6
type input "Locations"
click at [892, 120] on input "text" at bounding box center [891, 118] width 42 height 13
type input "U50065"
type input "U50062"
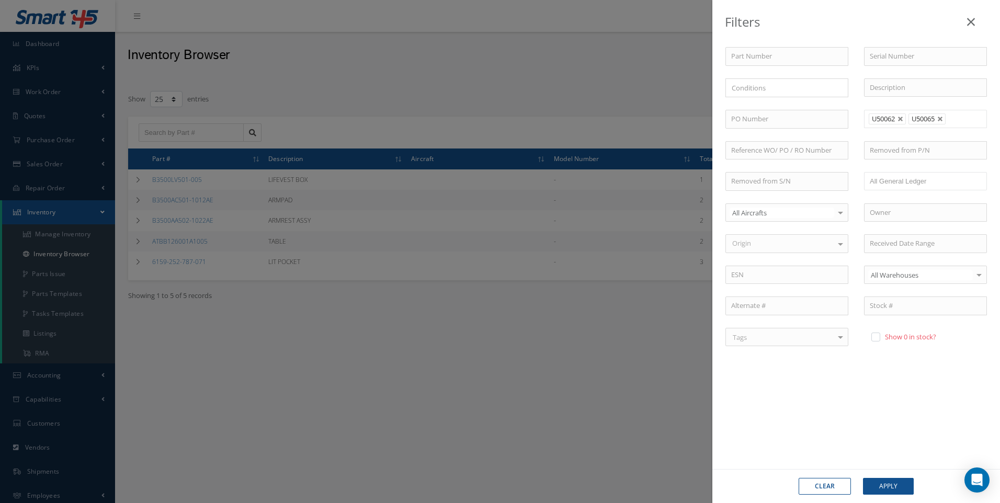
click at [881, 133] on div "Part Number Serial Number × Loading... Description PO Number WORKSHOP CAB39 CAB…" at bounding box center [855, 205] width 277 height 316
click at [966, 122] on li at bounding box center [955, 119] width 20 height 14
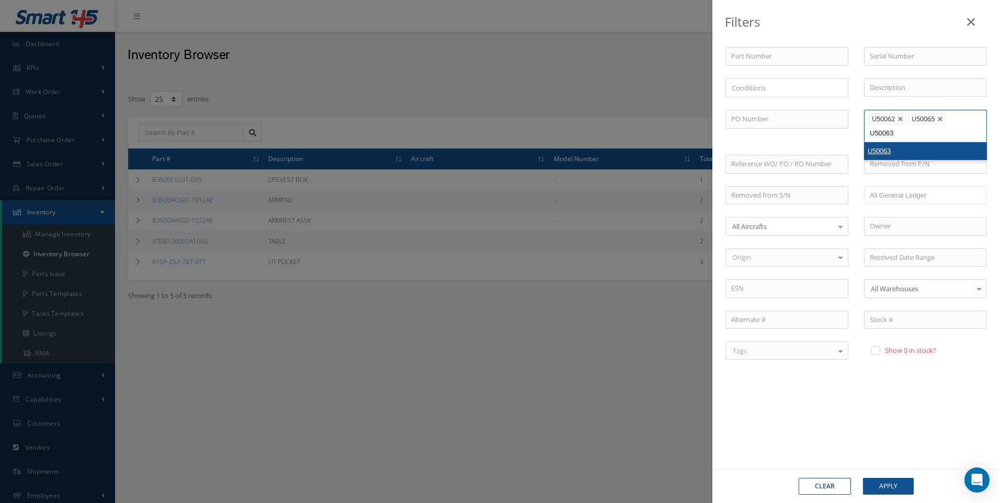
type input "U50063"
click at [887, 487] on button "Apply" at bounding box center [888, 486] width 51 height 17
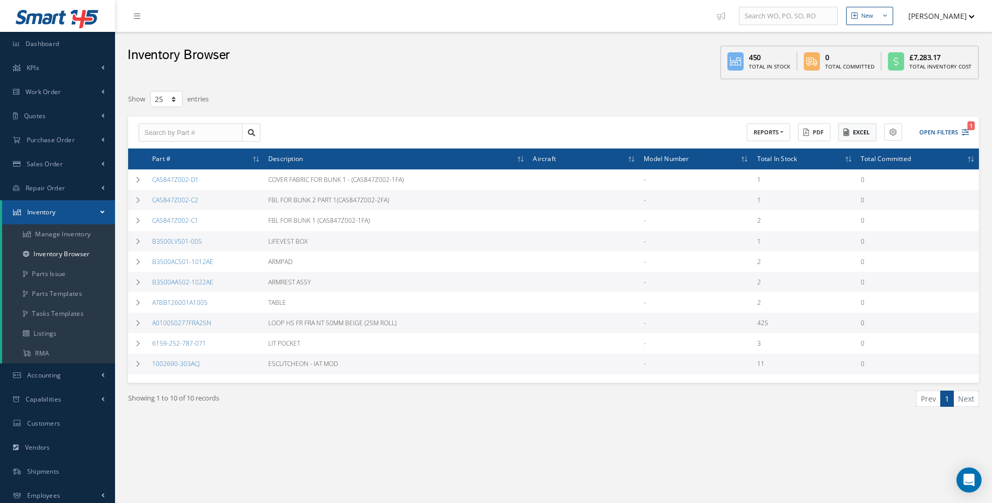
click at [855, 134] on button "Excel" at bounding box center [857, 132] width 38 height 18
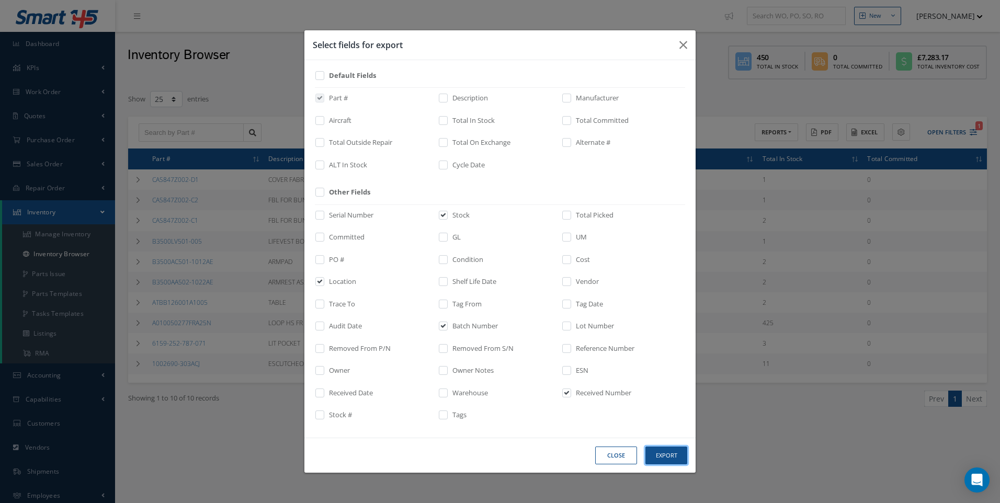
click at [664, 456] on button "Export" at bounding box center [666, 456] width 42 height 18
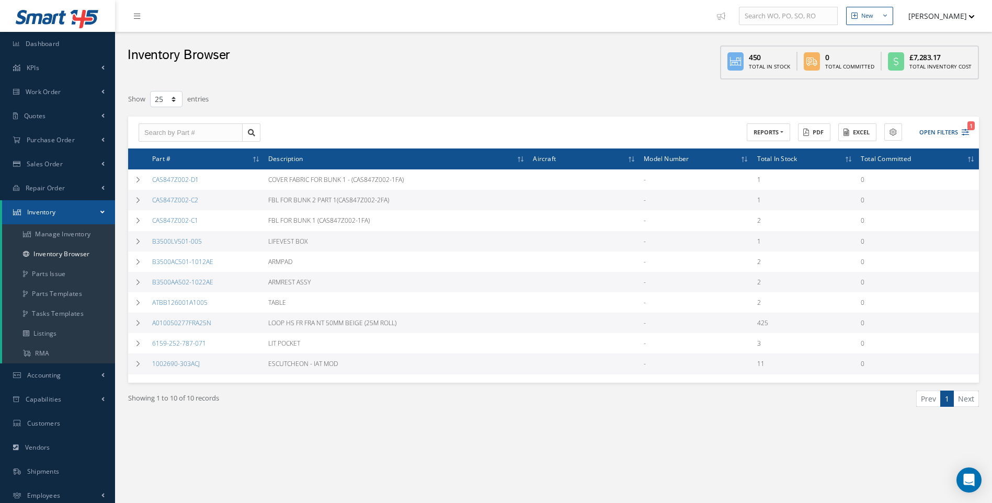
click at [966, 130] on icon "1" at bounding box center [965, 132] width 7 height 7
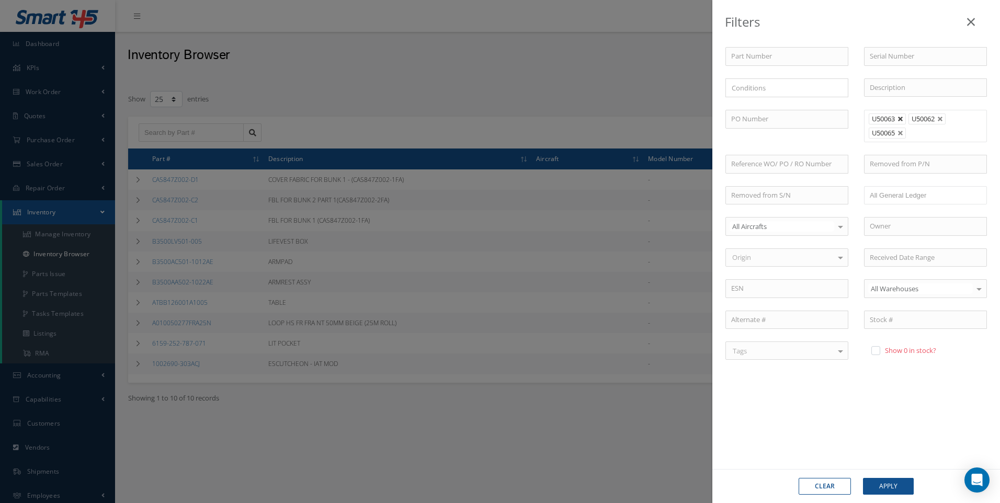
click at [900, 121] on link at bounding box center [900, 119] width 6 height 6
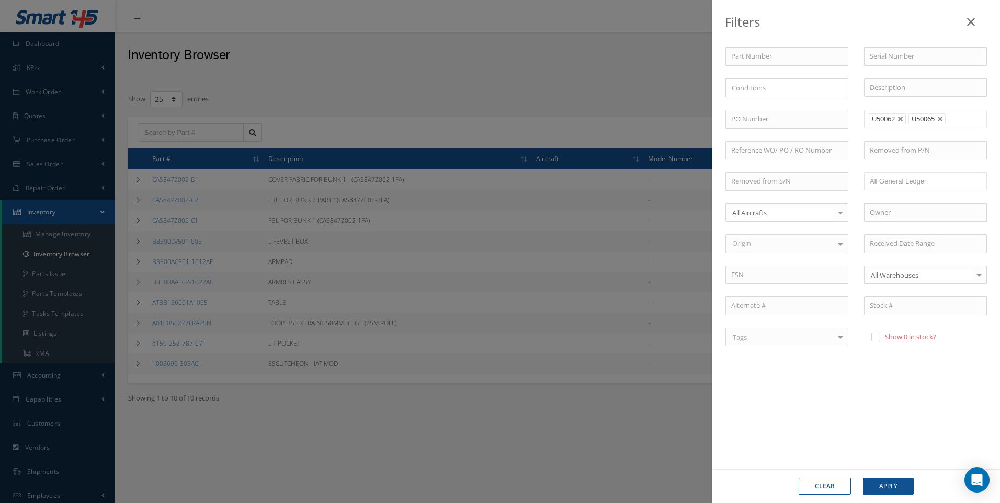
click at [900, 121] on link at bounding box center [900, 119] width 6 height 6
type input "Locations"
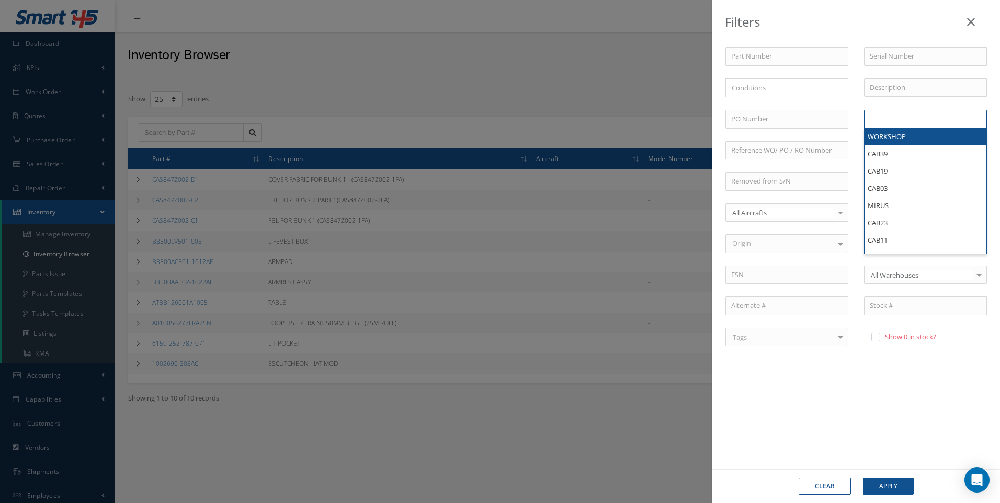
click at [900, 121] on input "text" at bounding box center [891, 118] width 42 height 13
type input "U50077"
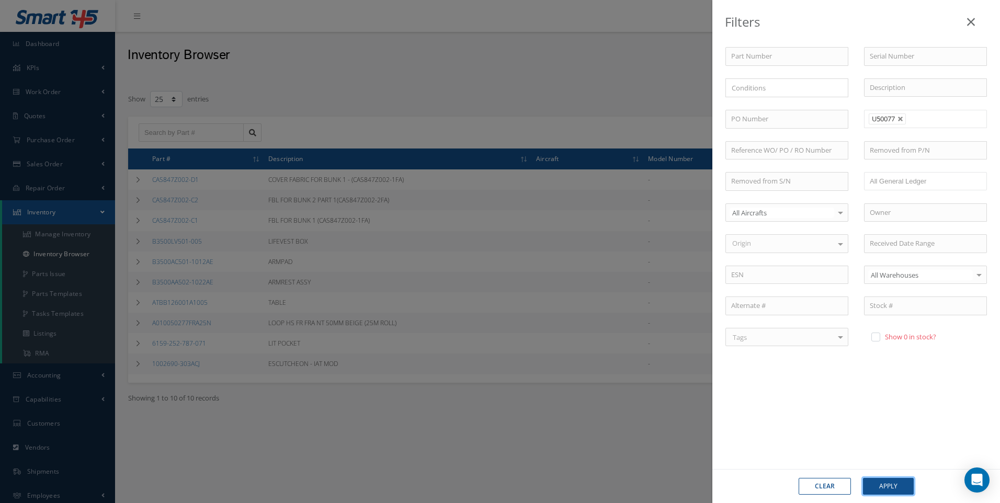
click at [884, 489] on button "Apply" at bounding box center [888, 486] width 51 height 17
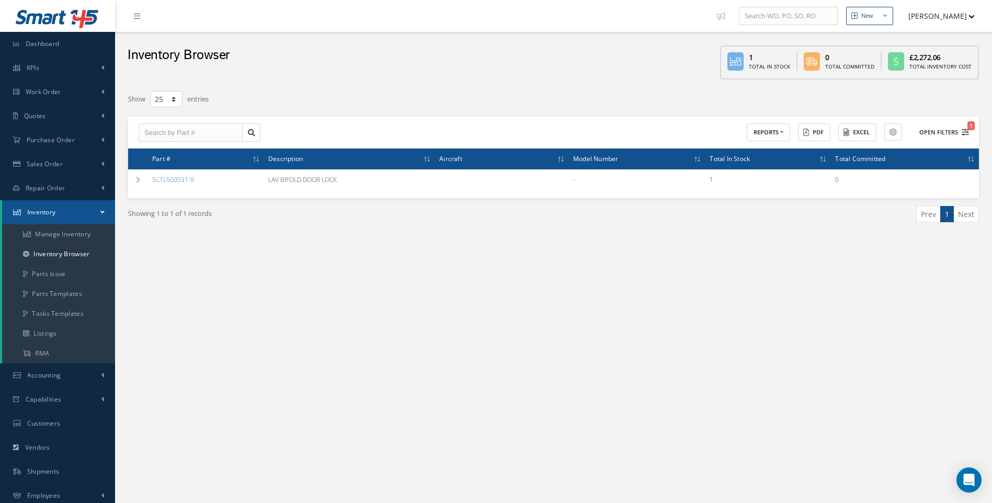
click at [967, 134] on icon "1" at bounding box center [965, 132] width 7 height 7
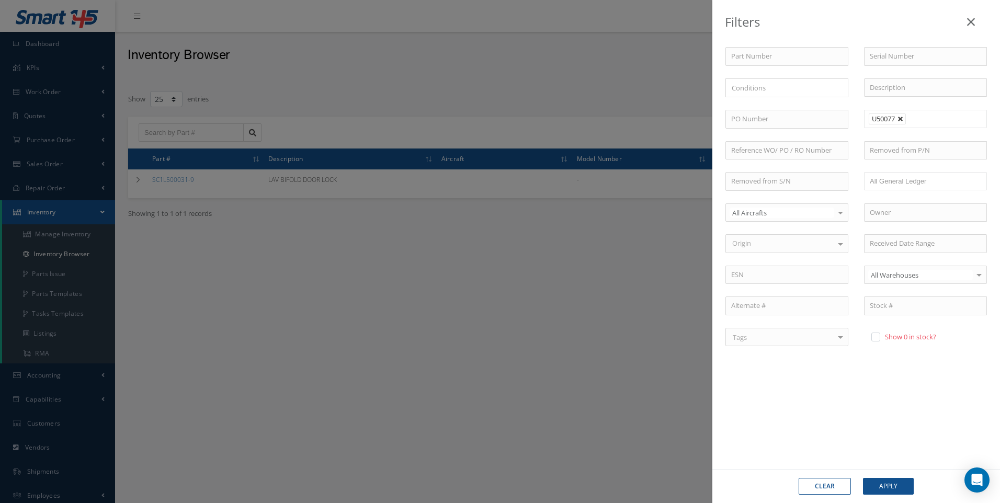
click at [902, 120] on link at bounding box center [900, 119] width 6 height 6
type input "Locations"
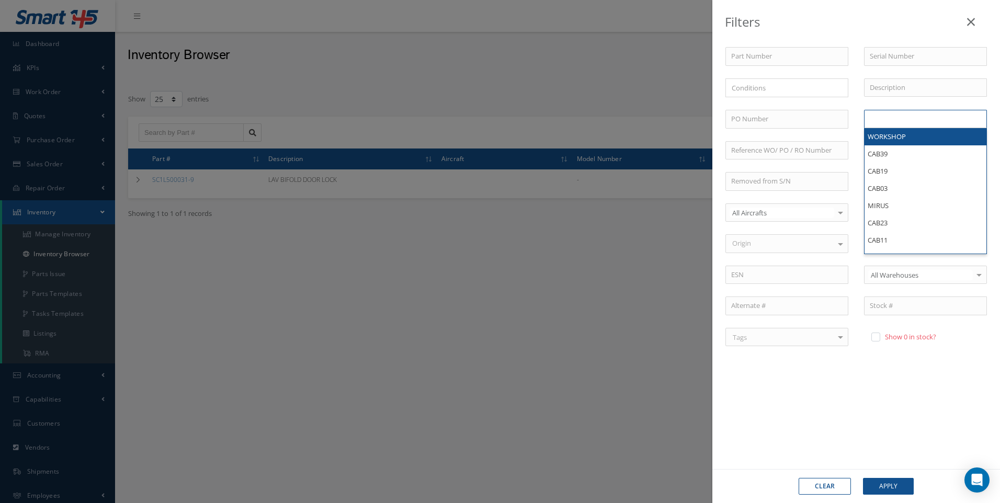
click at [902, 120] on input "text" at bounding box center [891, 118] width 42 height 13
type input "U50078"
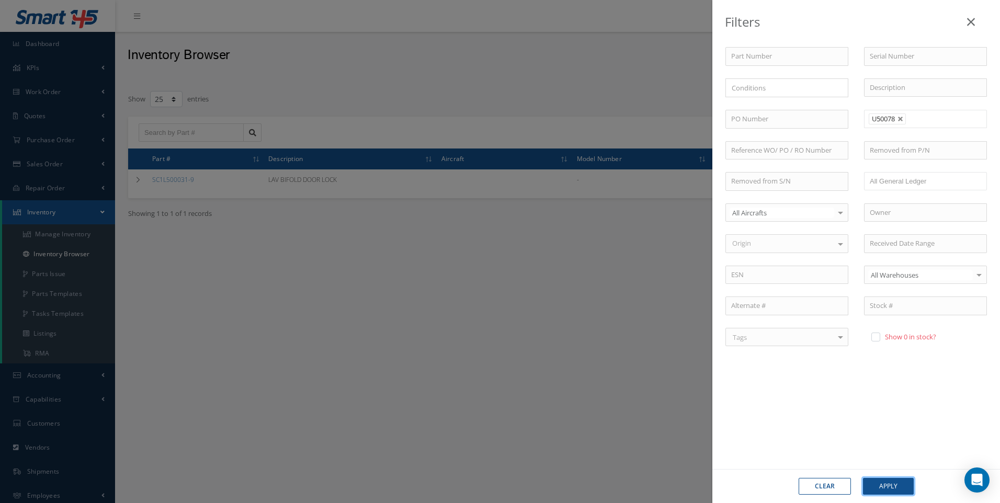
click at [893, 484] on button "Apply" at bounding box center [888, 486] width 51 height 17
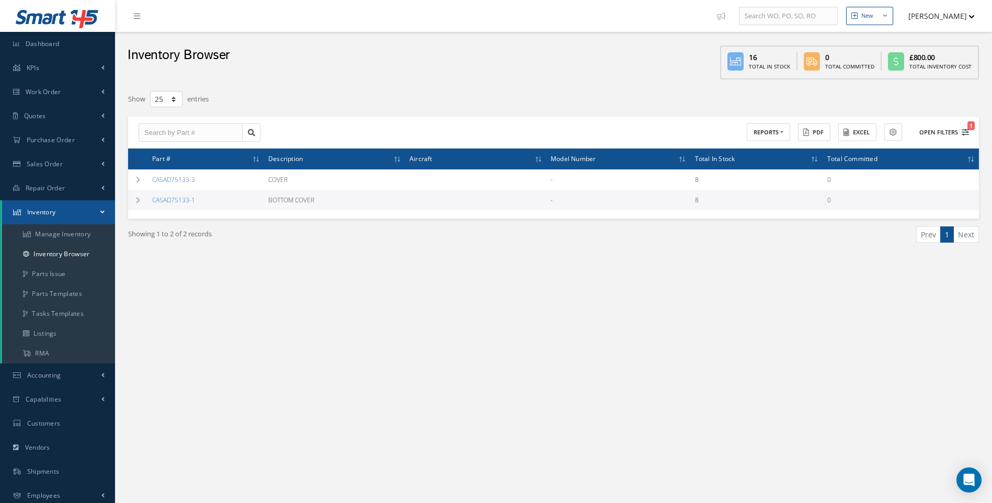
click at [966, 133] on icon "1" at bounding box center [965, 132] width 7 height 7
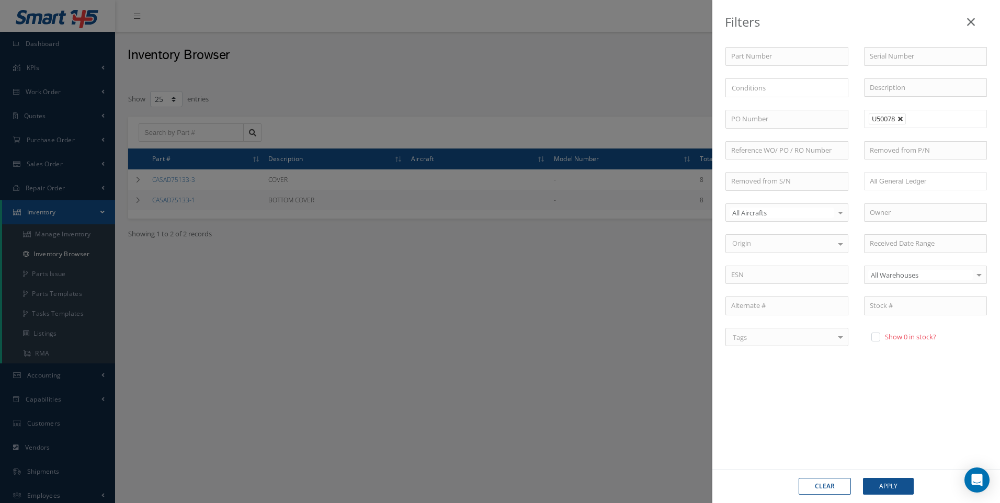
click at [898, 118] on link at bounding box center [900, 119] width 6 height 6
type input "Locations"
click at [898, 118] on input "text" at bounding box center [891, 118] width 42 height 13
click at [888, 483] on button "Apply" at bounding box center [888, 486] width 51 height 17
type input "Locations"
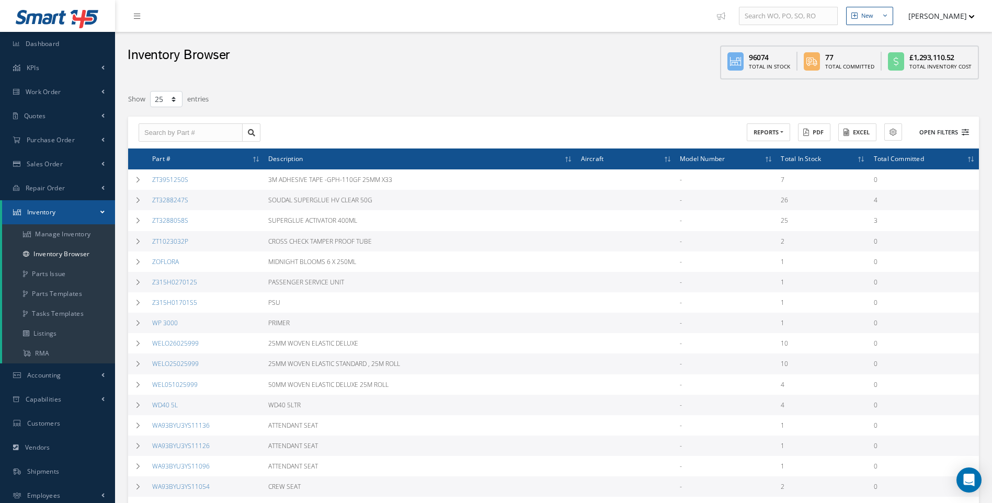
click at [960, 131] on button "Open Filters" at bounding box center [939, 132] width 59 height 17
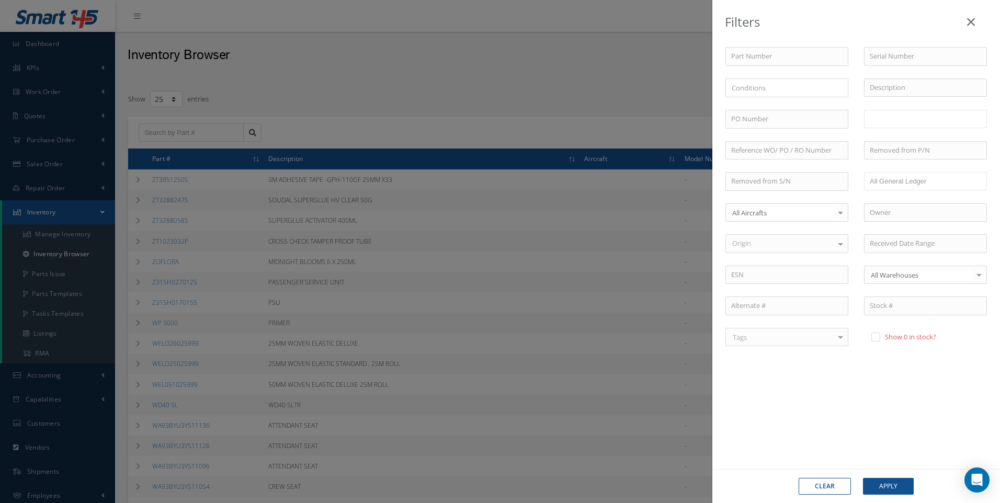
click at [887, 121] on input "text" at bounding box center [891, 118] width 42 height 13
click at [889, 486] on button "Apply" at bounding box center [888, 486] width 51 height 17
type input "Locations"
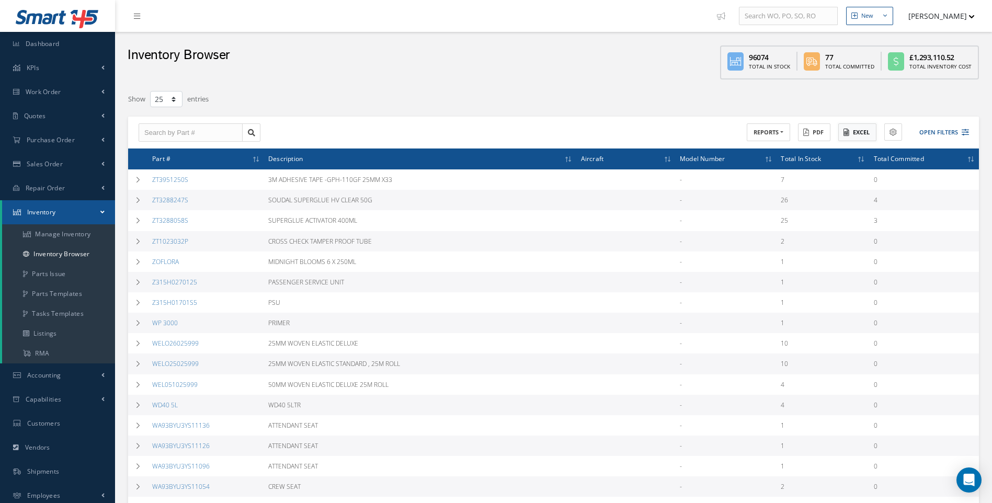
click at [851, 130] on button "Excel" at bounding box center [857, 132] width 38 height 18
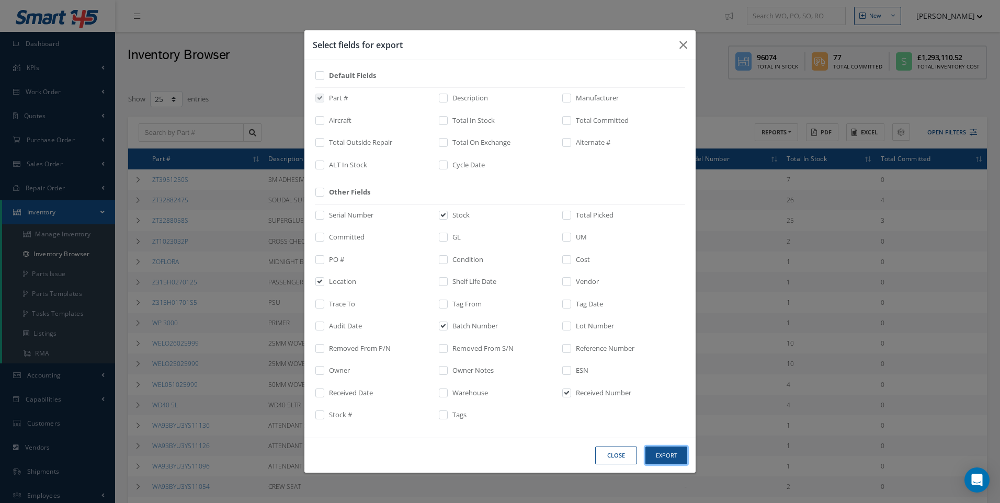
click at [665, 457] on button "Export" at bounding box center [666, 456] width 42 height 18
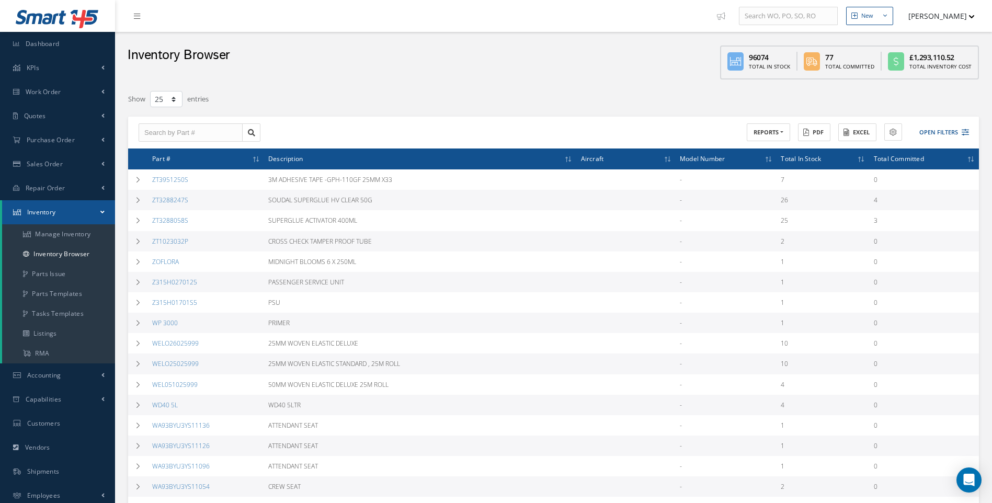
click at [684, 88] on div "Filters Part Number Serial Number × Loading... Description PO Number WORKSHOP C…" at bounding box center [553, 423] width 861 height 677
click at [71, 256] on link "Inventory Browser" at bounding box center [58, 254] width 113 height 20
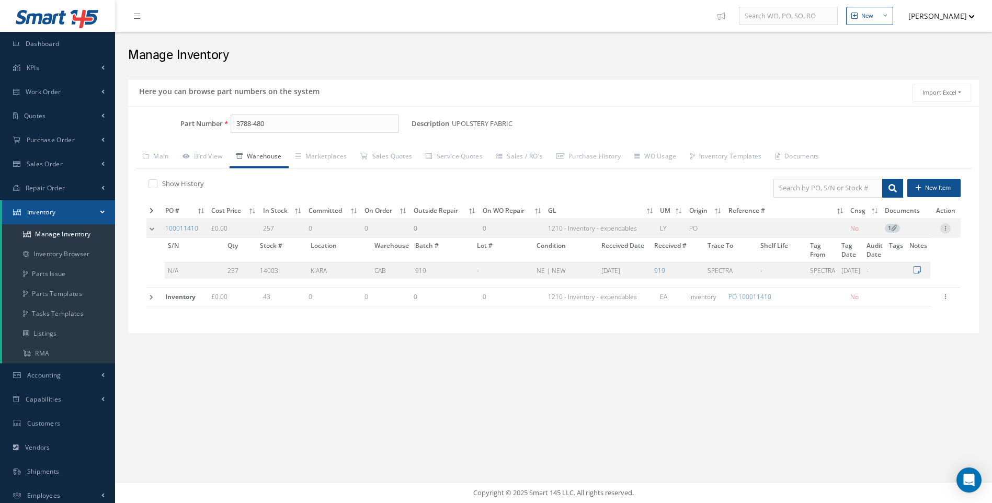
click at [945, 229] on icon at bounding box center [945, 227] width 10 height 8
click at [883, 237] on link "Edit" at bounding box center [897, 236] width 83 height 14
type input "0.00"
type input "04/11/2025"
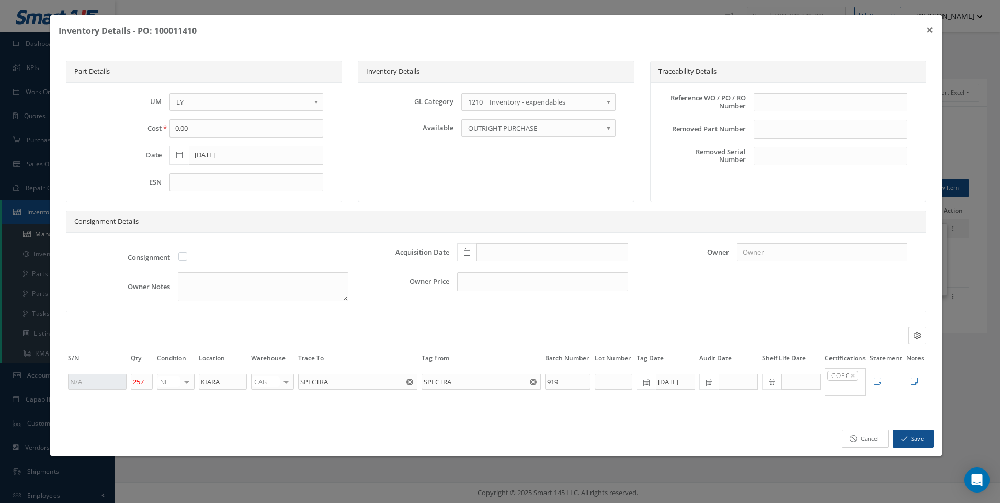
click at [874, 446] on link "Cancel" at bounding box center [864, 439] width 47 height 18
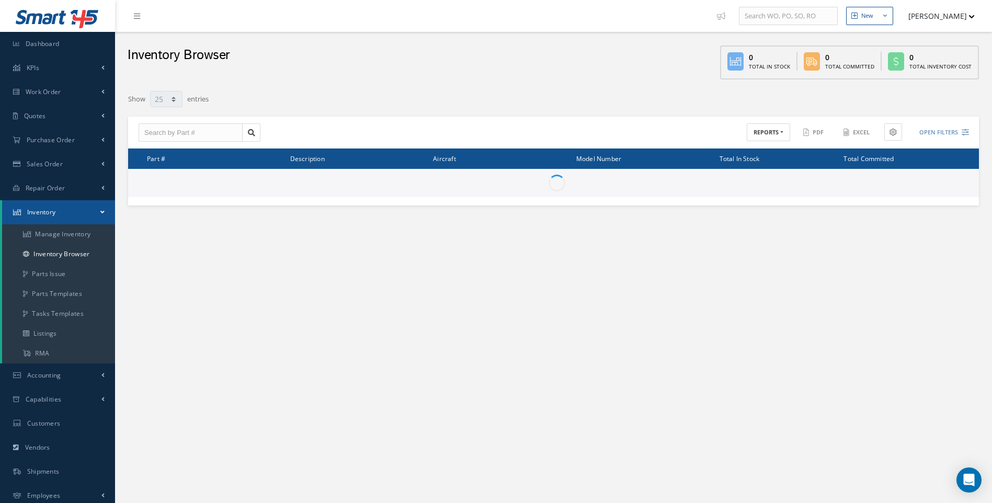
select select "25"
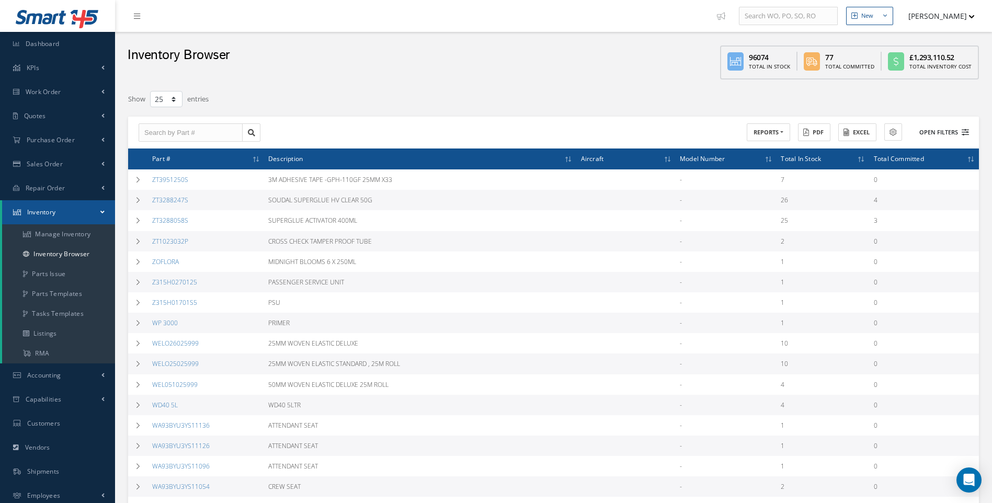
click at [967, 132] on icon at bounding box center [965, 132] width 7 height 7
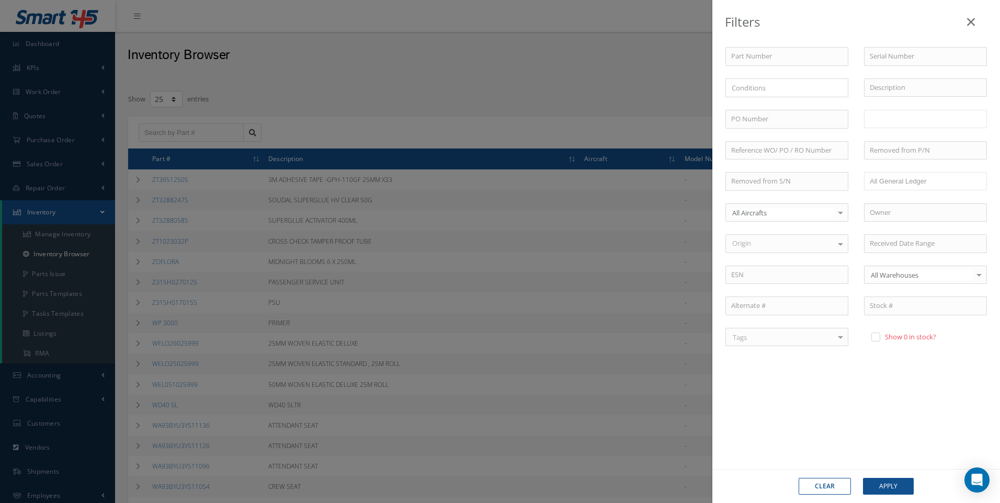
click at [884, 125] on input "text" at bounding box center [891, 118] width 42 height 13
type input "U50082"
click at [888, 487] on button "Apply" at bounding box center [888, 486] width 51 height 17
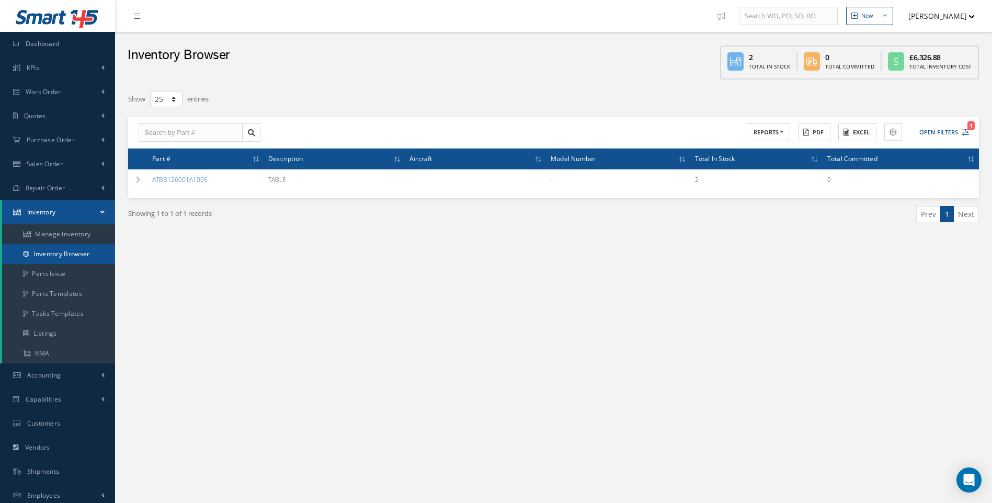
click at [67, 252] on link "Inventory Browser" at bounding box center [58, 254] width 113 height 20
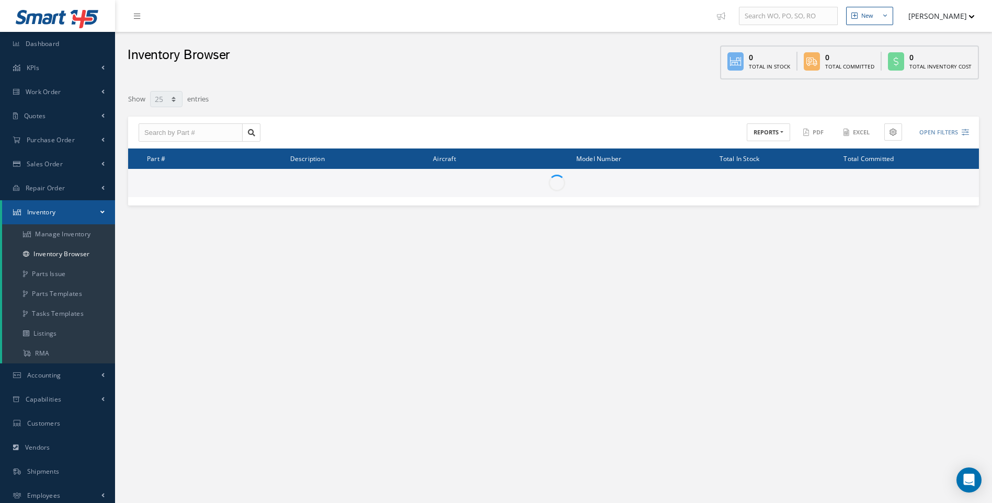
select select "25"
click at [166, 132] on input "text" at bounding box center [191, 132] width 104 height 19
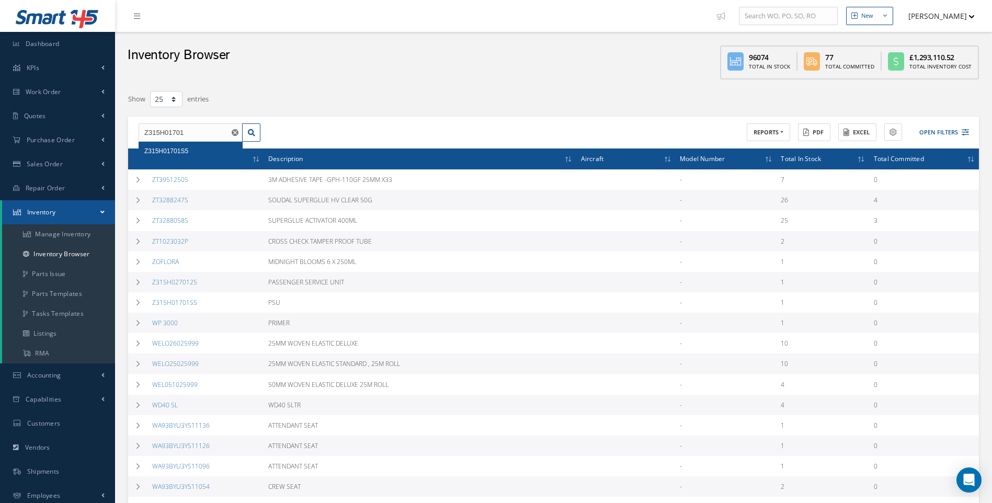
click at [169, 148] on span "Z315H01701S5" at bounding box center [166, 150] width 44 height 7
type input "Z315H01701S5"
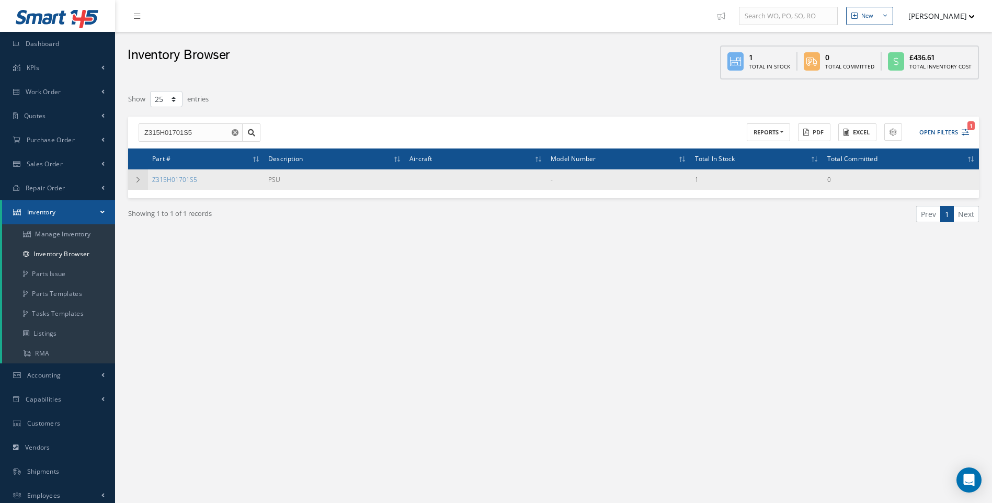
click at [139, 180] on icon at bounding box center [137, 180] width 7 height 6
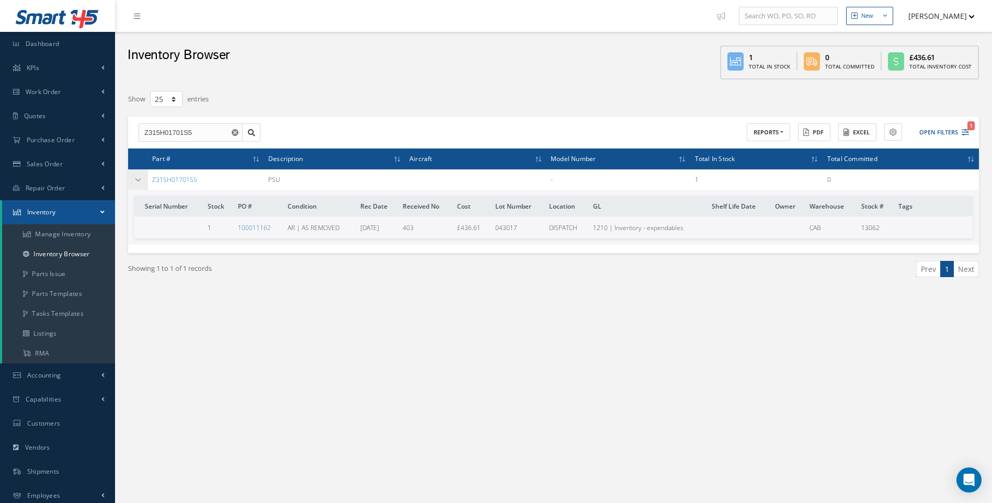
click at [138, 181] on icon at bounding box center [137, 180] width 7 height 6
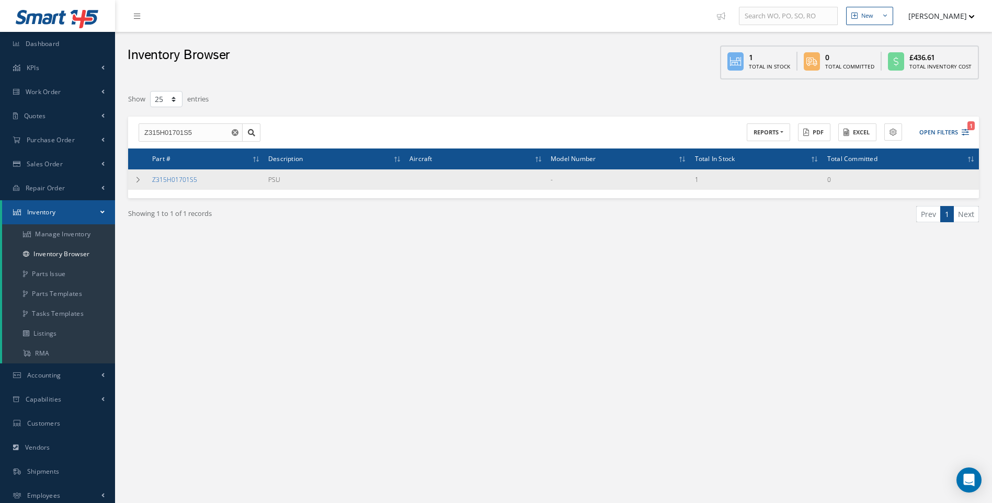
click at [176, 180] on link "Z315H01701S5" at bounding box center [174, 179] width 45 height 9
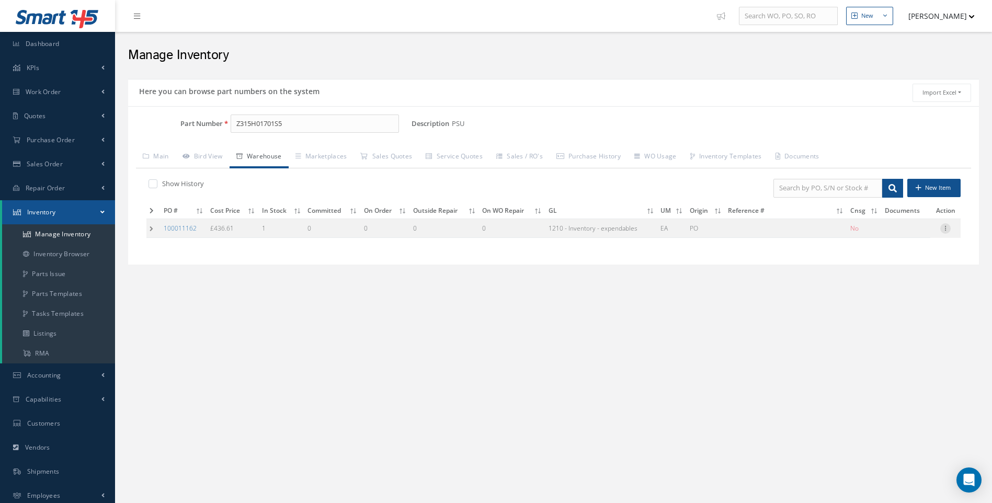
click at [949, 227] on icon at bounding box center [945, 227] width 10 height 8
click at [883, 234] on link "Edit" at bounding box center [897, 236] width 83 height 14
type input "436.61"
type input "[DATE]"
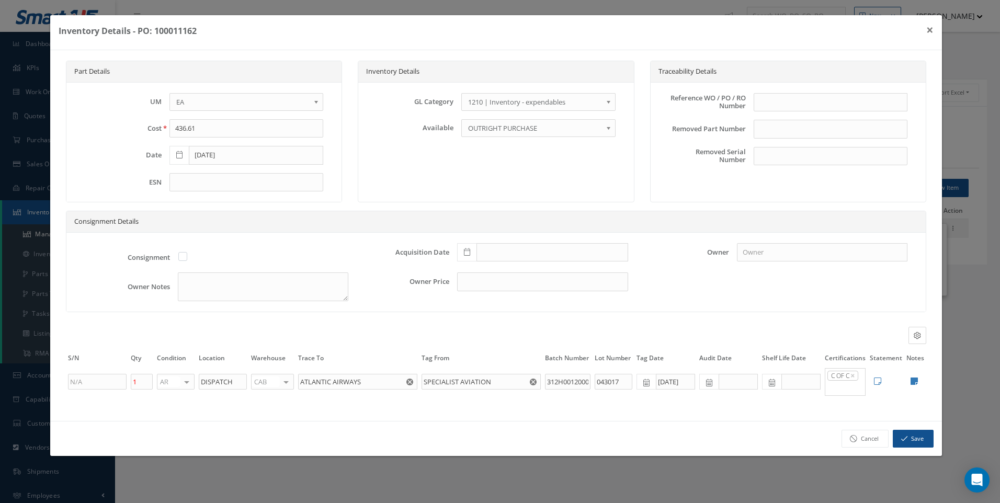
click at [286, 389] on div at bounding box center [286, 381] width 15 height 15
type input "F"
click at [269, 402] on span "FIFTH" at bounding box center [266, 398] width 17 height 9
drag, startPoint x: 230, startPoint y: 388, endPoint x: 199, endPoint y: 388, distance: 30.9
click at [199, 388] on input "DISPATCH" at bounding box center [223, 382] width 48 height 16
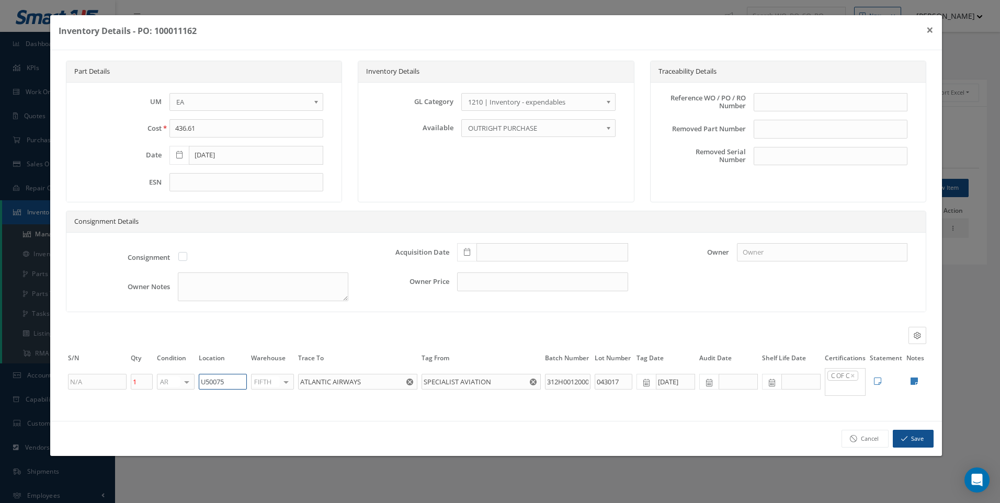
type input "U50075"
click at [908, 446] on button "Save" at bounding box center [913, 439] width 41 height 18
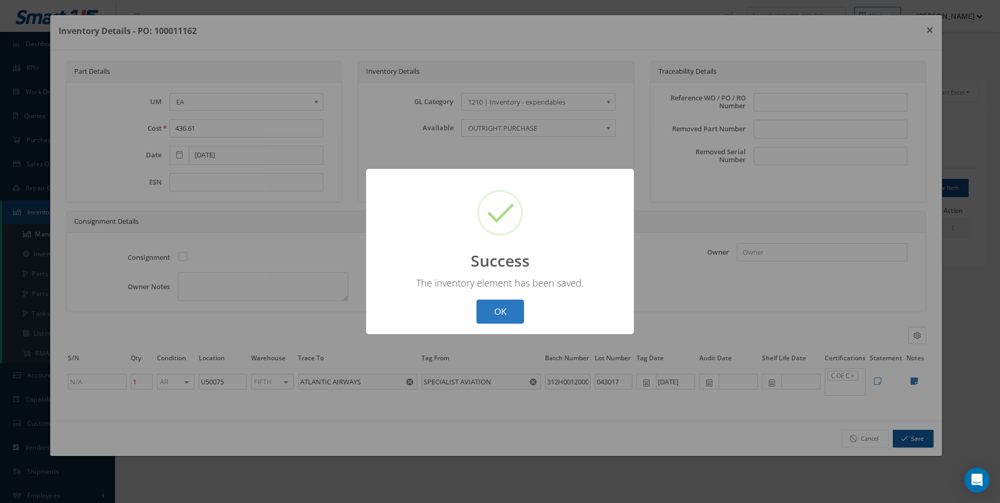
click at [513, 312] on button "OK" at bounding box center [500, 312] width 48 height 25
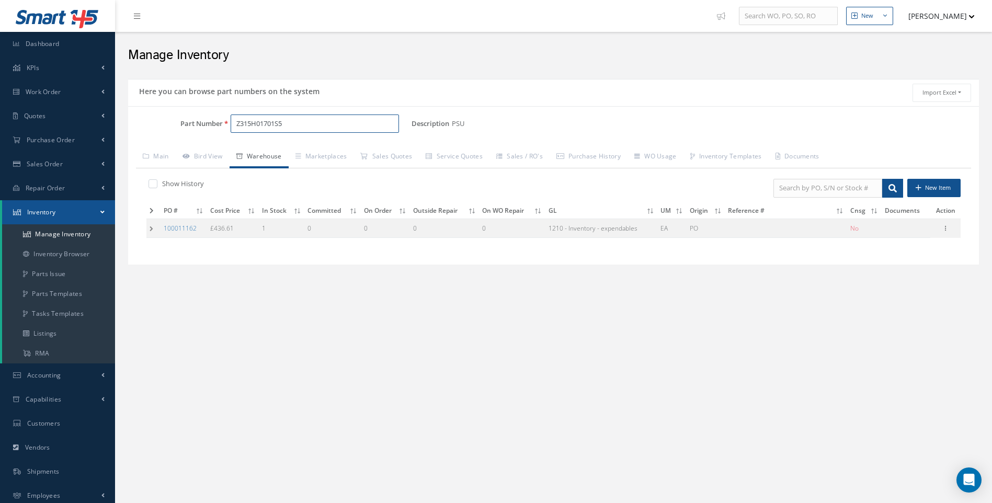
drag, startPoint x: 289, startPoint y: 122, endPoint x: 220, endPoint y: 133, distance: 69.9
click at [203, 133] on div "Part Number Z315H01701S5" at bounding box center [269, 128] width 283 height 27
click at [302, 154] on span "1009235-071JW02" at bounding box center [281, 150] width 94 height 11
type input "1009235-071JW02"
click at [150, 231] on td at bounding box center [153, 228] width 14 height 19
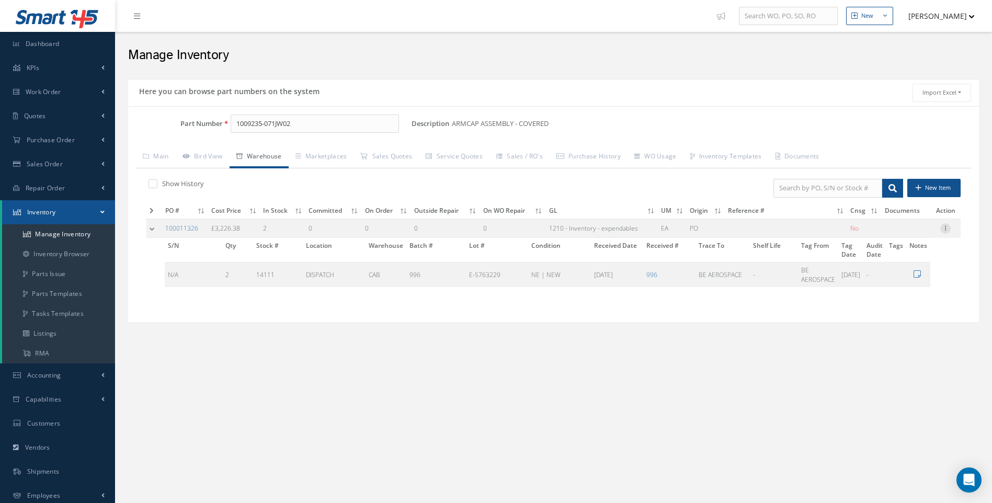
click at [946, 229] on icon at bounding box center [945, 227] width 10 height 8
click at [886, 235] on link "Edit" at bounding box center [897, 236] width 83 height 14
type input "3226.38"
type input "05/01/2025"
type input "2"
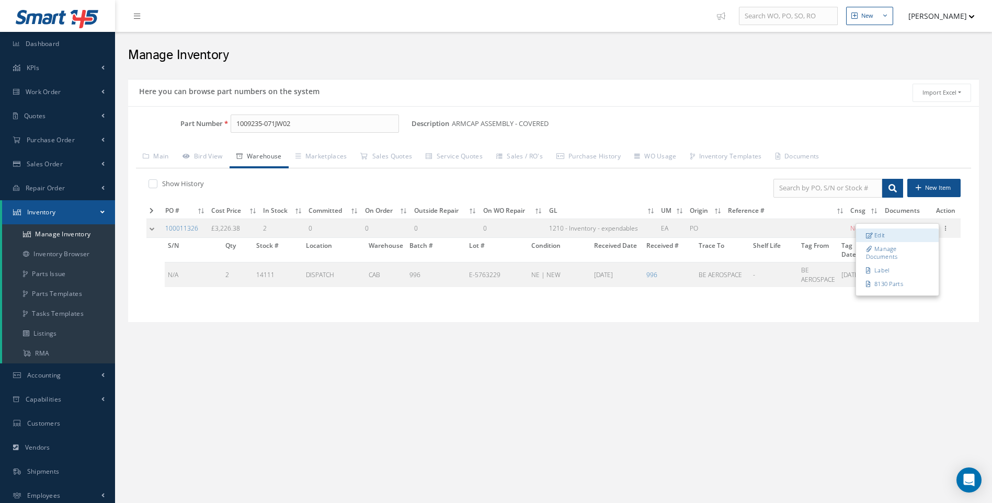
type input "DISPATCH"
type input "BE AEROSPACE"
type input "996"
type input "E-5763229"
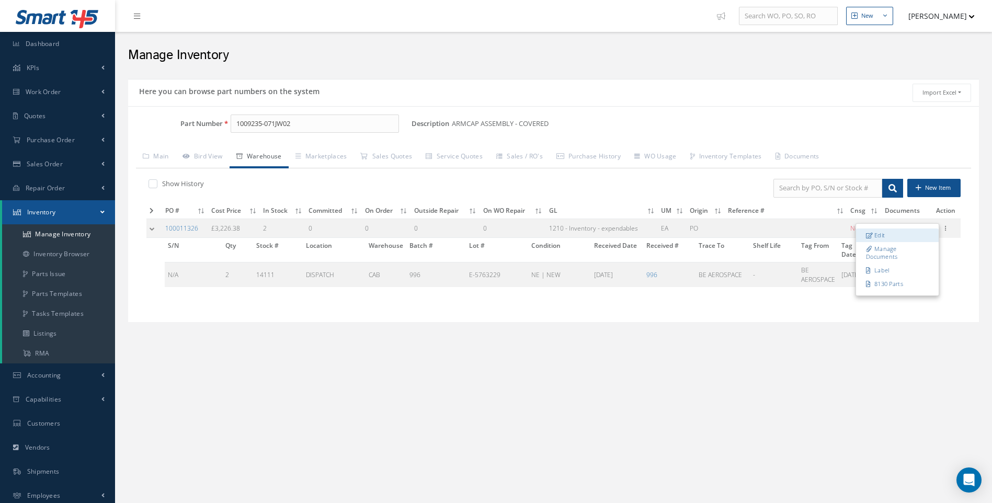
type input "05/01/2025"
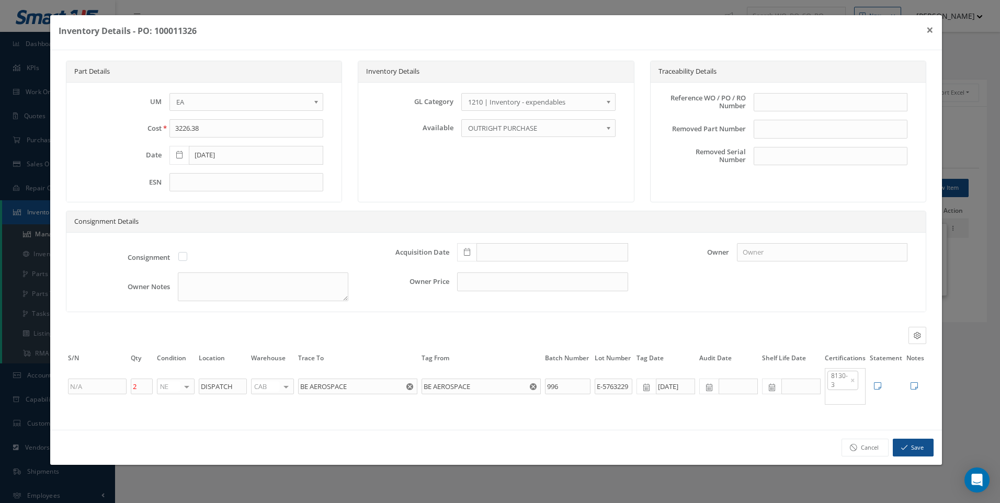
click at [284, 385] on div at bounding box center [286, 386] width 15 height 15
type input "F"
drag, startPoint x: 280, startPoint y: 399, endPoint x: 233, endPoint y: 396, distance: 47.2
click at [278, 400] on span "FIFTH" at bounding box center [273, 403] width 42 height 18
drag, startPoint x: 233, startPoint y: 385, endPoint x: 168, endPoint y: 387, distance: 64.9
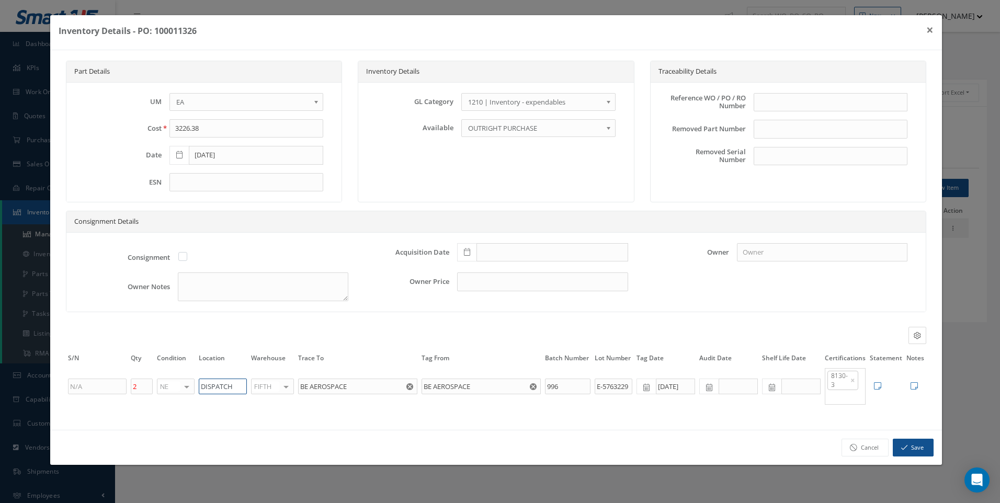
click at [168, 387] on tr "2 NE OH SV RP AR NE FN NS RE FP BER N/A INSP BC AI MD RF SCR TS USE TL SP NU AS…" at bounding box center [496, 386] width 860 height 38
type input "U50075"
click at [908, 450] on button "Save" at bounding box center [913, 448] width 41 height 18
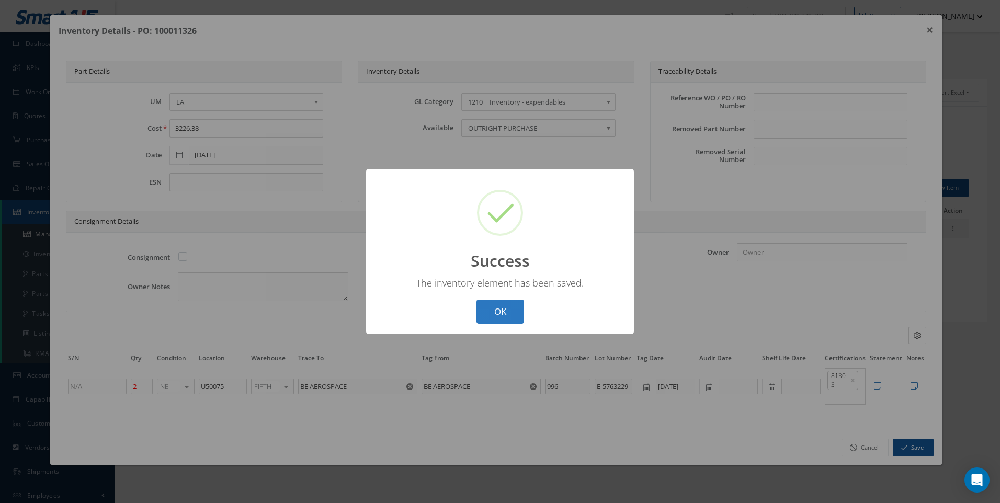
click at [500, 312] on button "OK" at bounding box center [500, 312] width 48 height 25
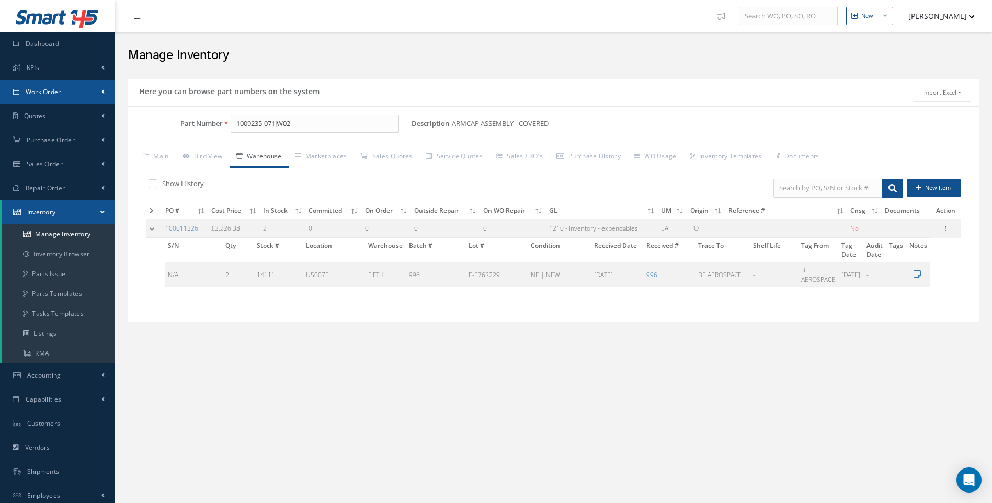
click at [47, 87] on link "Work Order" at bounding box center [57, 92] width 115 height 24
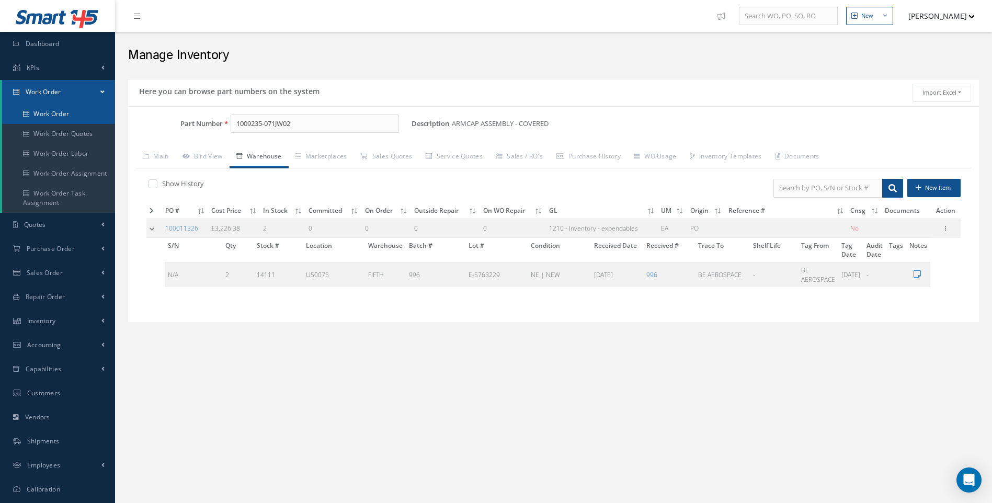
click at [54, 108] on link "Work Order" at bounding box center [58, 114] width 113 height 20
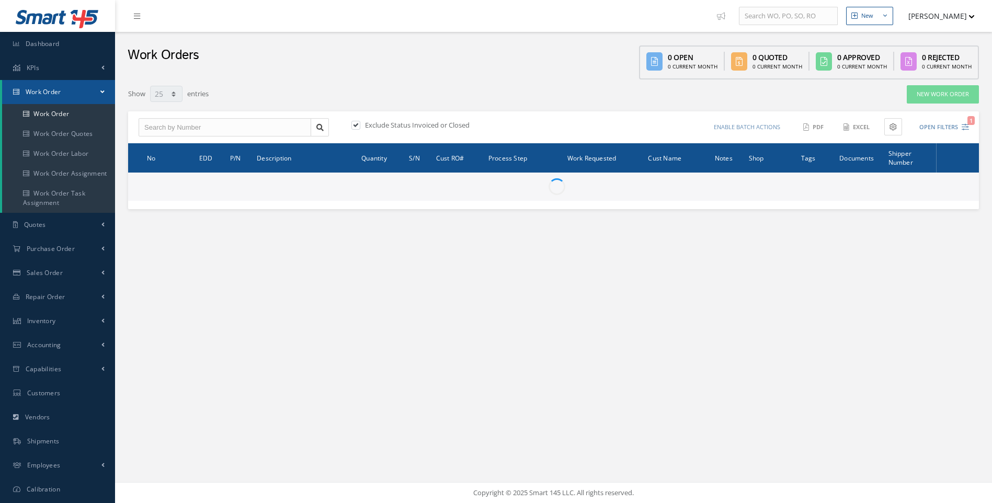
select select "25"
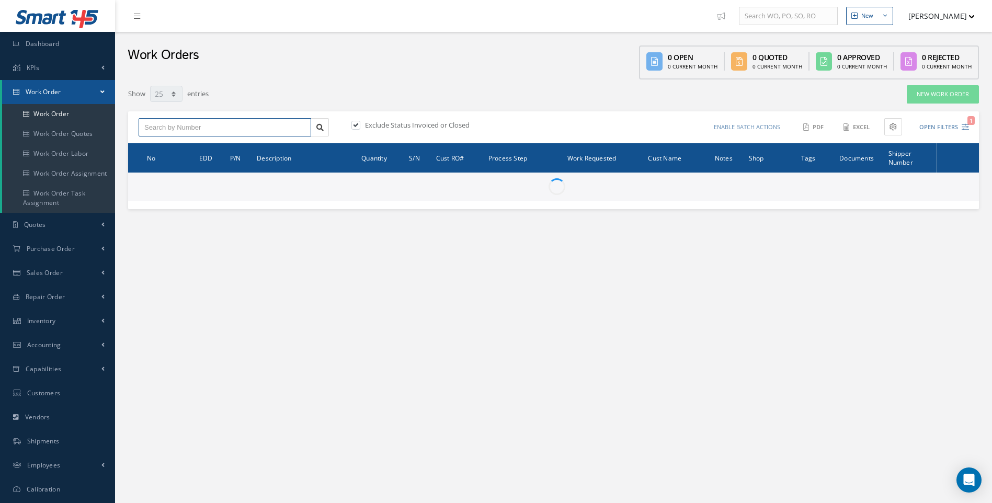
click at [189, 129] on input "text" at bounding box center [225, 127] width 173 height 19
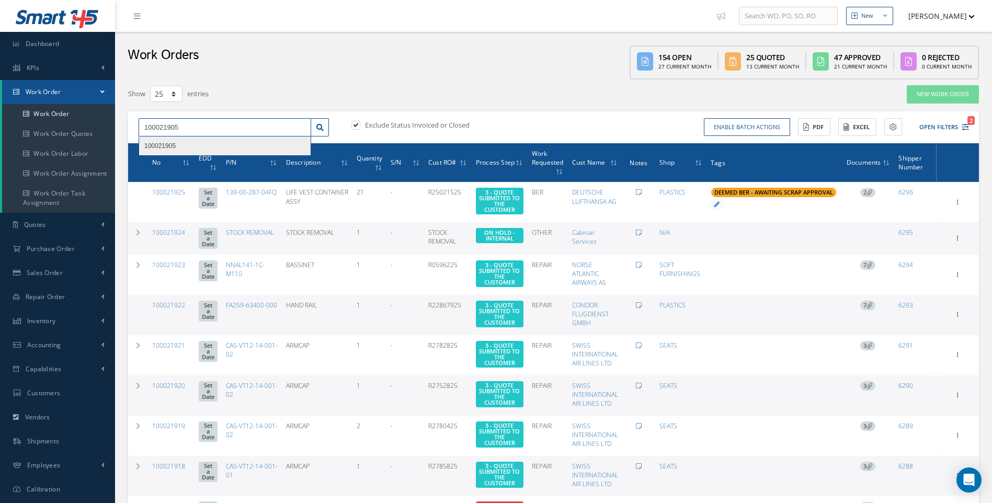
type input "100021905"
click at [171, 146] on span "100021905" at bounding box center [159, 145] width 31 height 7
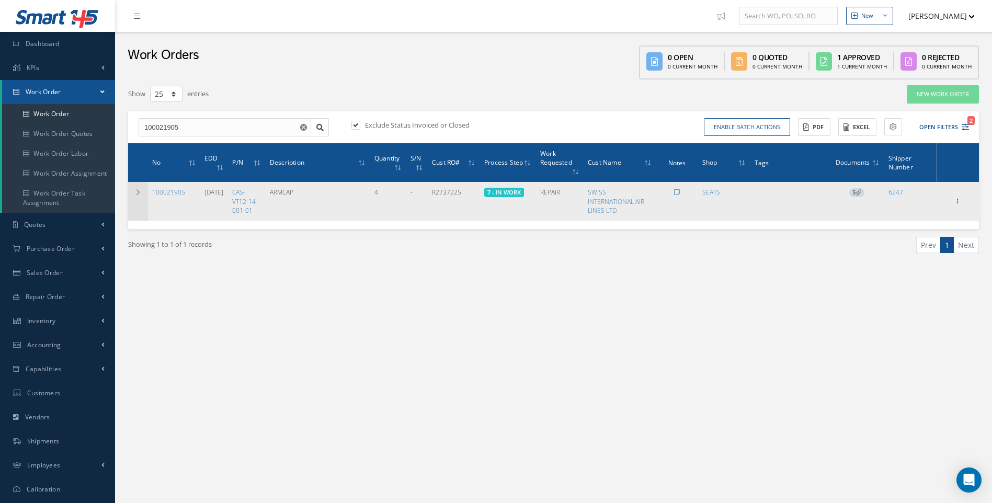
click at [140, 195] on icon at bounding box center [137, 192] width 7 height 6
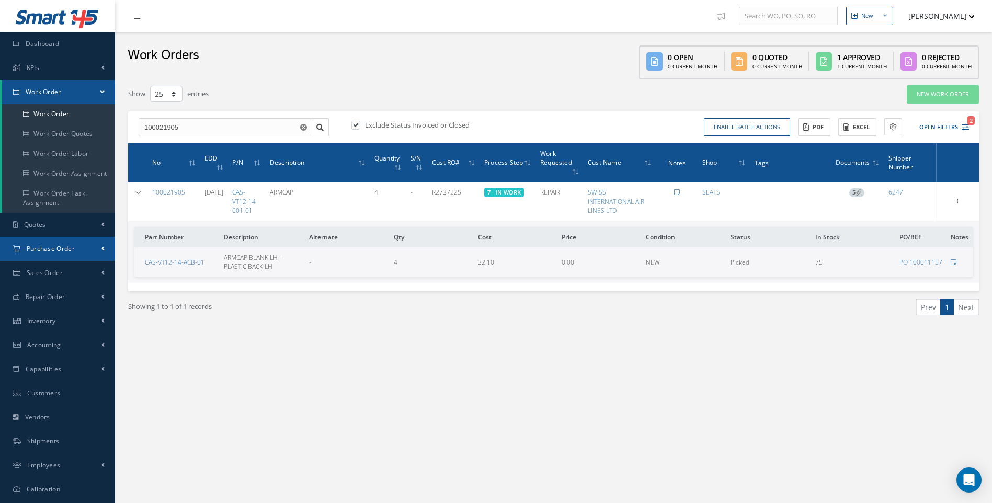
click at [54, 248] on span "Purchase Order" at bounding box center [51, 248] width 48 height 9
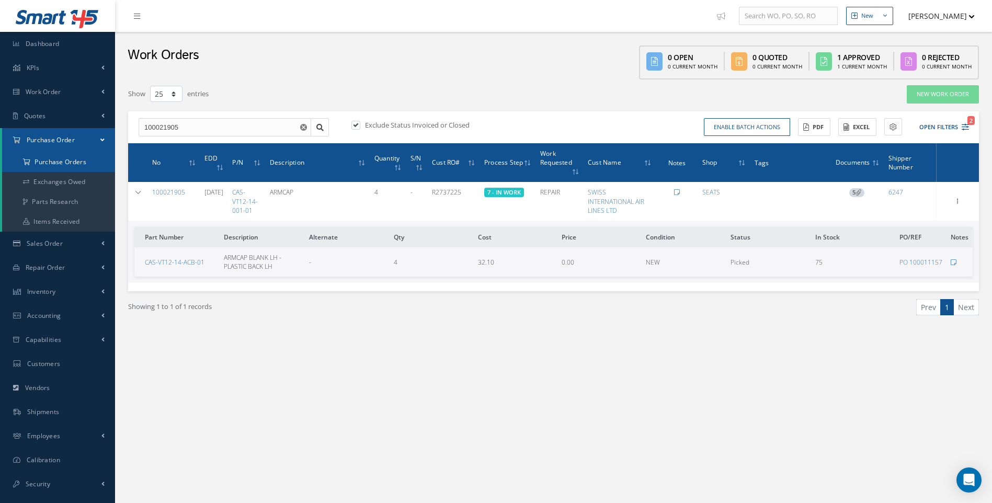
click at [55, 162] on a=1&status_id=2&status_id=3&status_id=5&collapsedFilters"] "Purchase Orders" at bounding box center [58, 162] width 113 height 20
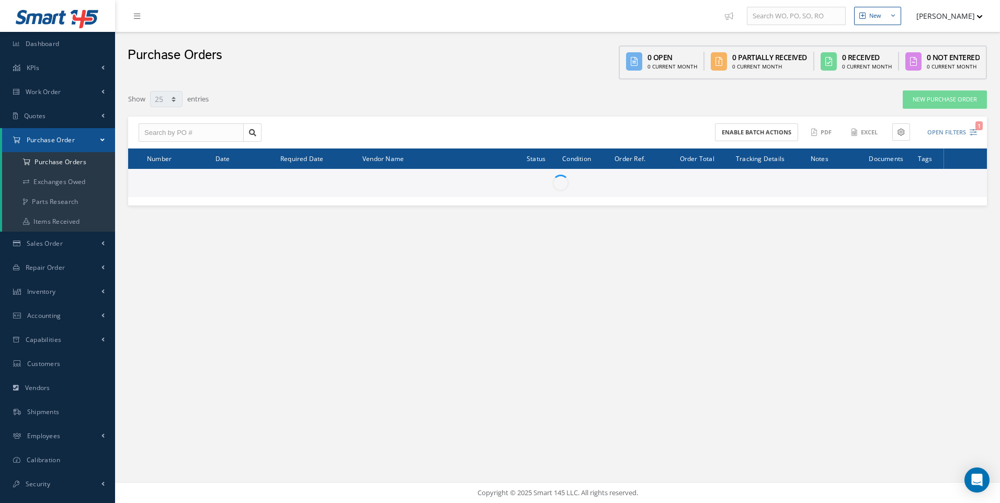
select select "25"
drag, startPoint x: 152, startPoint y: 134, endPoint x: 147, endPoint y: 131, distance: 5.7
click at [152, 134] on input "text" at bounding box center [191, 132] width 105 height 19
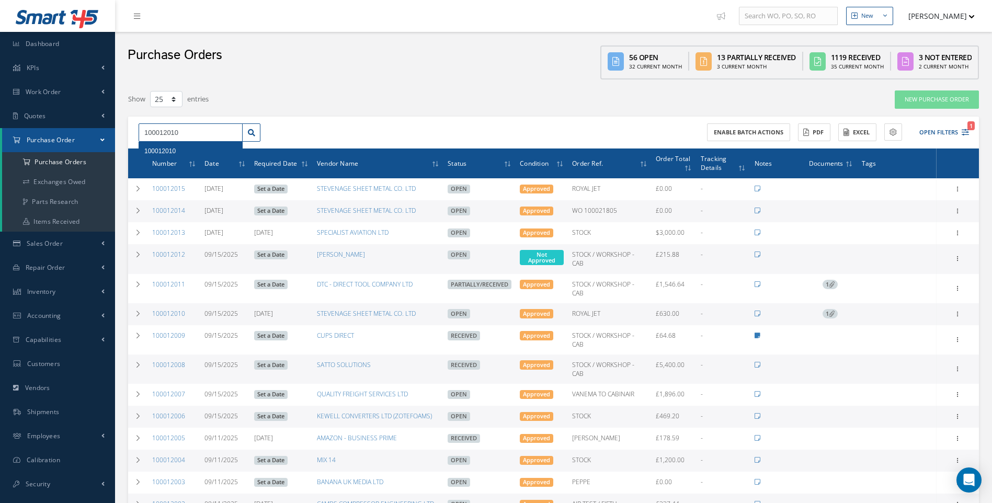
type input "100012010"
click at [166, 155] on div "100012010" at bounding box center [190, 151] width 93 height 10
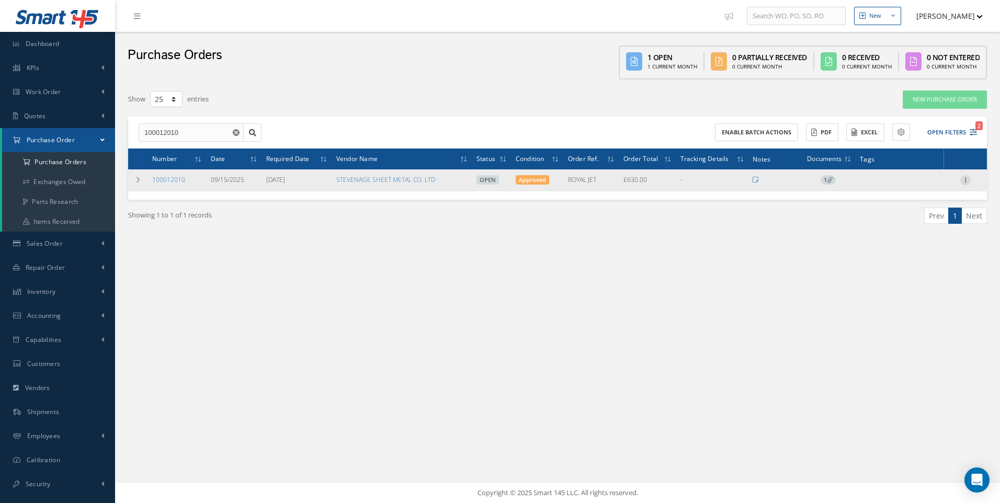
click at [964, 177] on icon at bounding box center [965, 179] width 10 height 8
click at [906, 186] on link "Receive" at bounding box center [917, 187] width 83 height 14
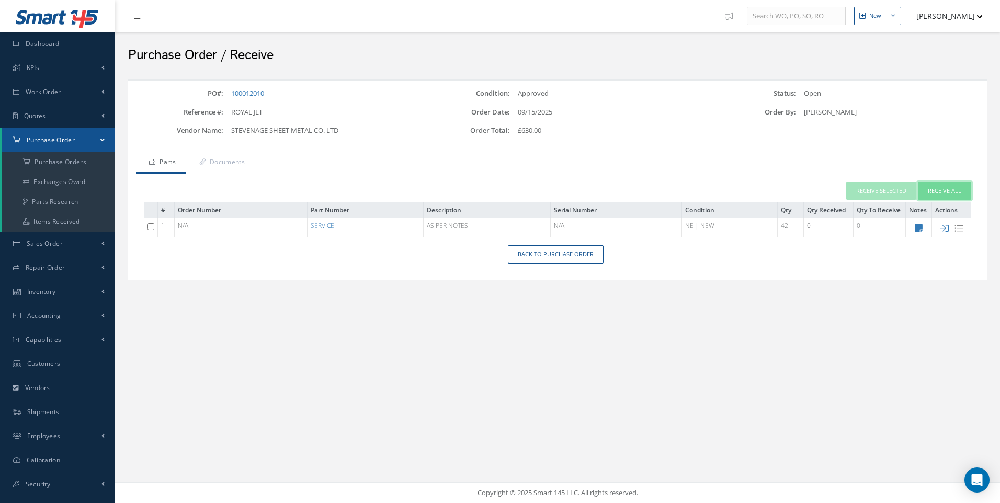
click at [936, 187] on button "Receive All" at bounding box center [944, 191] width 53 height 18
type input "[DATE]"
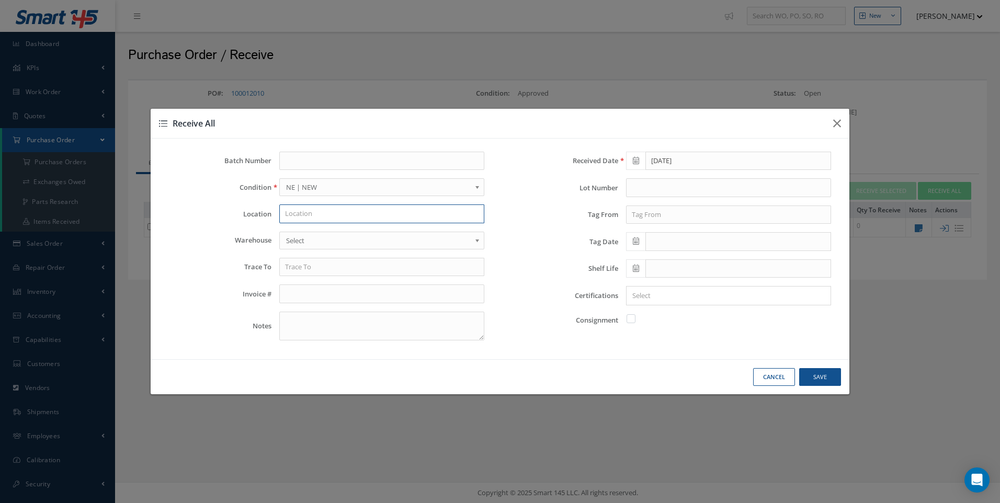
click at [304, 215] on input "text" at bounding box center [381, 213] width 205 height 19
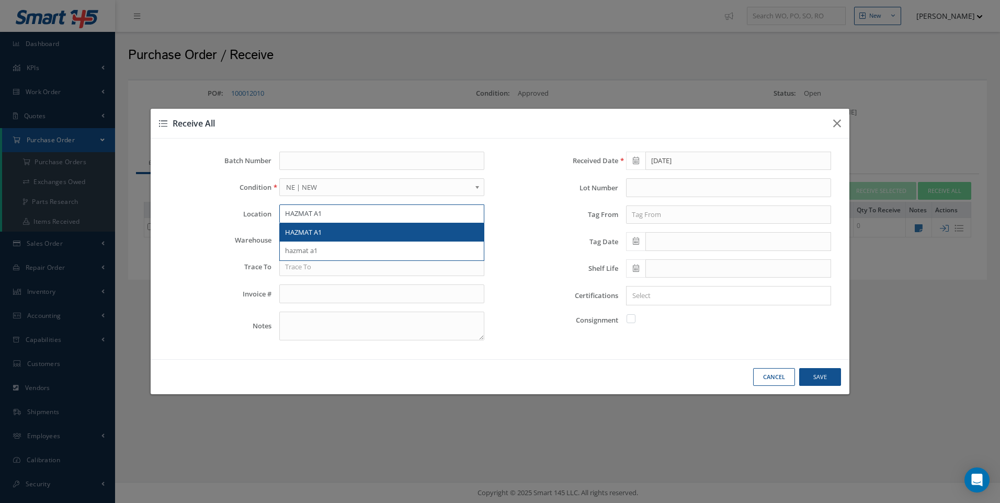
type input "HAZMAT A1"
click at [306, 232] on span "HAZMAT A1" at bounding box center [303, 231] width 37 height 9
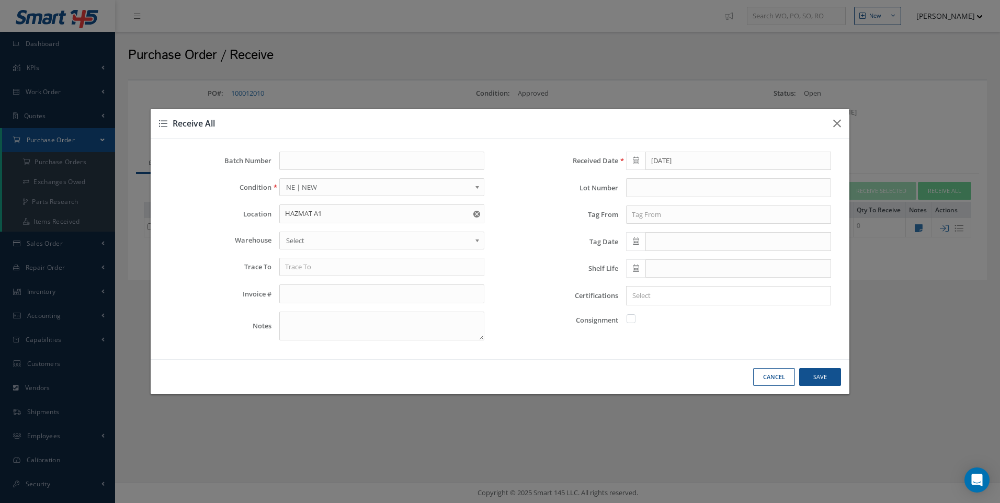
click at [299, 236] on span "Select" at bounding box center [378, 240] width 185 height 13
click at [301, 272] on input "text" at bounding box center [381, 267] width 205 height 19
type input "SSM"
click at [656, 213] on input "text" at bounding box center [728, 214] width 205 height 19
click at [642, 233] on span "SSM" at bounding box center [639, 232] width 14 height 9
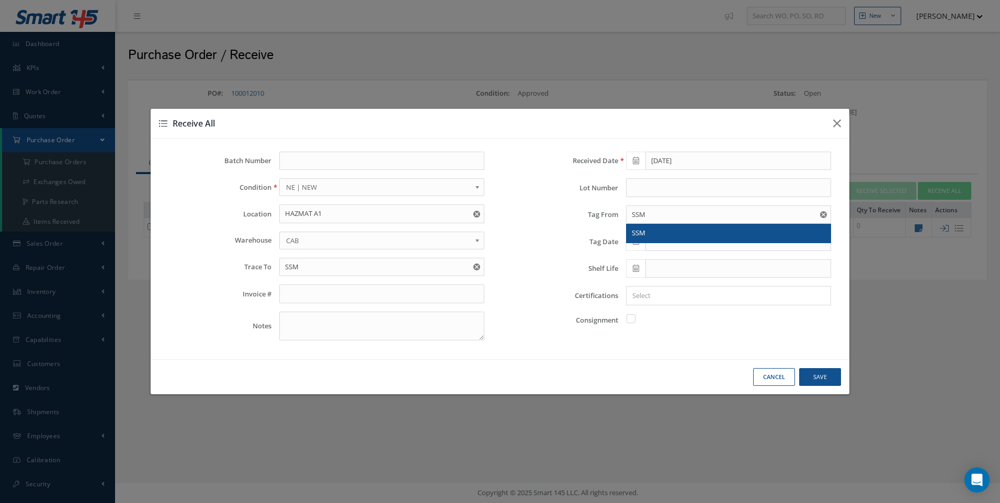
type input "SSM"
click at [638, 240] on icon at bounding box center [636, 240] width 6 height 7
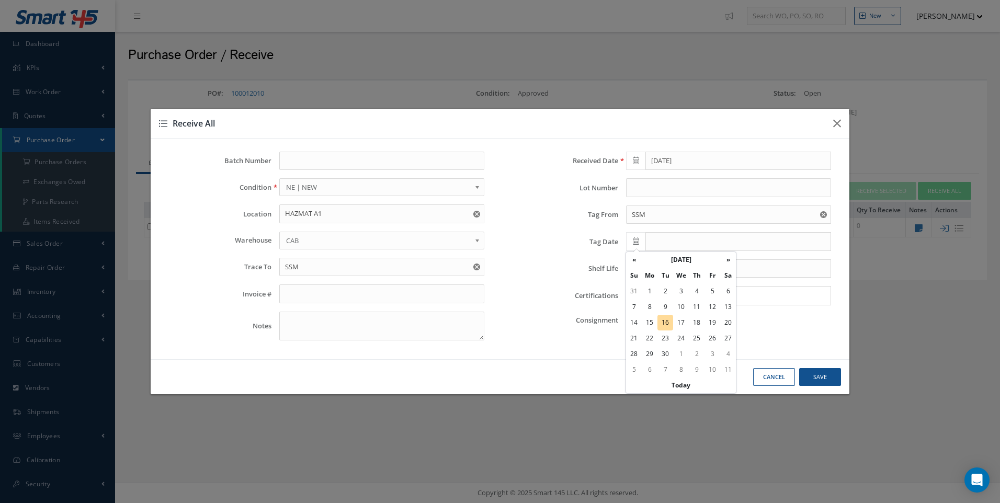
click at [666, 318] on td "16" at bounding box center [665, 323] width 16 height 16
type input "[DATE]"
click at [638, 291] on input "Search for option" at bounding box center [725, 295] width 197 height 11
type input "DEL NOTE"
click at [814, 376] on button "Save" at bounding box center [820, 377] width 42 height 18
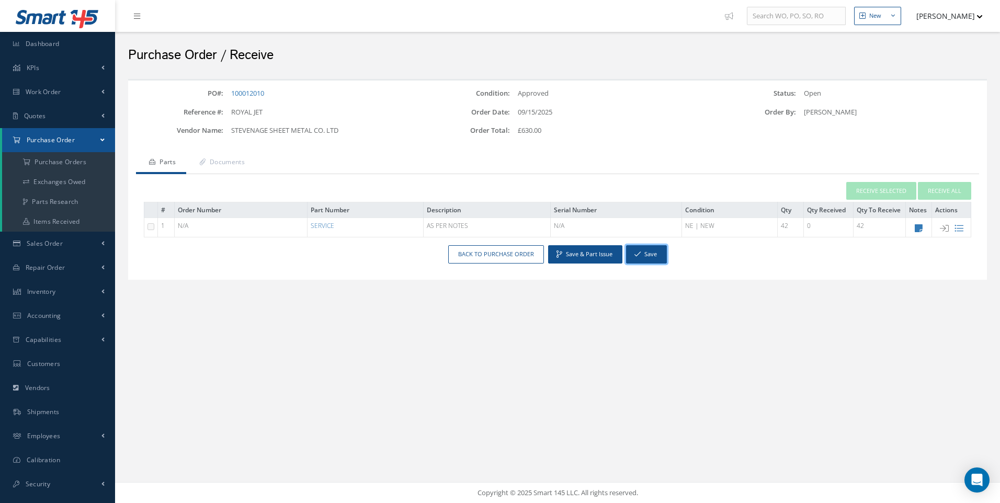
click at [639, 247] on button "Save" at bounding box center [646, 254] width 41 height 18
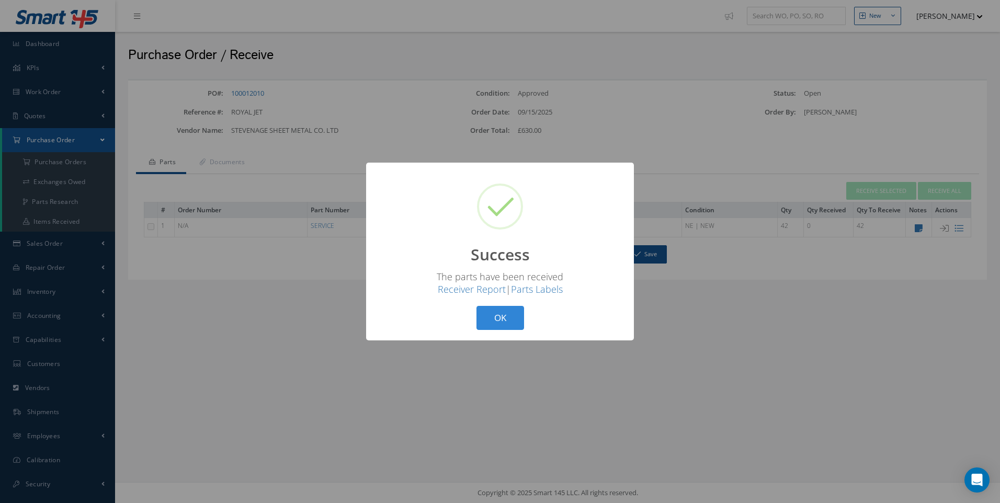
click at [511, 318] on button "OK" at bounding box center [500, 318] width 48 height 25
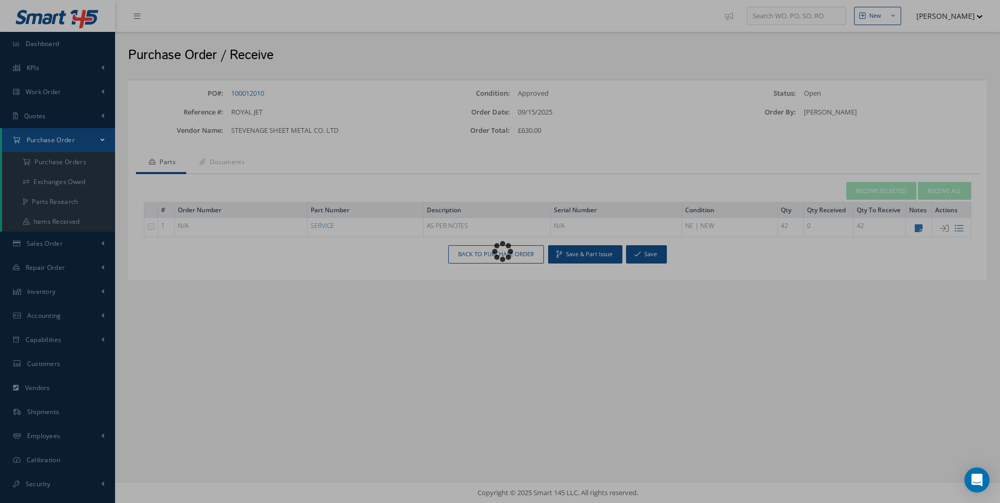
click at [500, 252] on div "Loading…" at bounding box center [500, 252] width 0 height 0
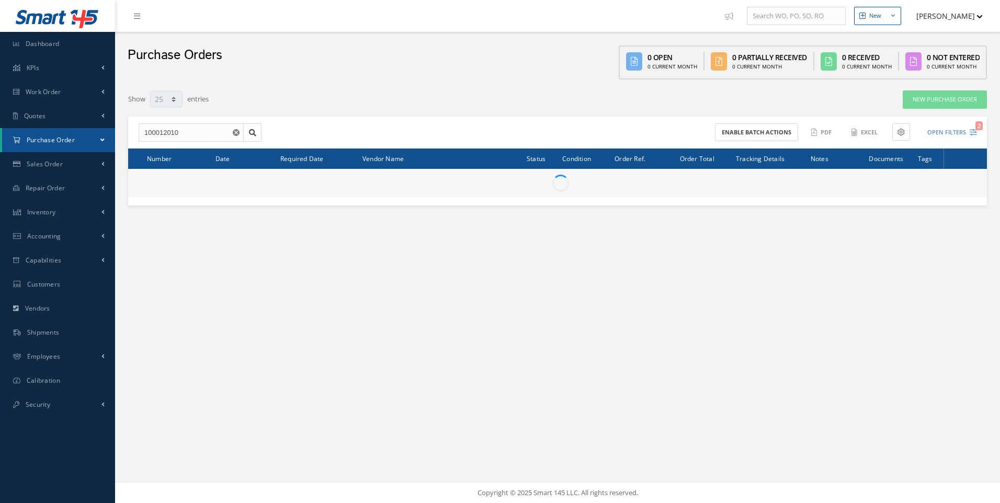
select select "25"
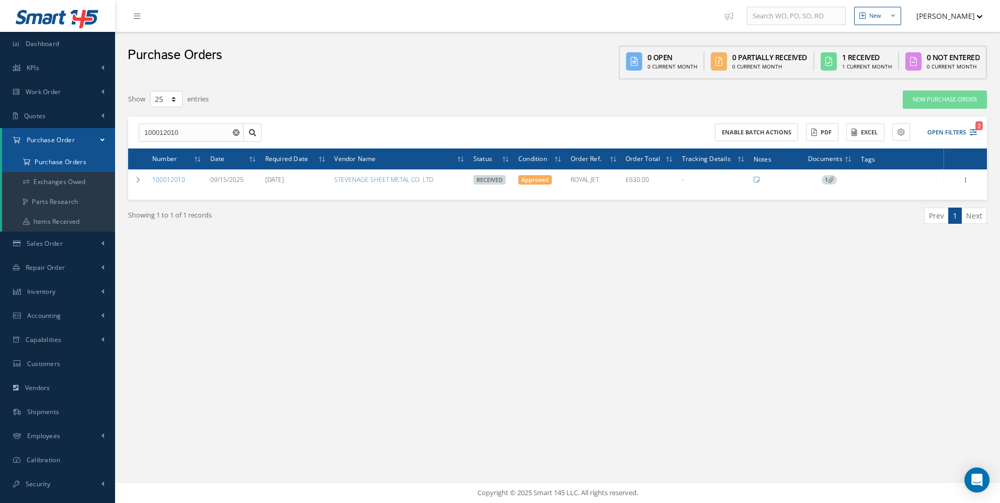
click at [65, 165] on a=1&status_id=2&status_id=3&status_id=5&collapsedFilters"] "Purchase Orders" at bounding box center [58, 162] width 113 height 20
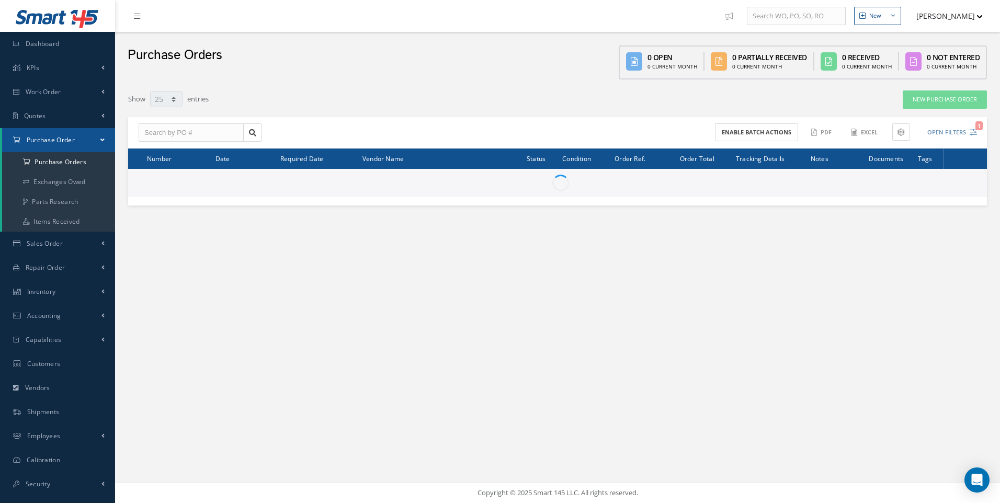
select select "25"
click at [164, 130] on input "text" at bounding box center [191, 132] width 105 height 19
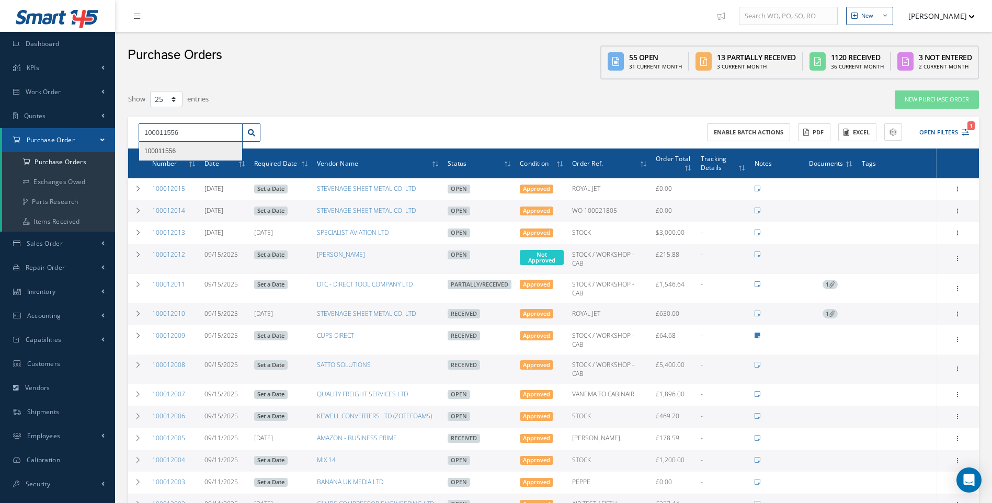
type input "100011556"
click at [162, 149] on span "100011556" at bounding box center [159, 150] width 31 height 7
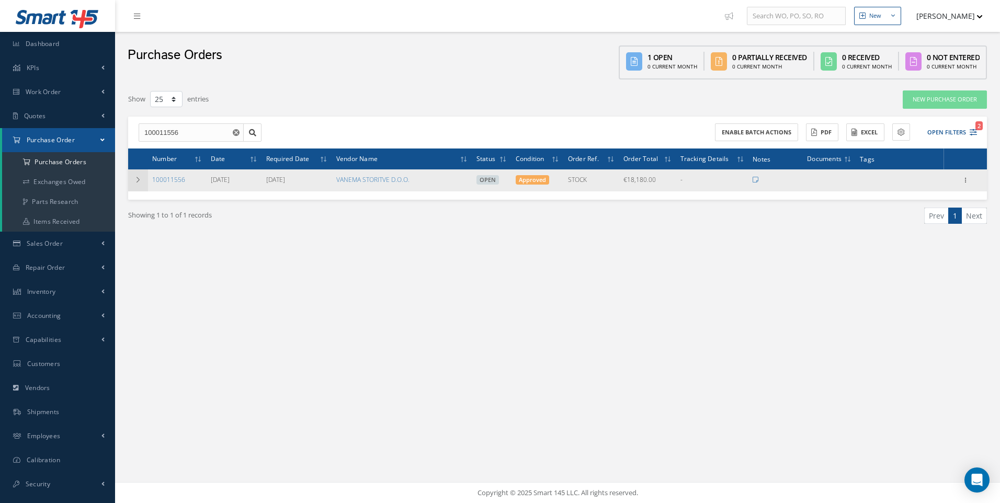
click at [141, 180] on icon at bounding box center [137, 180] width 7 height 6
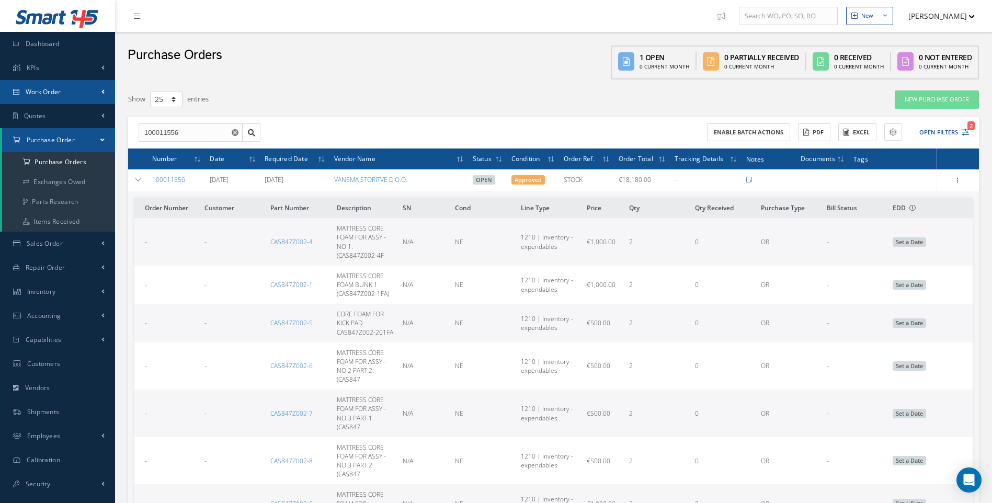
click at [49, 92] on span "Work Order" at bounding box center [44, 91] width 36 height 9
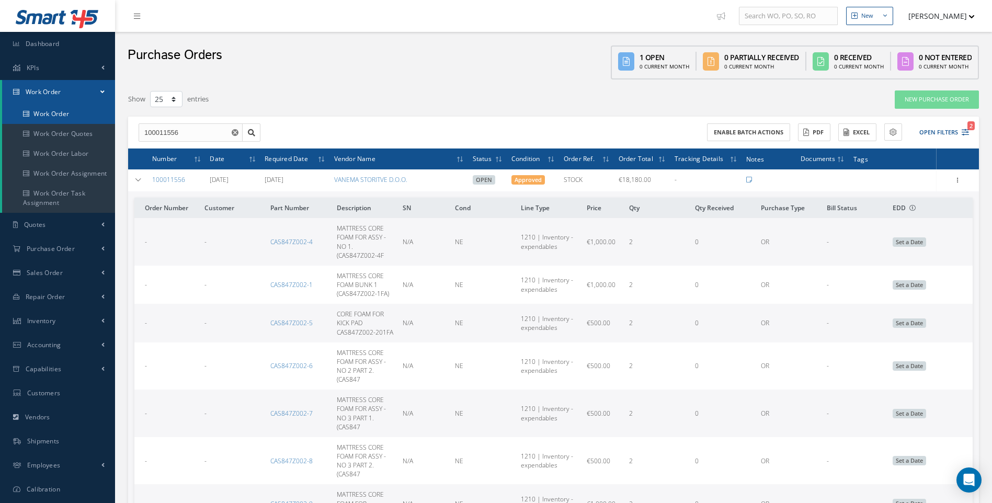
click at [50, 111] on link "Work Order" at bounding box center [58, 114] width 113 height 20
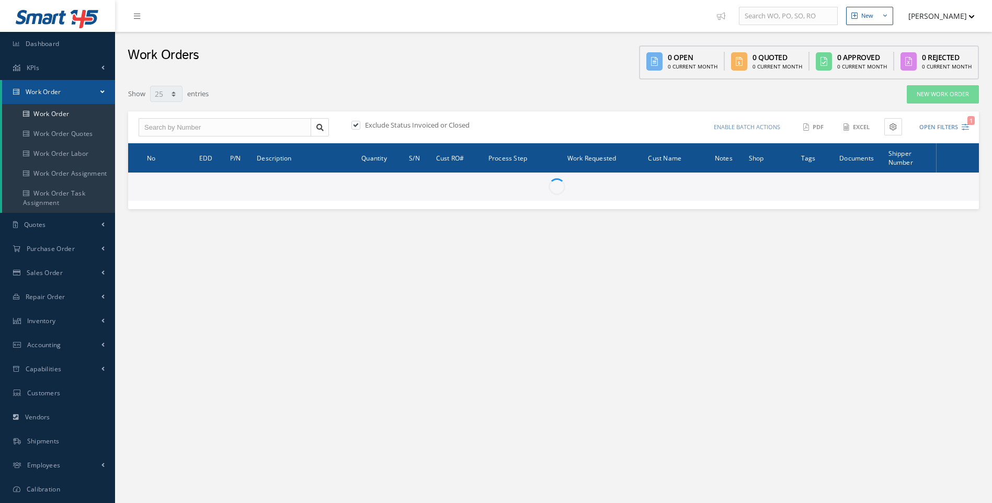
select select "25"
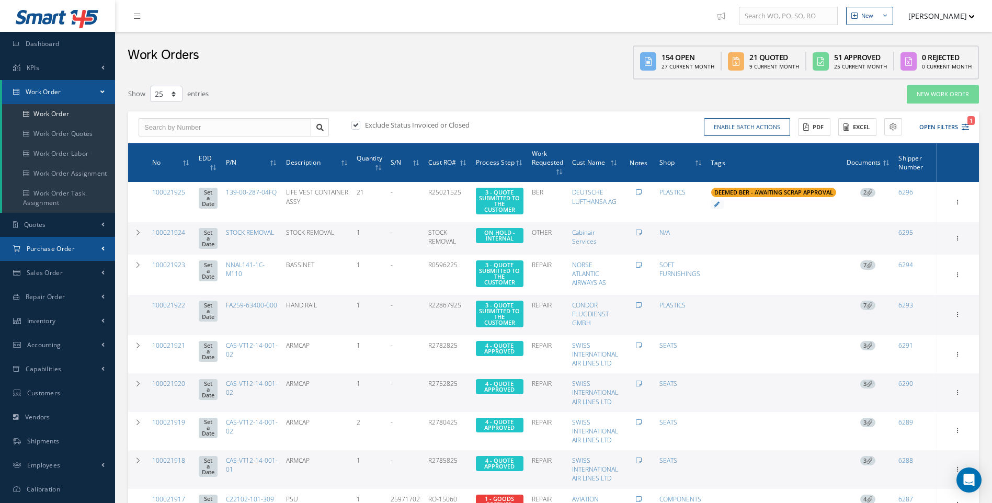
click at [59, 245] on span "Purchase Order" at bounding box center [51, 248] width 48 height 9
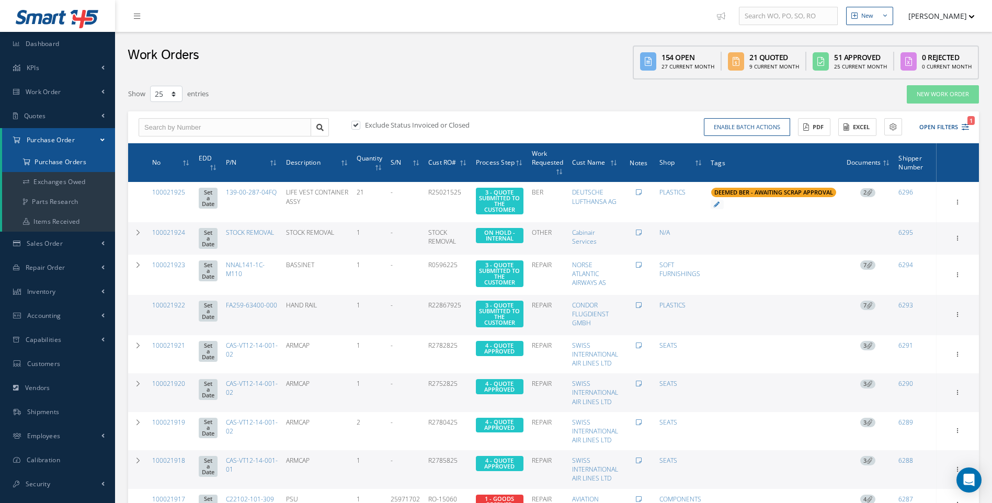
click at [74, 161] on a=1&status_id=2&status_id=3&status_id=5&collapsedFilters"] "Purchase Orders" at bounding box center [58, 162] width 113 height 20
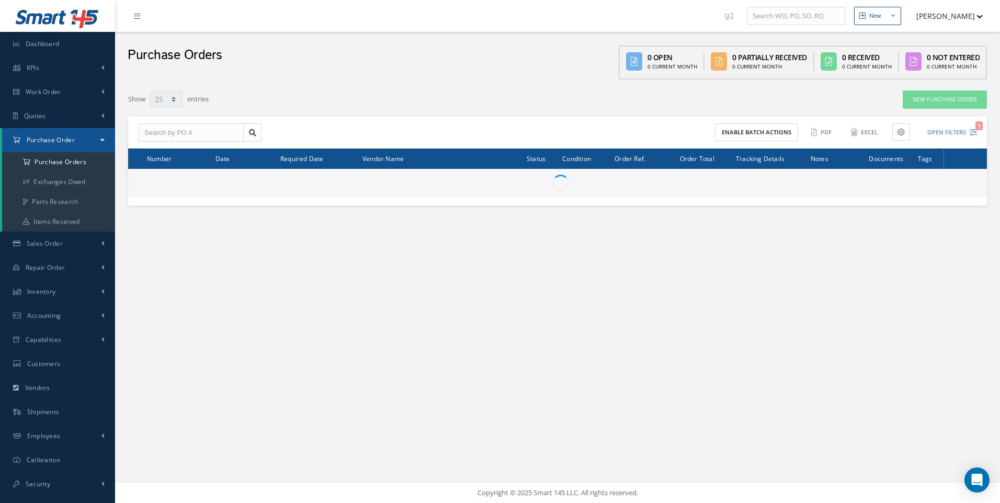
select select "25"
click at [154, 134] on input "text" at bounding box center [191, 132] width 105 height 19
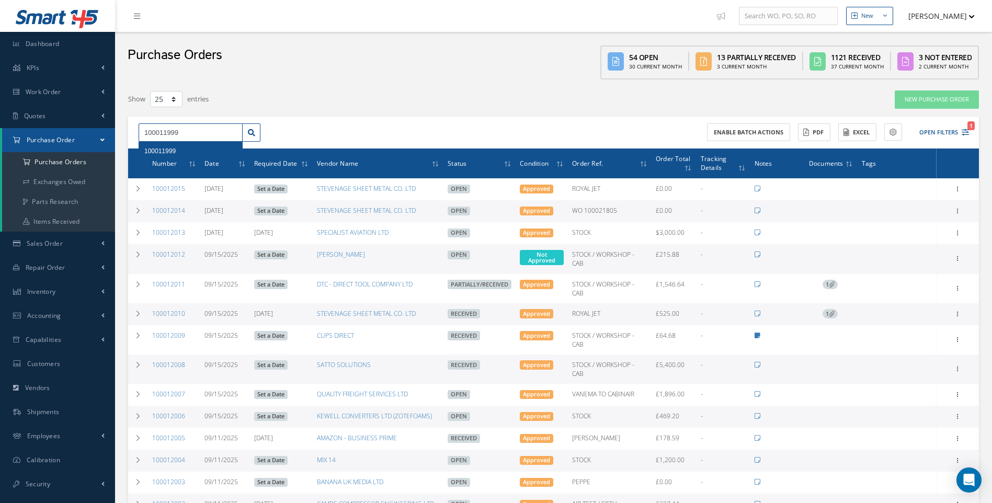
type input "100011999"
click at [176, 153] on div "100011999" at bounding box center [190, 151] width 93 height 10
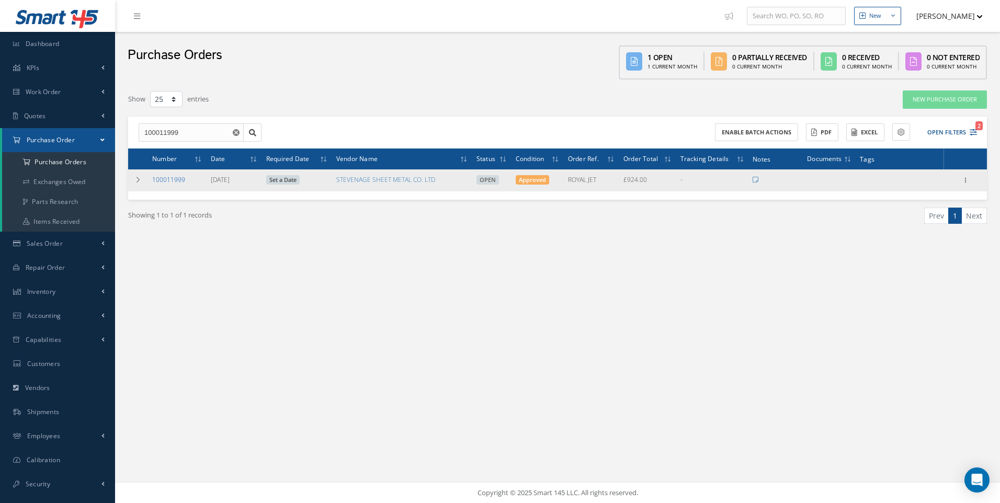
click at [165, 181] on link "100011999" at bounding box center [168, 179] width 33 height 9
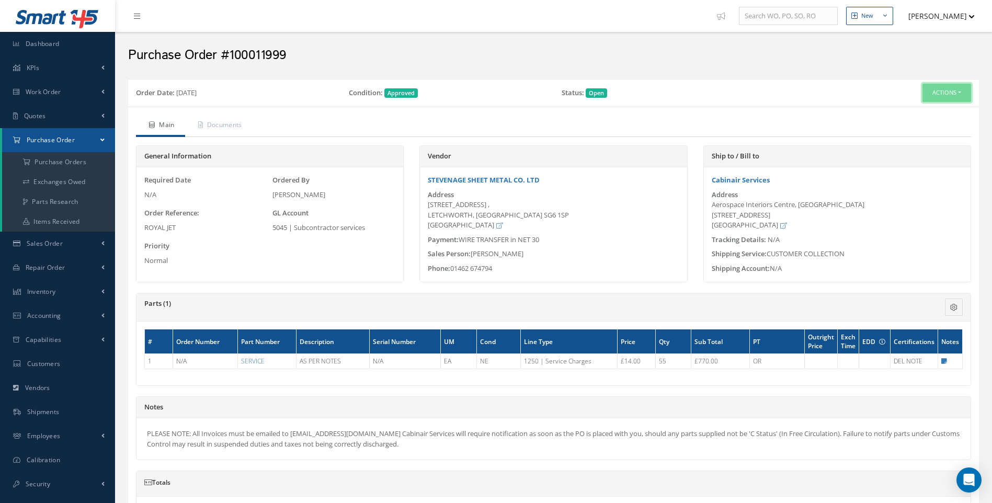
click at [961, 91] on button "Actions" at bounding box center [946, 93] width 49 height 18
click at [912, 111] on link "Receive" at bounding box center [929, 113] width 84 height 14
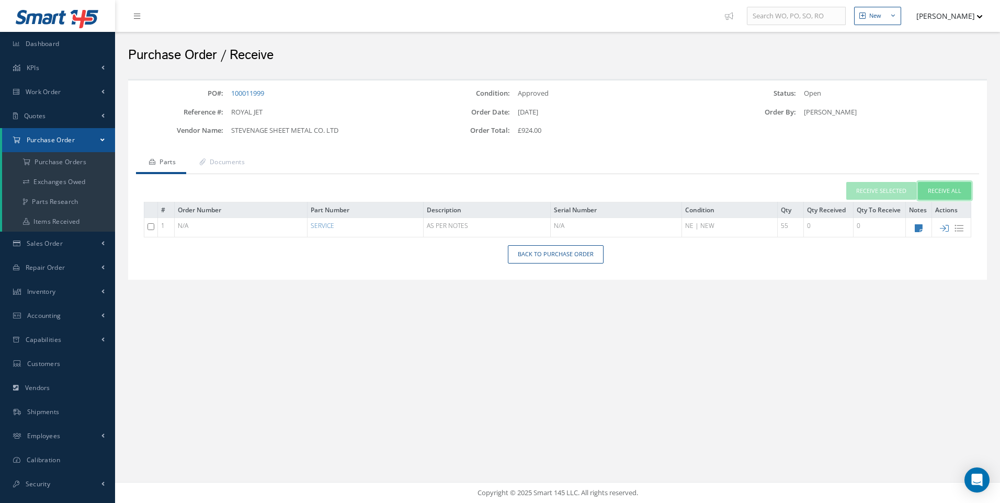
click at [947, 195] on button "Receive All" at bounding box center [944, 191] width 53 height 18
type input "[DATE]"
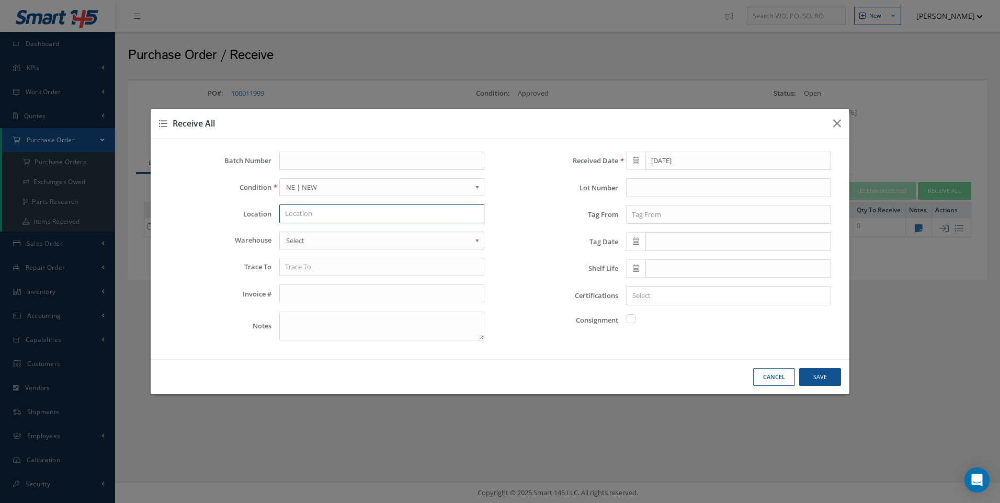
click at [310, 213] on input "text" at bounding box center [381, 213] width 205 height 19
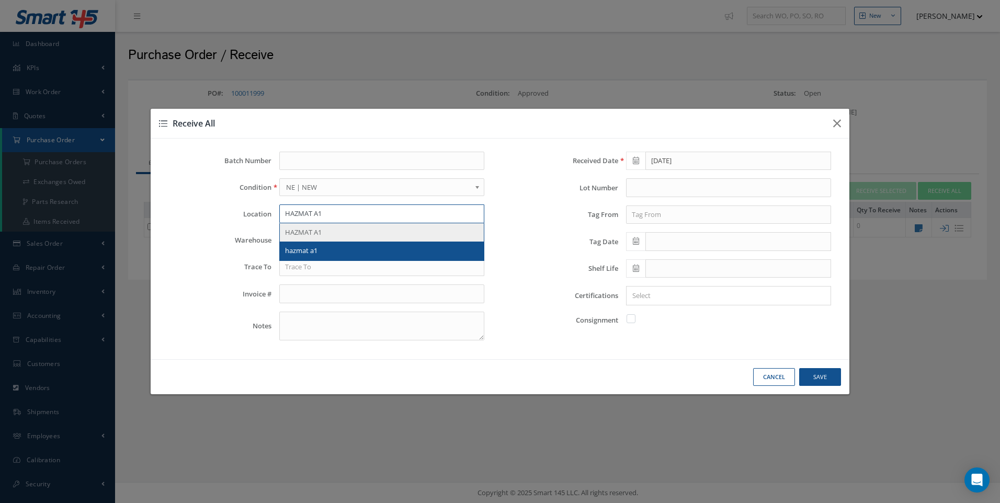
type input "HAZMAT A1"
click at [290, 239] on div "HAZMAT A1" at bounding box center [382, 232] width 204 height 19
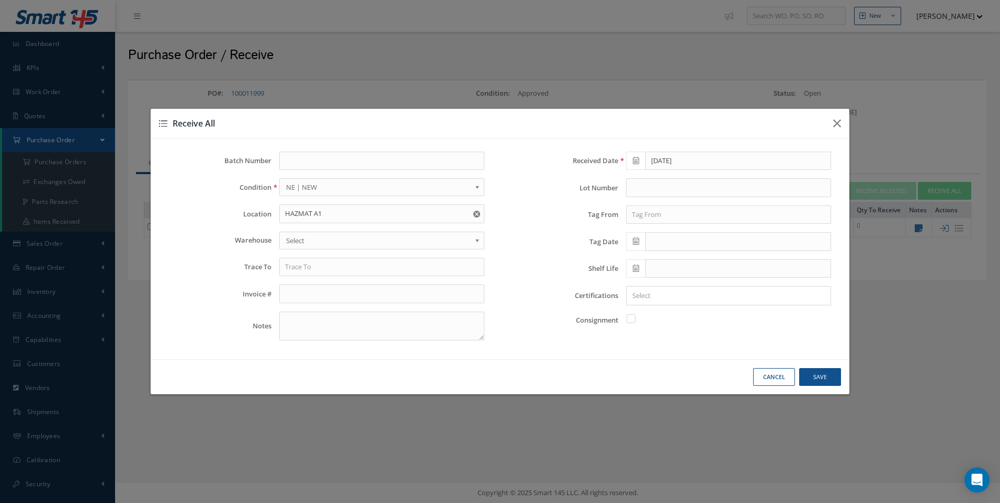
click at [290, 239] on span "Select" at bounding box center [378, 240] width 185 height 13
click at [297, 268] on input "text" at bounding box center [381, 267] width 205 height 19
type input "SSM"
click at [637, 214] on input "text" at bounding box center [728, 214] width 205 height 19
click at [638, 230] on span "SSM" at bounding box center [639, 232] width 14 height 9
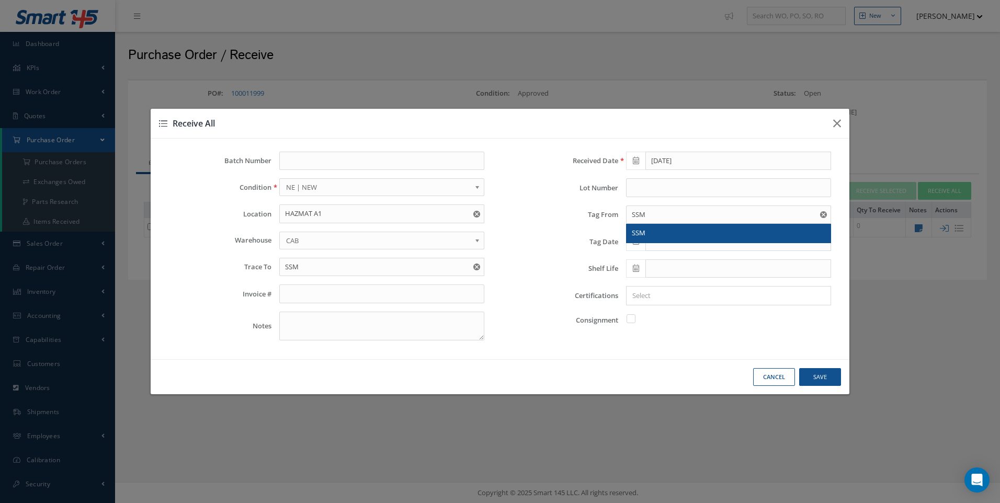
type input "SSM"
click at [650, 293] on input "Search for option" at bounding box center [725, 295] width 197 height 11
type input "COC"
click at [635, 244] on icon at bounding box center [636, 240] width 6 height 7
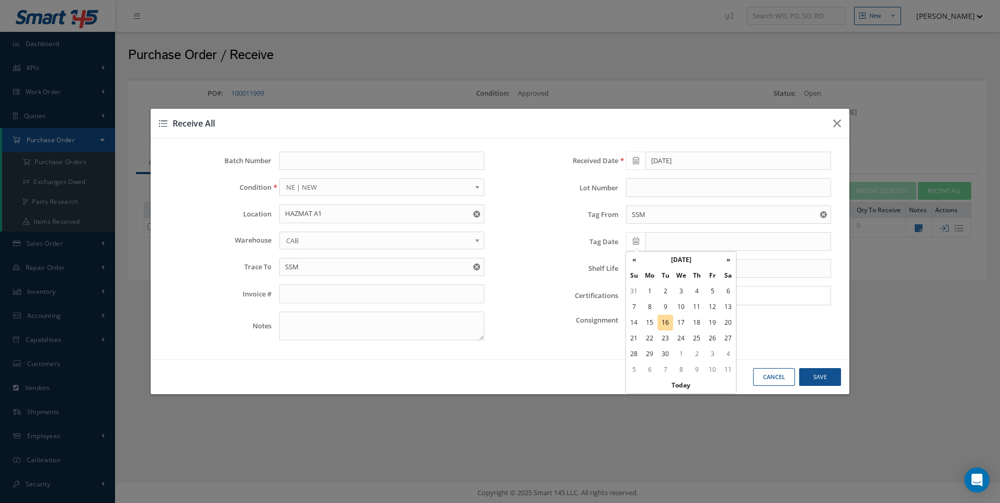
drag, startPoint x: 668, startPoint y: 322, endPoint x: 666, endPoint y: 328, distance: 6.5
click at [668, 323] on td "16" at bounding box center [665, 323] width 16 height 16
type input "[DATE]"
click at [818, 375] on button "Save" at bounding box center [820, 377] width 42 height 18
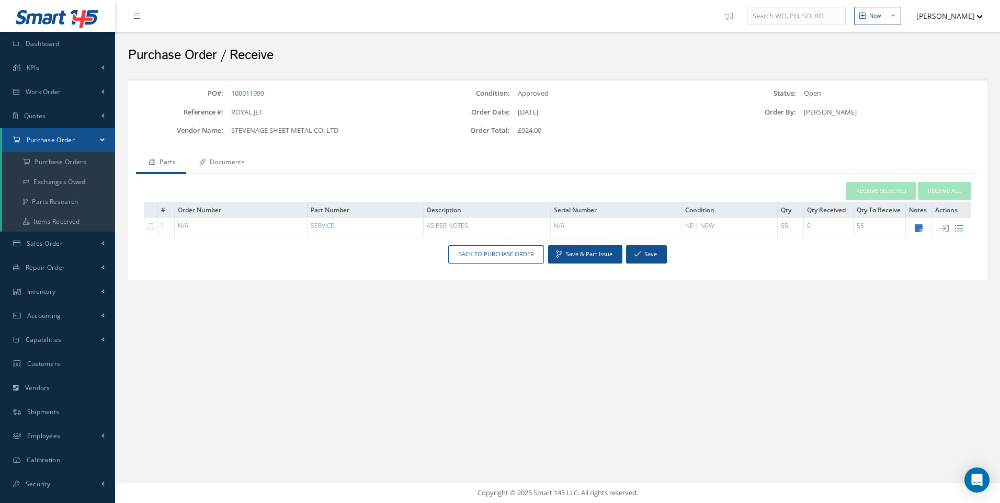
click at [219, 161] on link "Documents" at bounding box center [220, 163] width 69 height 22
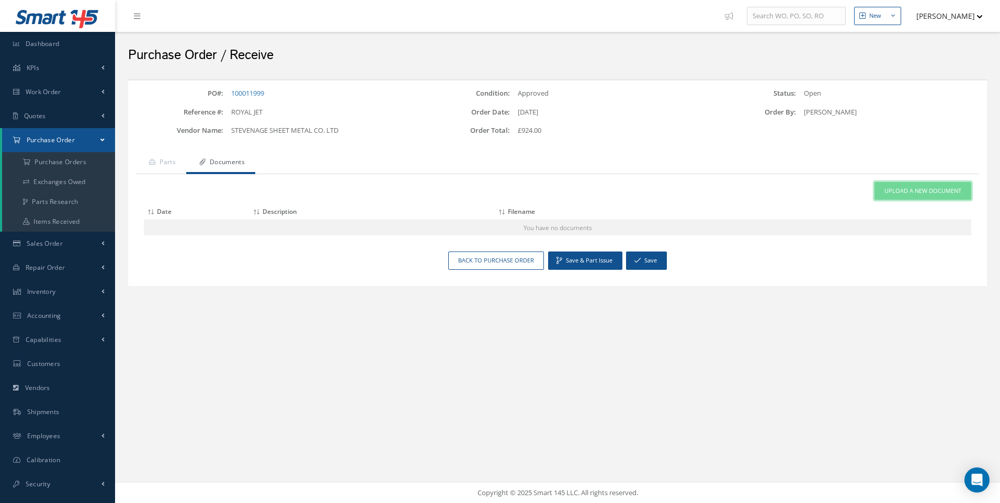
click at [912, 193] on span "Upload a New Document" at bounding box center [922, 191] width 77 height 9
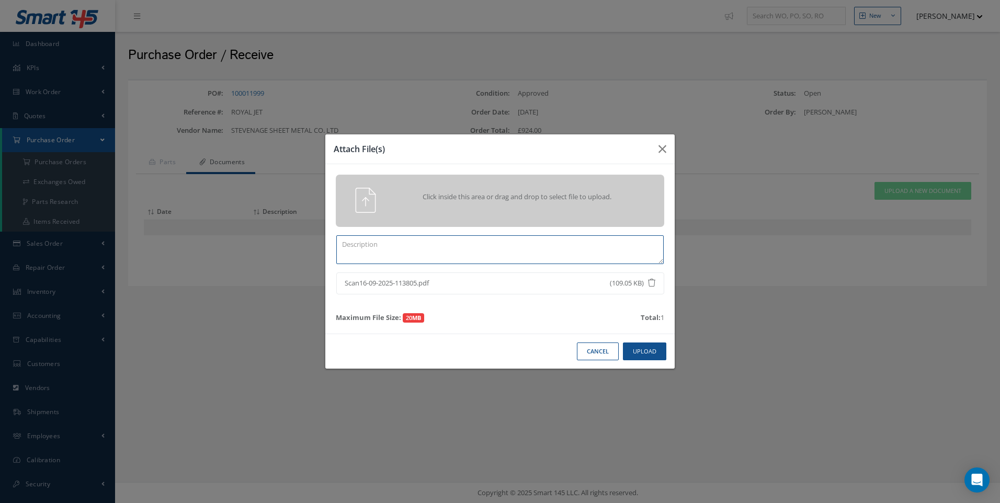
click at [381, 252] on textarea at bounding box center [499, 249] width 327 height 29
type textarea "COC"
click at [643, 356] on button "Upload" at bounding box center [644, 351] width 43 height 18
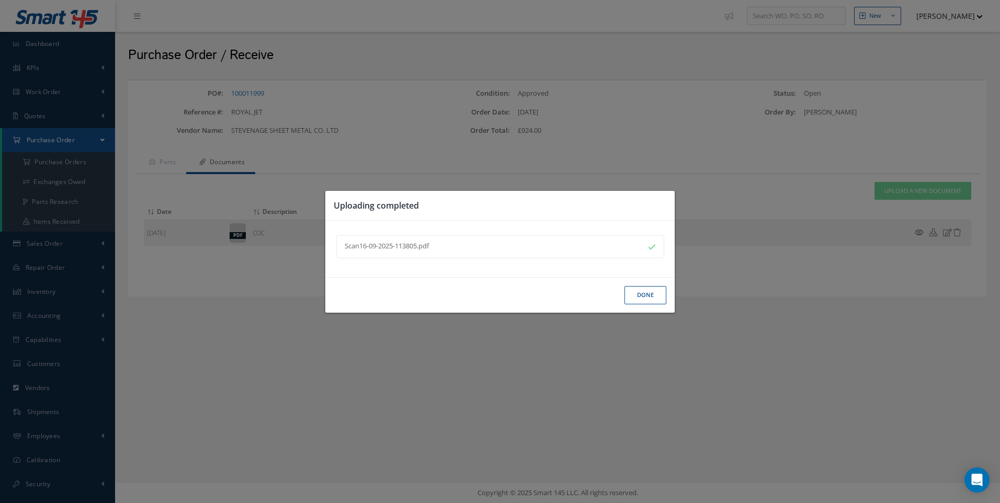
click at [636, 295] on button "Done" at bounding box center [645, 295] width 42 height 18
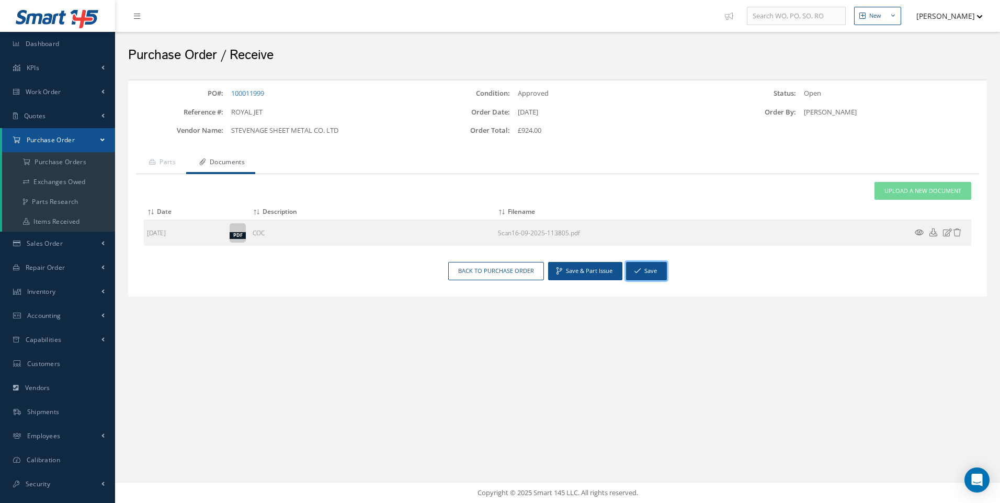
click at [652, 275] on button "Save" at bounding box center [646, 271] width 41 height 18
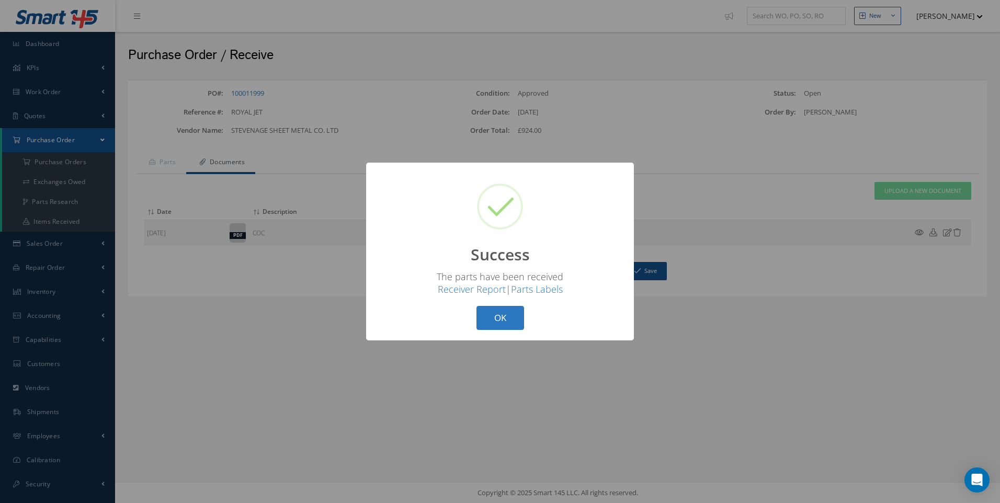
click at [516, 323] on button "OK" at bounding box center [500, 318] width 48 height 25
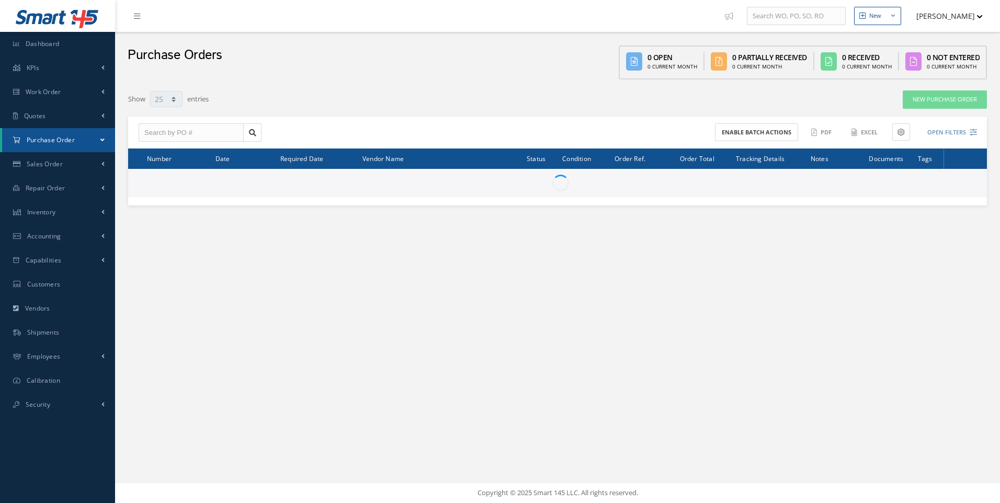
select select "25"
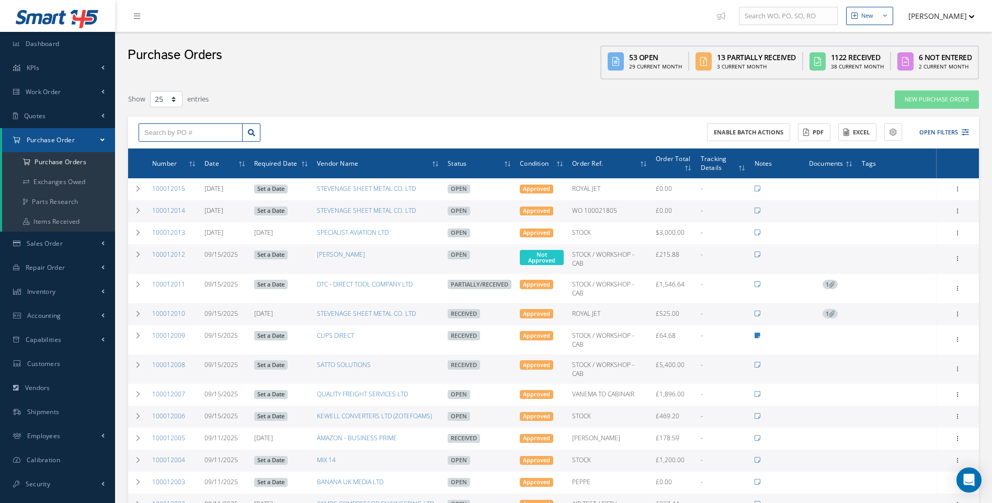
click at [189, 129] on input "text" at bounding box center [191, 132] width 104 height 19
type input "100011999"
click at [173, 148] on span "100011999" at bounding box center [159, 150] width 31 height 7
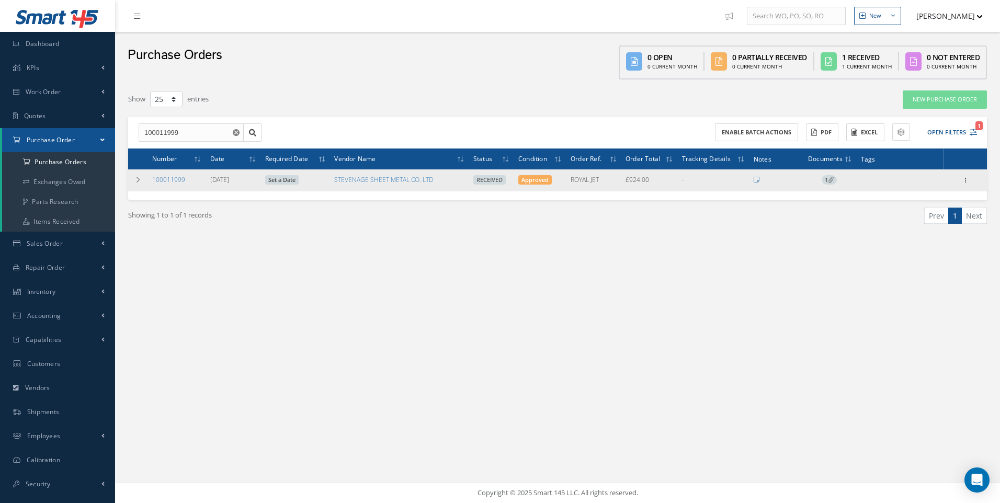
click at [830, 181] on icon at bounding box center [831, 180] width 6 height 6
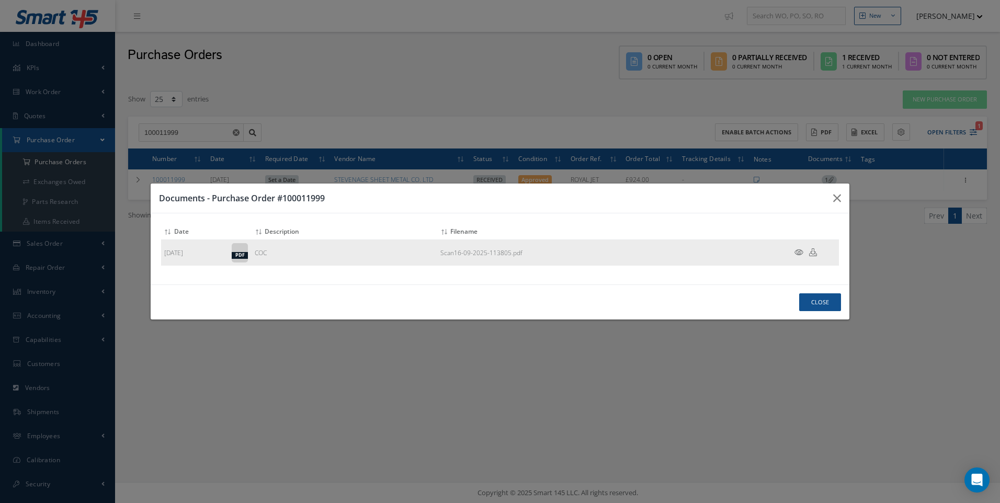
click at [797, 252] on icon at bounding box center [798, 252] width 9 height 8
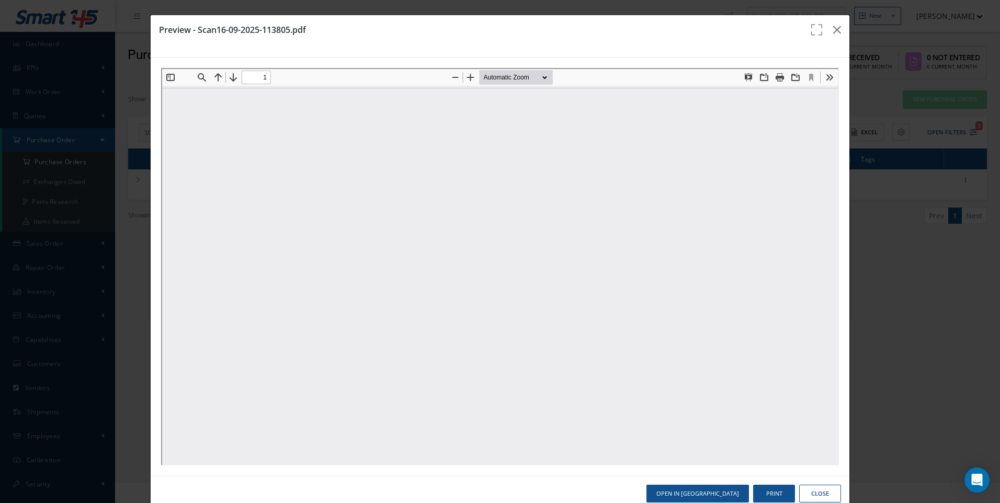
type input "0"
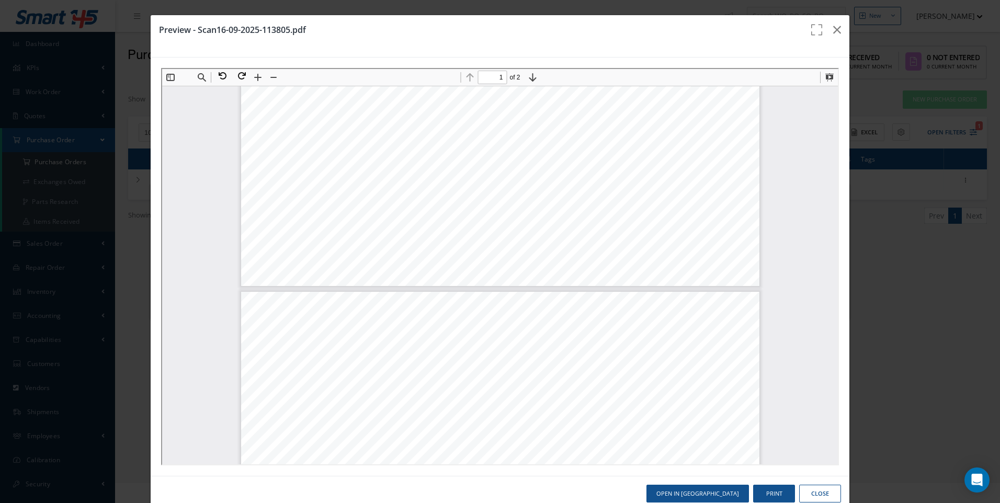
type input "2"
click at [817, 488] on button "Close" at bounding box center [820, 494] width 42 height 18
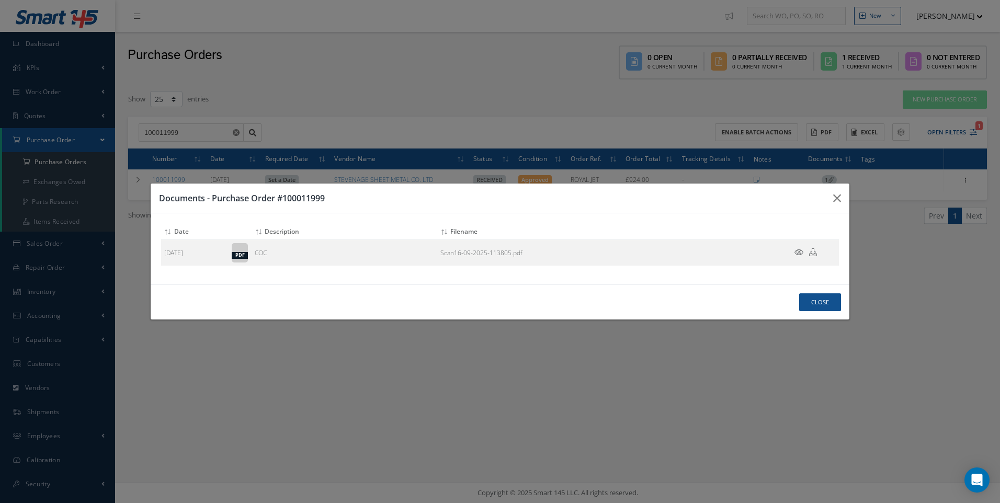
click at [704, 221] on div "Attach File(s) Click inside this area or drag and drop to select file to upload…" at bounding box center [500, 248] width 699 height 71
click at [823, 298] on button "Close" at bounding box center [820, 302] width 42 height 18
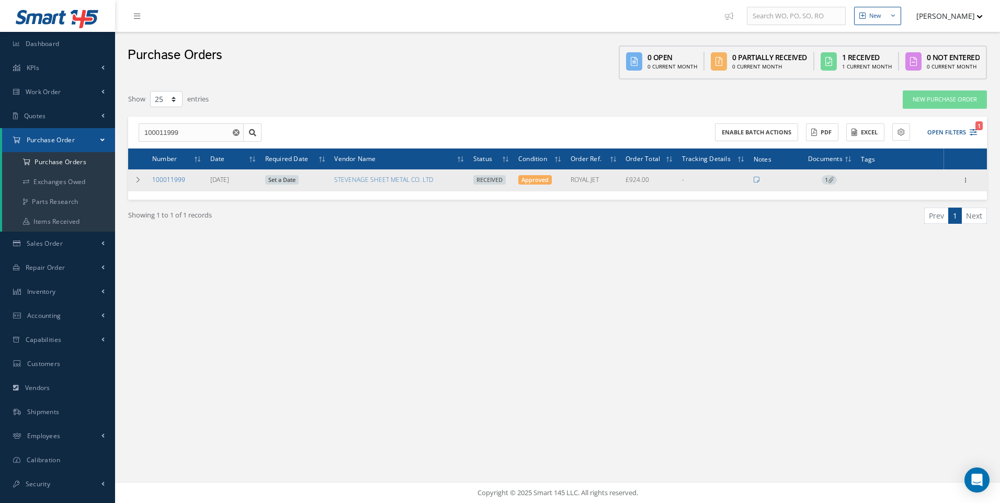
click at [181, 179] on link "100011999" at bounding box center [168, 179] width 33 height 9
